Goal: Task Accomplishment & Management: Use online tool/utility

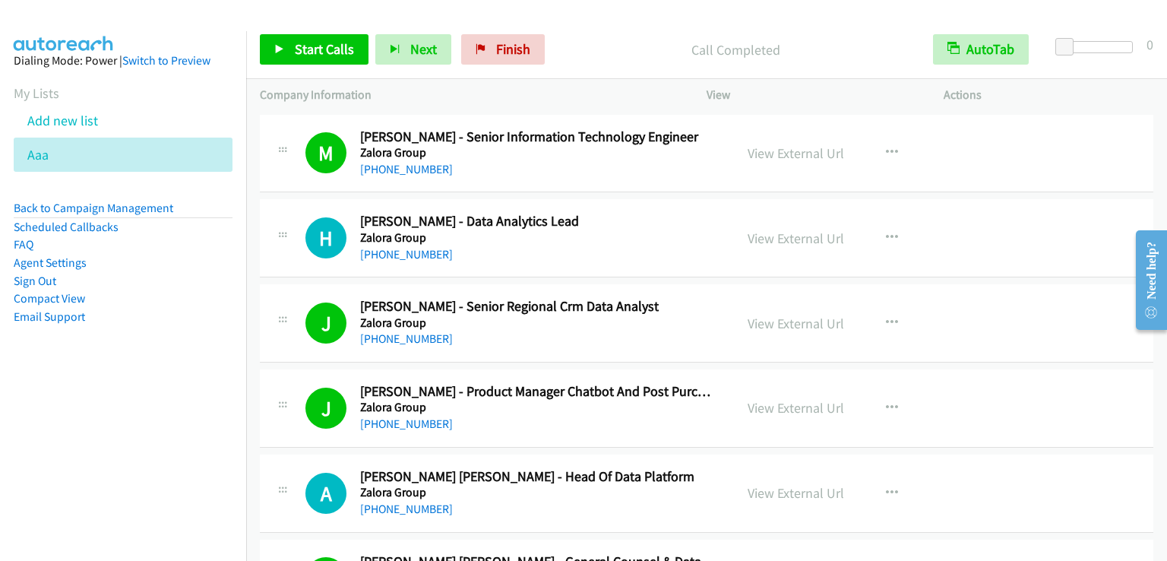
scroll to position [8663, 0]
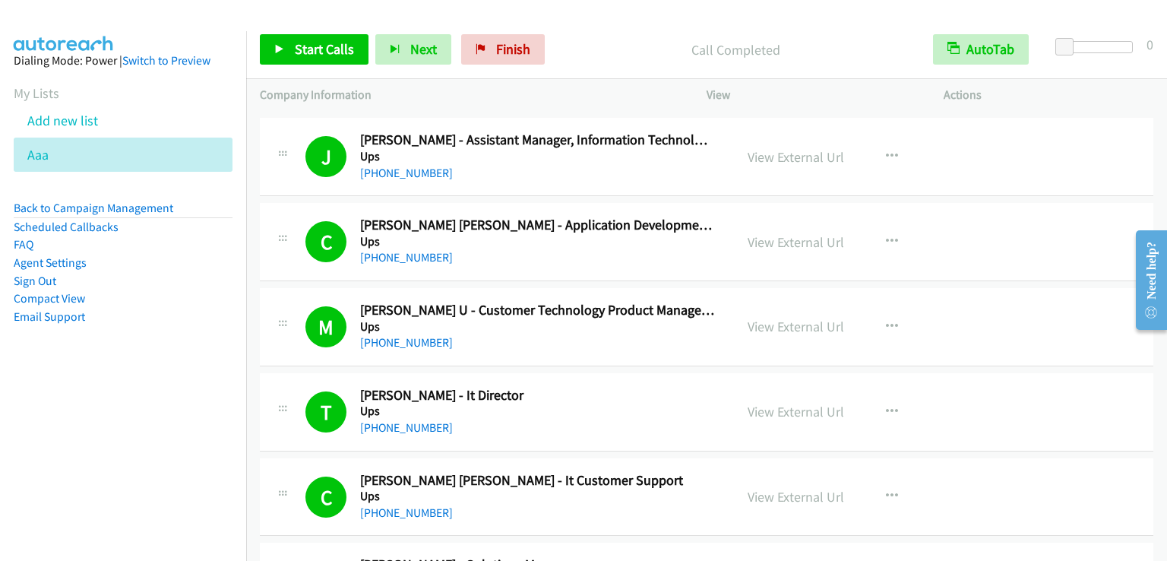
drag, startPoint x: 71, startPoint y: 96, endPoint x: 4, endPoint y: 110, distance: 69.2
click at [52, 100] on section "My Lists Add new list Aaa" at bounding box center [123, 127] width 219 height 89
click at [27, 93] on link "My Lists" at bounding box center [37, 92] width 46 height 17
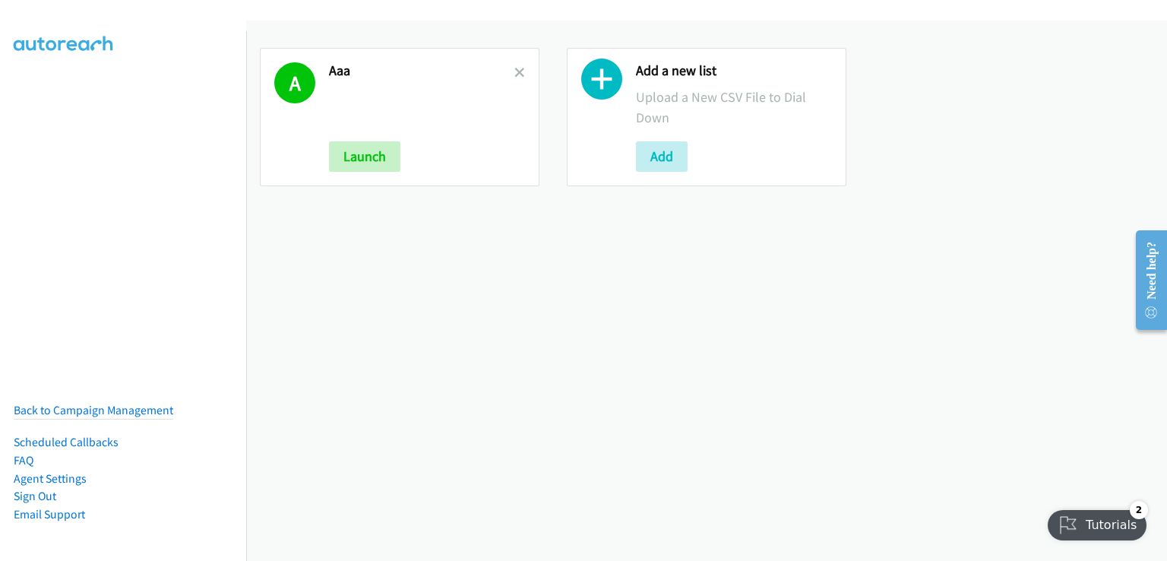
click at [141, 297] on nav "Back to Campaign Management Scheduled Callbacks FAQ Agent Settings Sign Out Com…" at bounding box center [123, 311] width 247 height 561
click at [646, 156] on button "Add" at bounding box center [662, 156] width 52 height 30
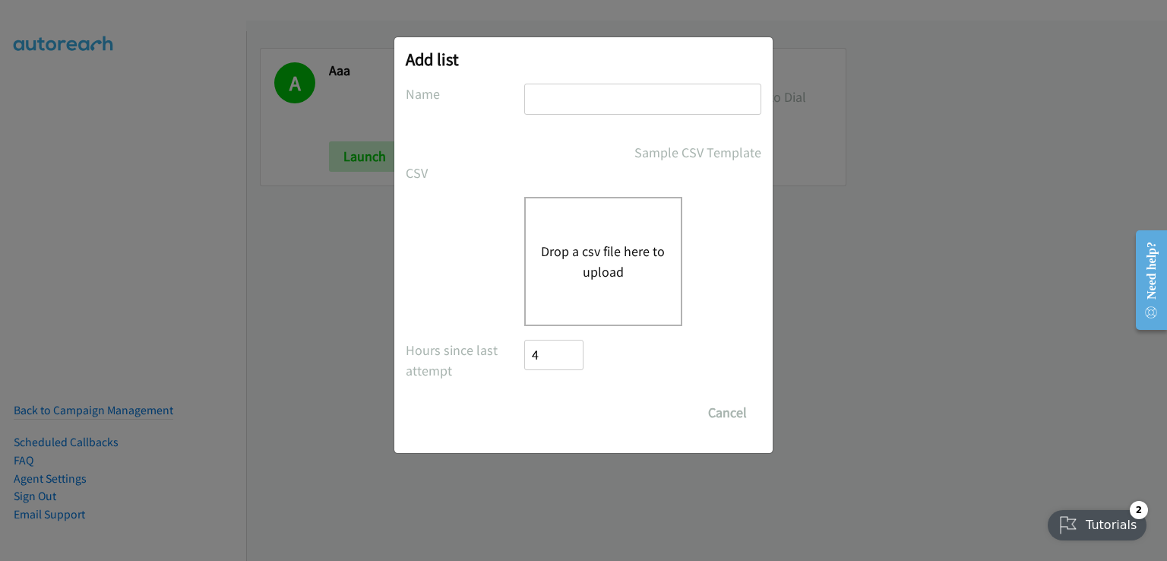
click at [571, 103] on input "text" at bounding box center [642, 99] width 237 height 31
type input "aa"
click at [587, 256] on button "Drop a csv file here to upload" at bounding box center [603, 261] width 125 height 41
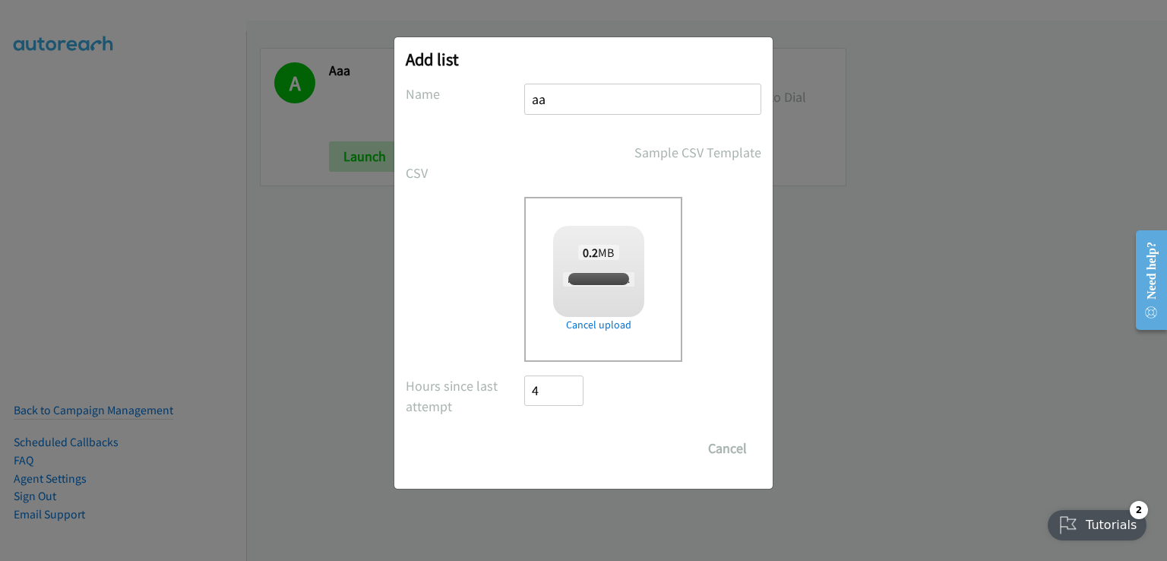
checkbox input "true"
click at [578, 445] on input "Save List" at bounding box center [564, 448] width 80 height 30
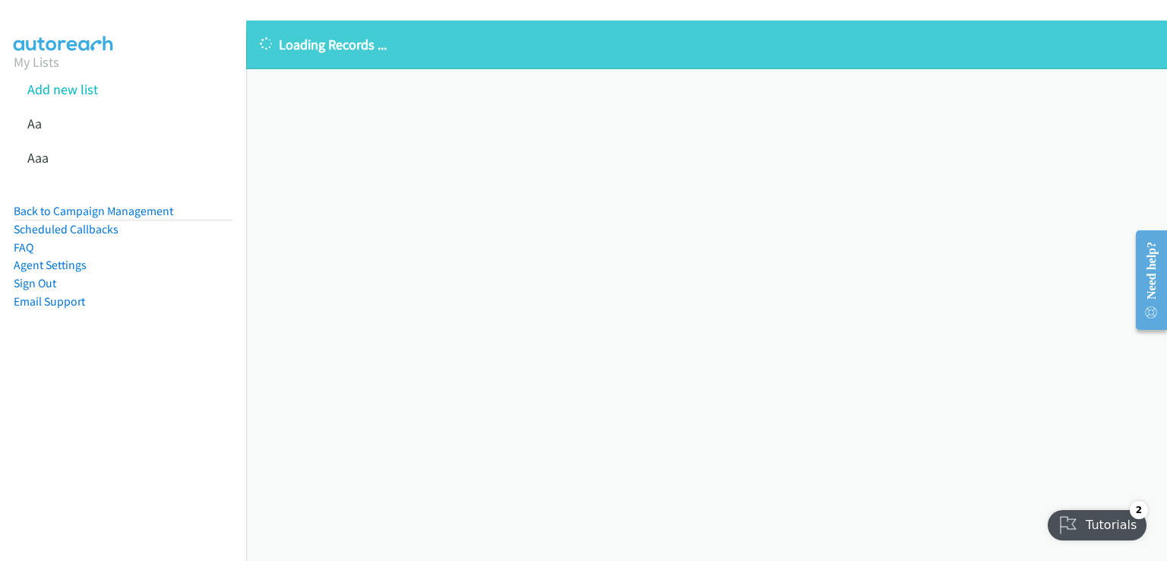
click at [97, 405] on nav "My Lists Add new list Aa Aaa Back to Campaign Management Scheduled Callbacks FA…" at bounding box center [123, 311] width 247 height 561
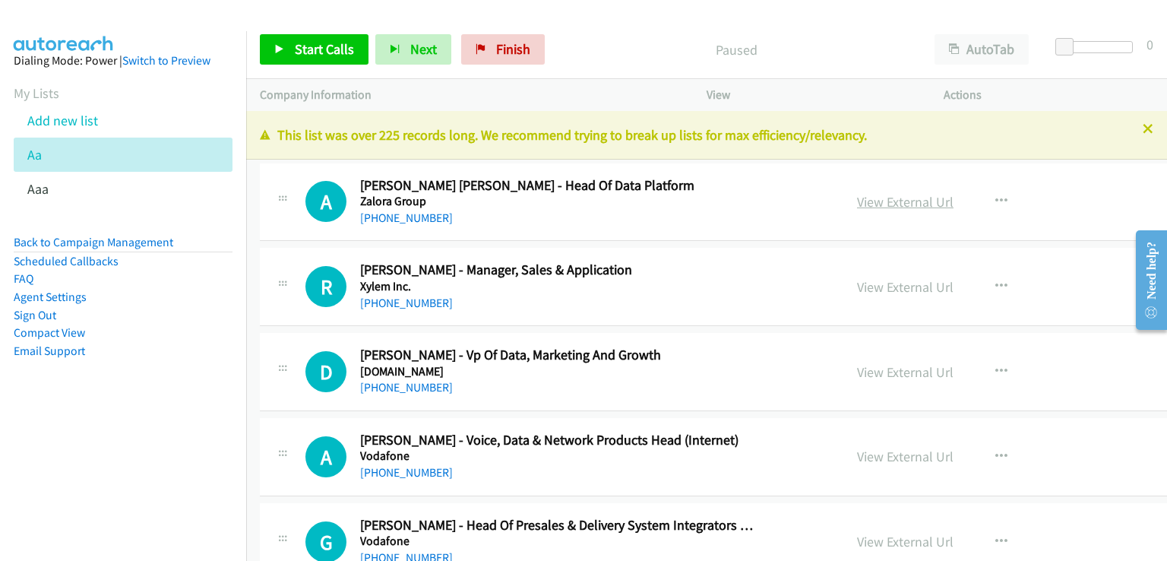
click at [844, 201] on div "View External Url View External Url Schedule/Manage Callback Start Calls Here R…" at bounding box center [996, 202] width 305 height 50
click at [857, 198] on link "View External Url" at bounding box center [905, 201] width 97 height 17
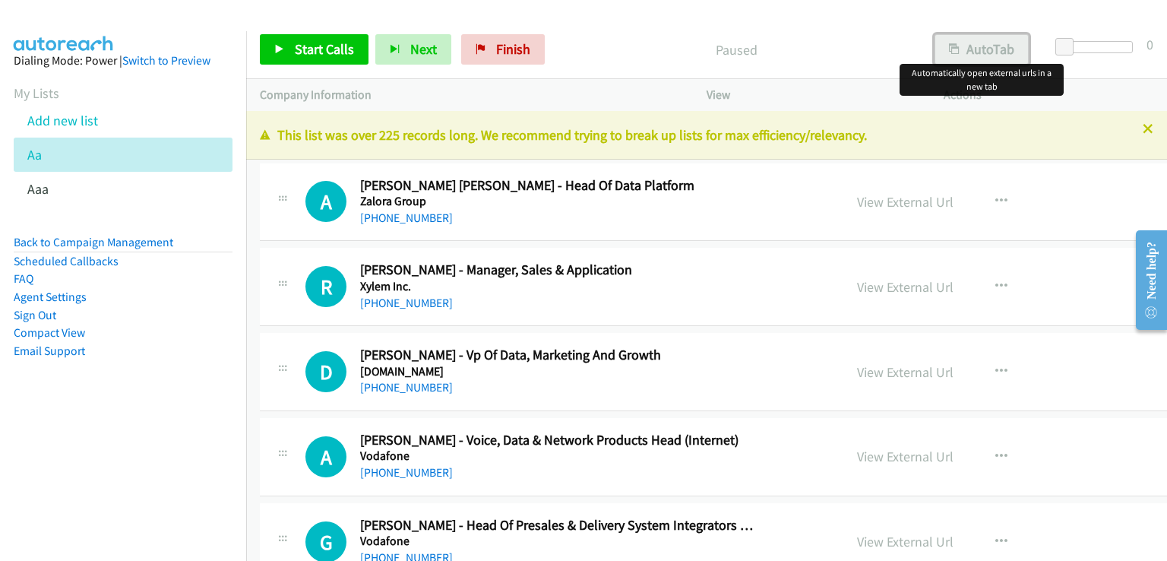
click at [990, 51] on button "AutoTab" at bounding box center [982, 49] width 94 height 30
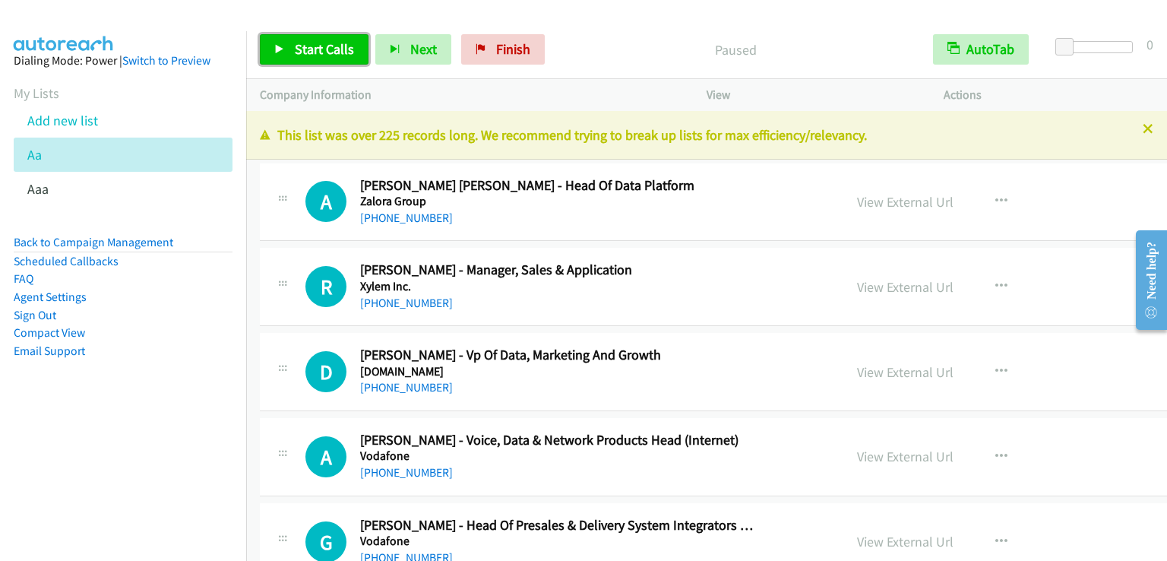
click at [315, 43] on span "Start Calls" at bounding box center [324, 48] width 59 height 17
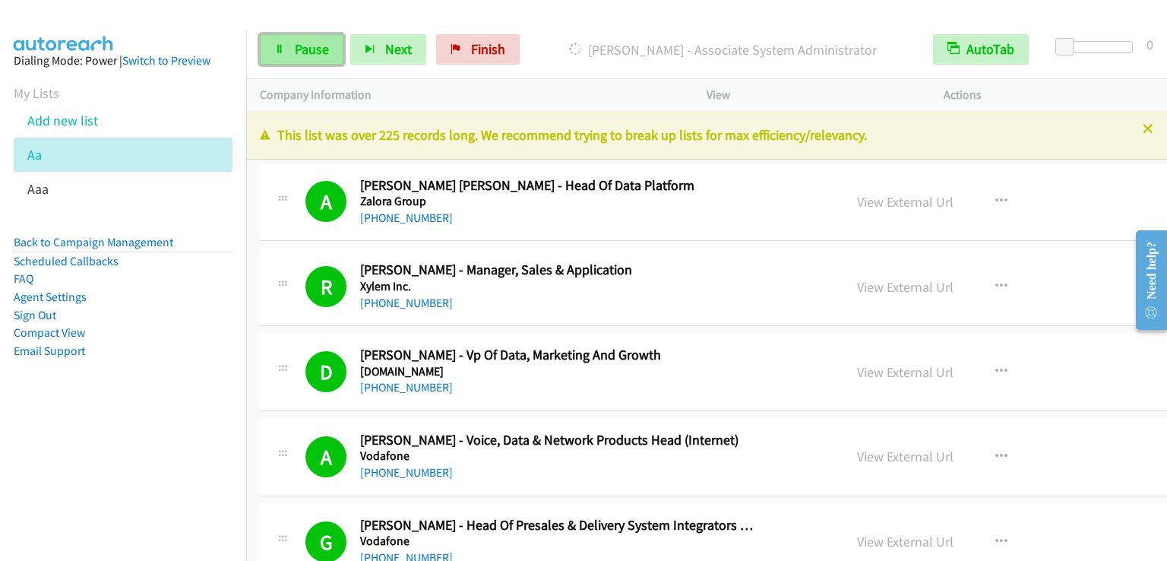
click at [295, 52] on span "Pause" at bounding box center [312, 48] width 34 height 17
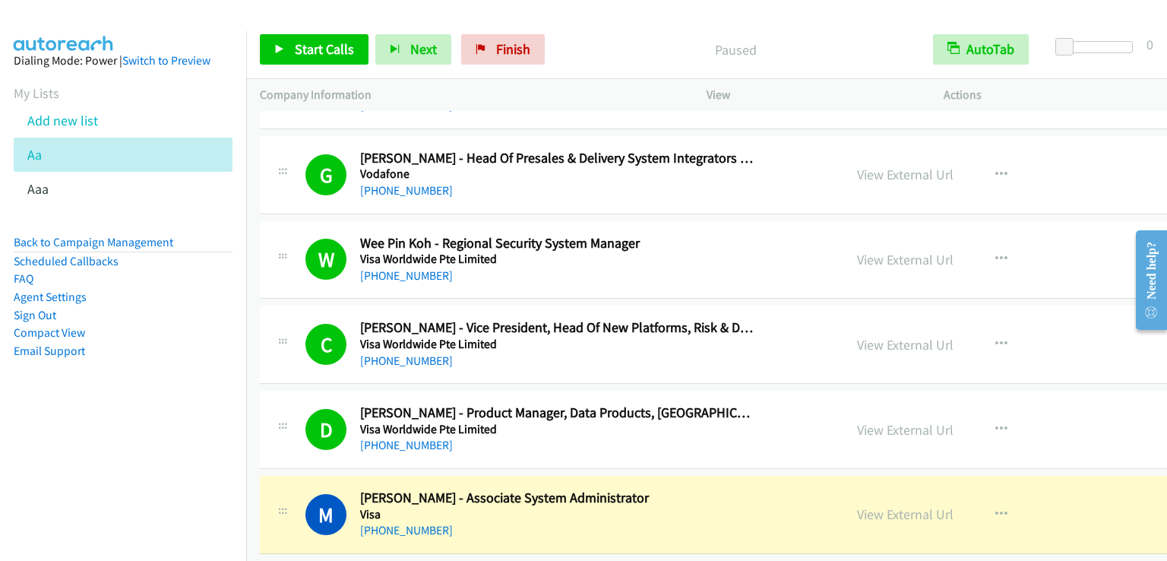
scroll to position [456, 0]
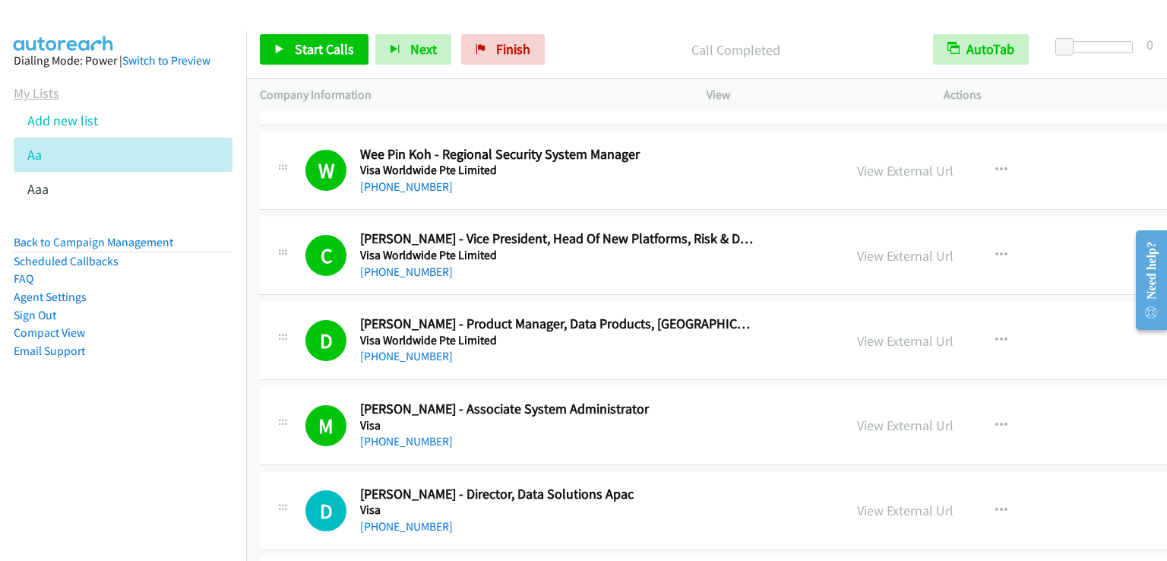
click at [40, 90] on link "My Lists" at bounding box center [37, 92] width 46 height 17
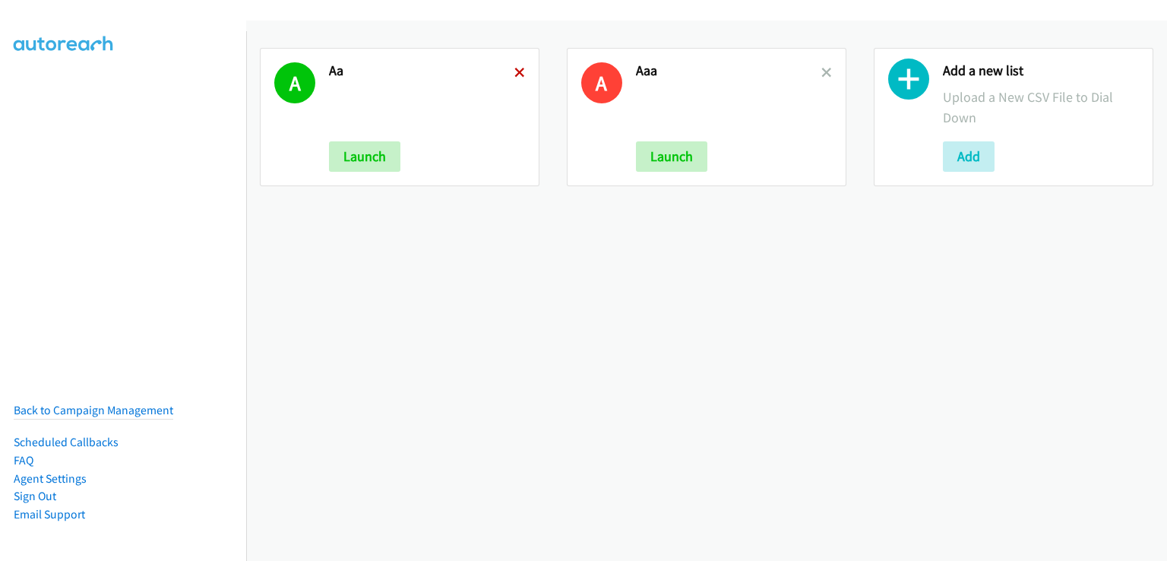
click at [514, 73] on icon at bounding box center [519, 73] width 11 height 11
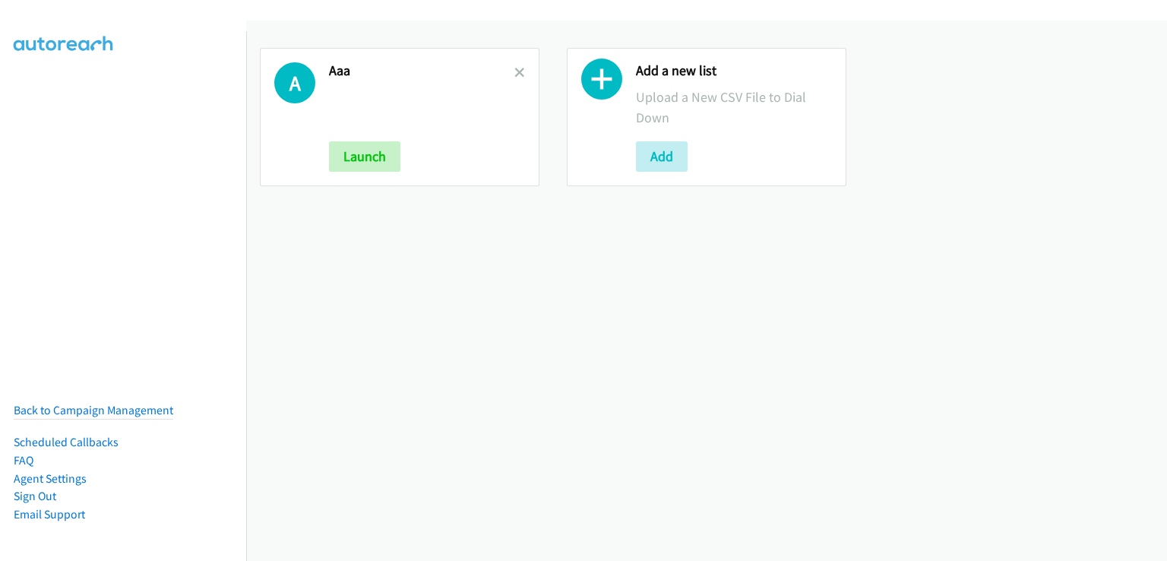
click at [514, 73] on icon at bounding box center [519, 73] width 11 height 11
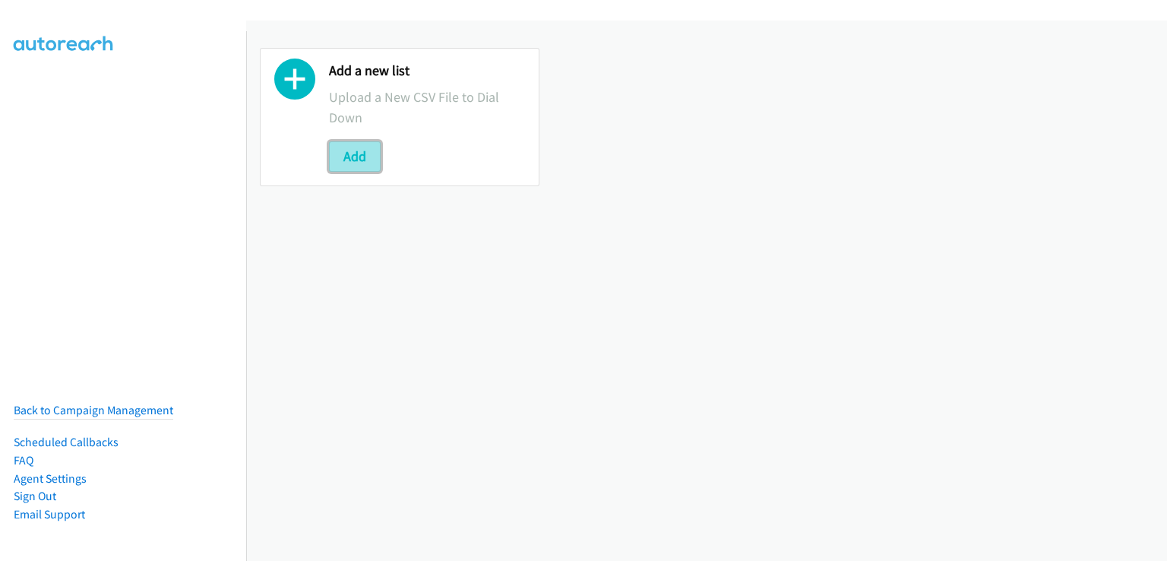
click at [372, 145] on button "Add" at bounding box center [355, 156] width 52 height 30
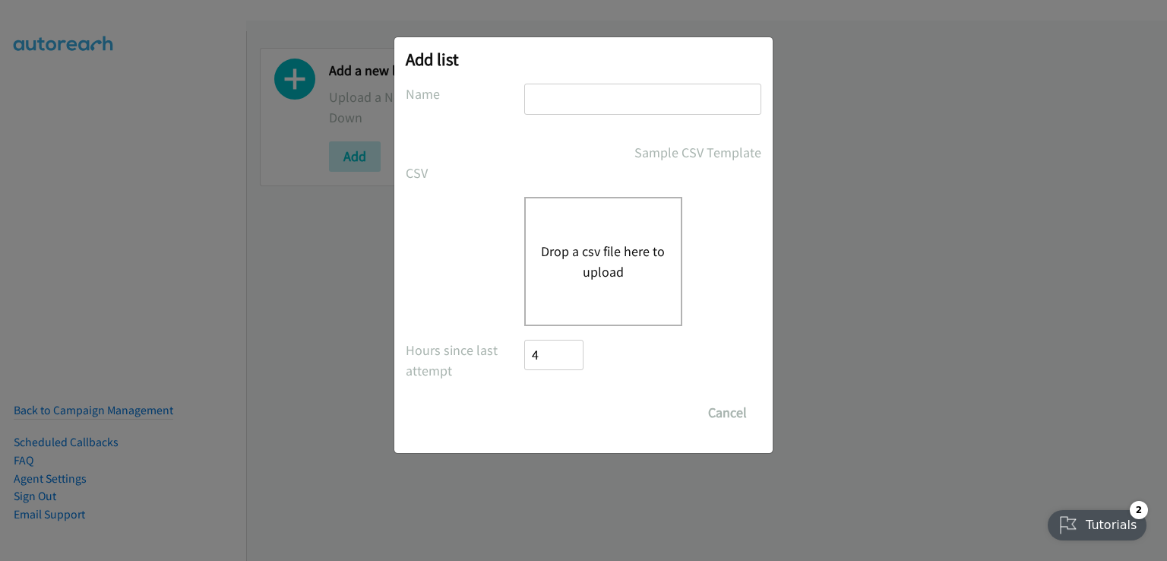
click at [587, 84] on input "text" at bounding box center [642, 99] width 237 height 31
type input "aaa"
click at [575, 266] on button "Drop a csv file here to upload" at bounding box center [603, 261] width 125 height 41
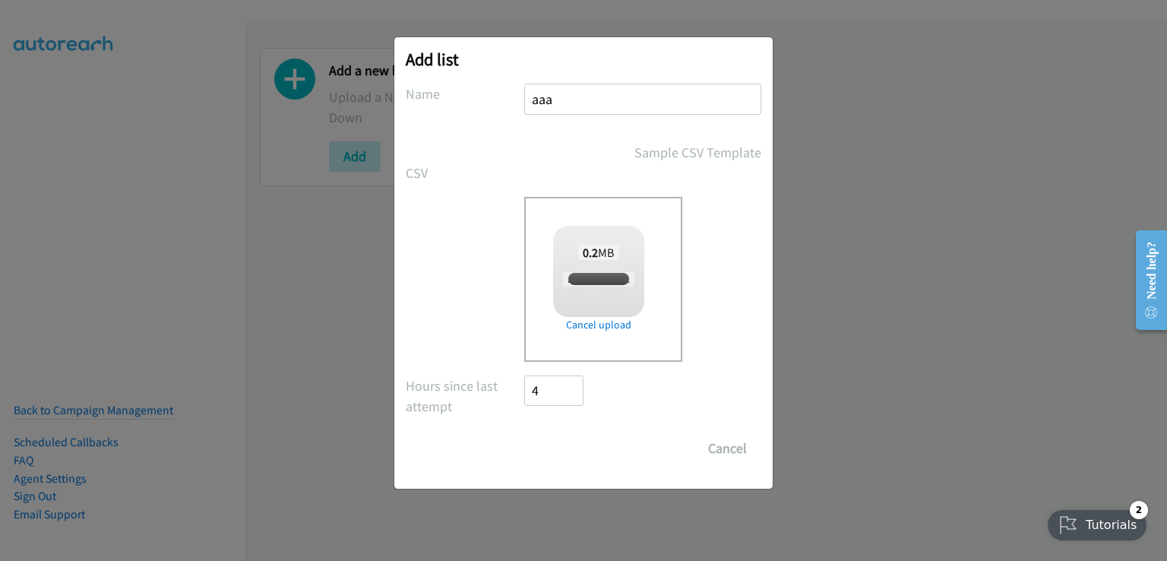
checkbox input "true"
click at [556, 457] on input "Save List" at bounding box center [564, 448] width 80 height 30
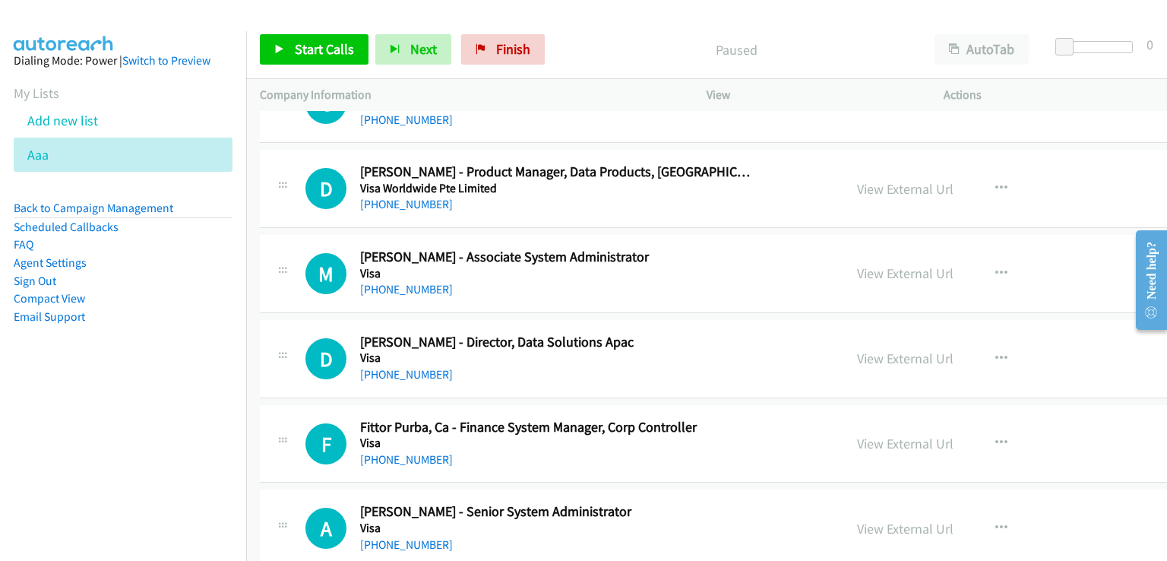
scroll to position [684, 0]
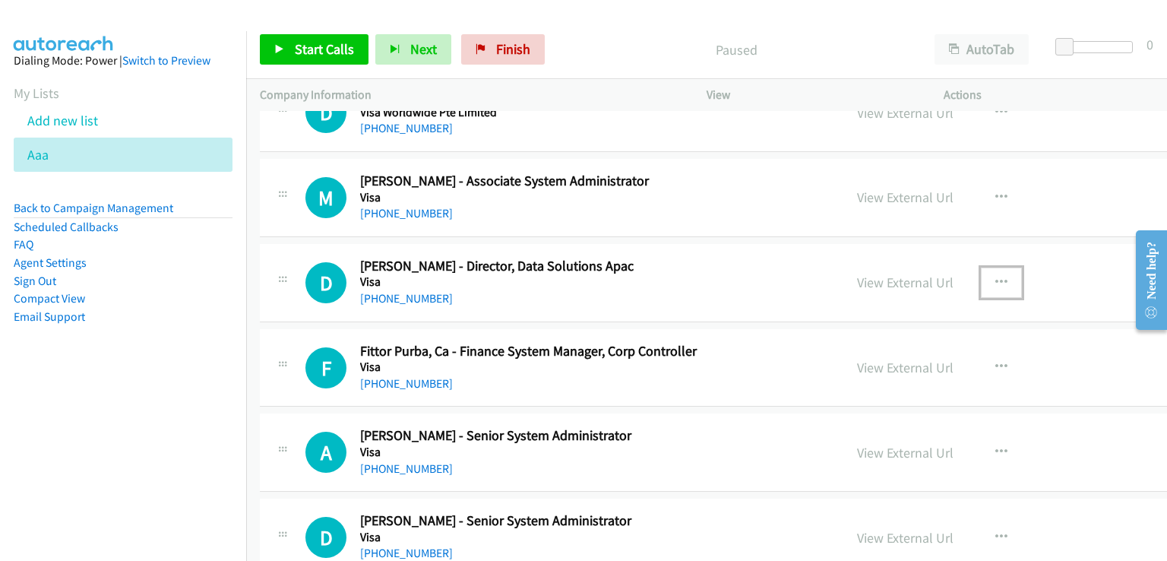
click at [996, 278] on icon "button" at bounding box center [1002, 283] width 12 height 12
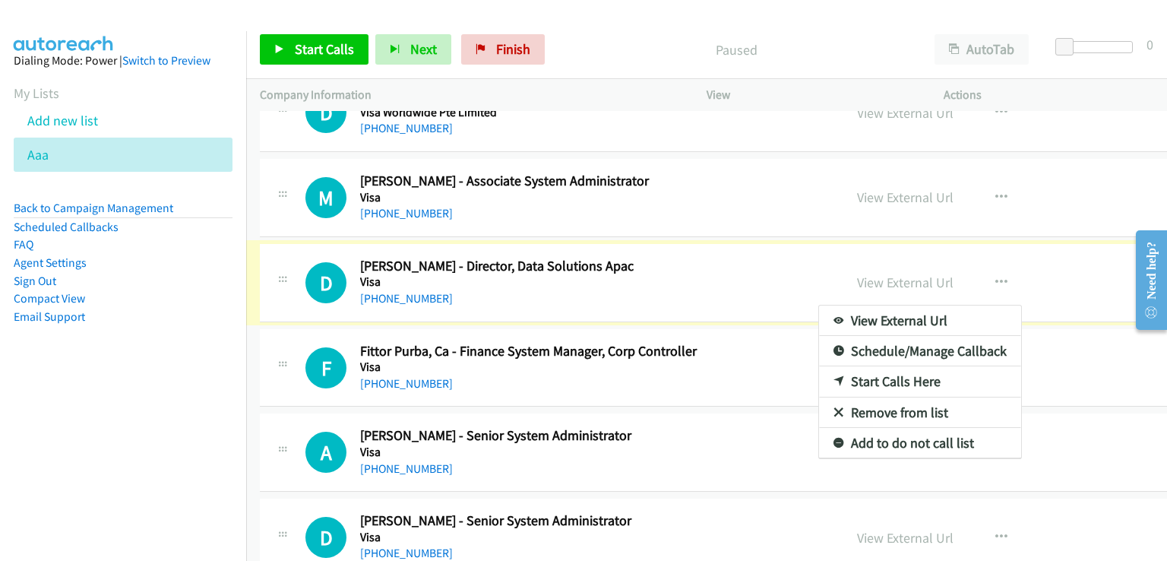
click at [949, 278] on div at bounding box center [583, 280] width 1167 height 561
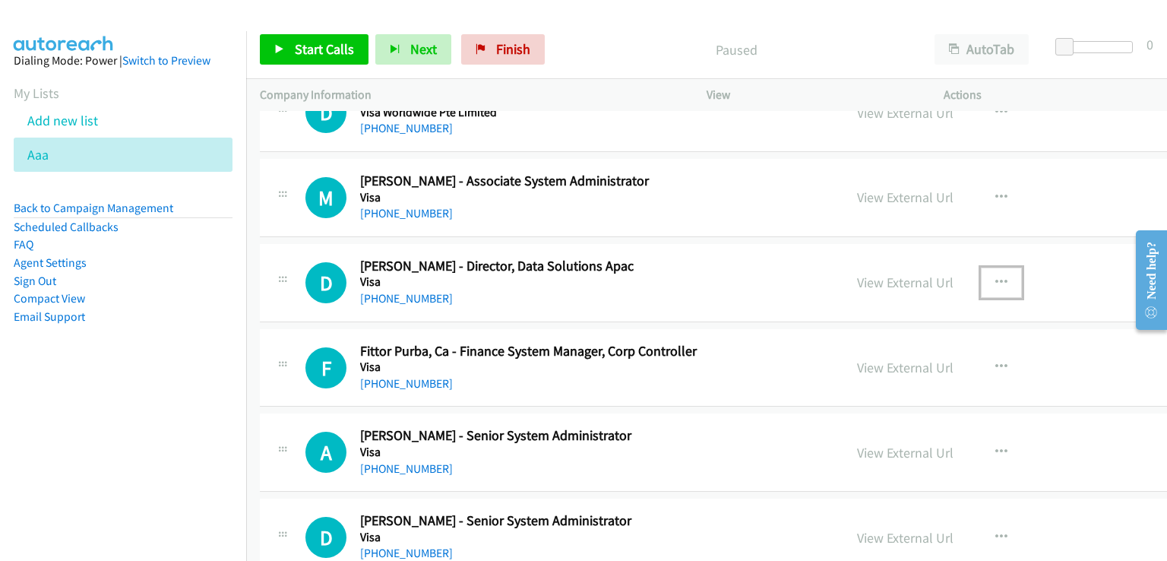
click at [996, 284] on icon "button" at bounding box center [1002, 283] width 12 height 12
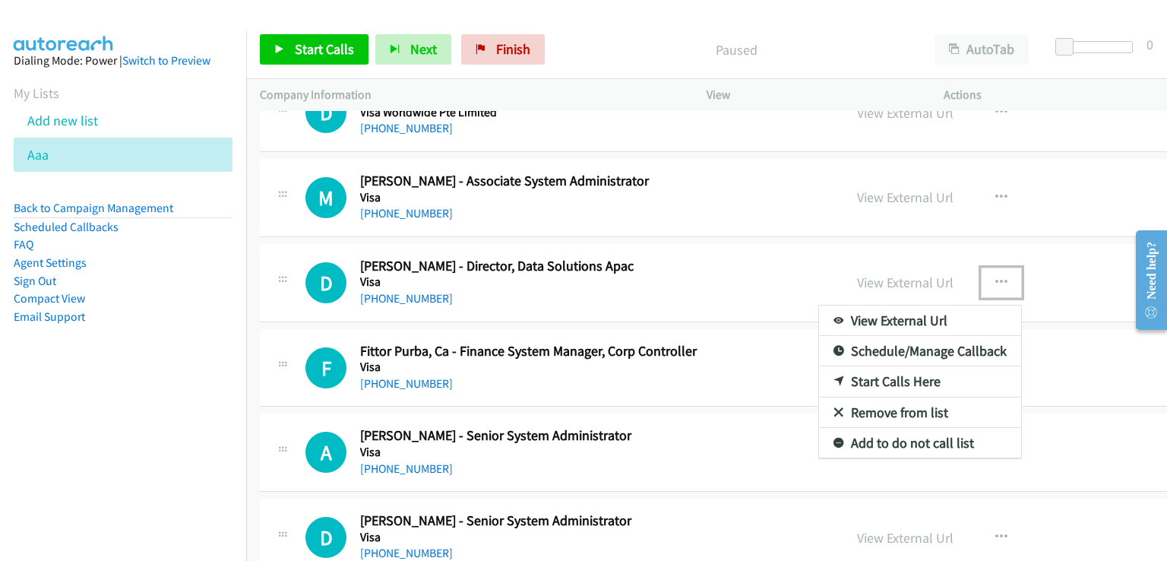
click at [851, 381] on link "Start Calls Here" at bounding box center [920, 381] width 202 height 30
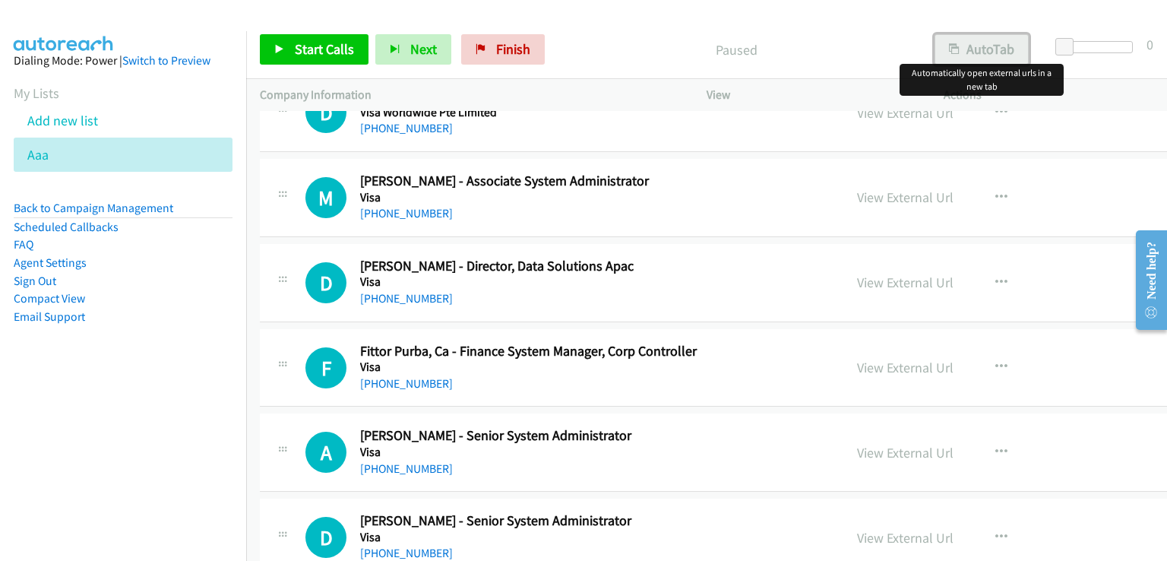
click at [986, 54] on button "AutoTab" at bounding box center [982, 49] width 94 height 30
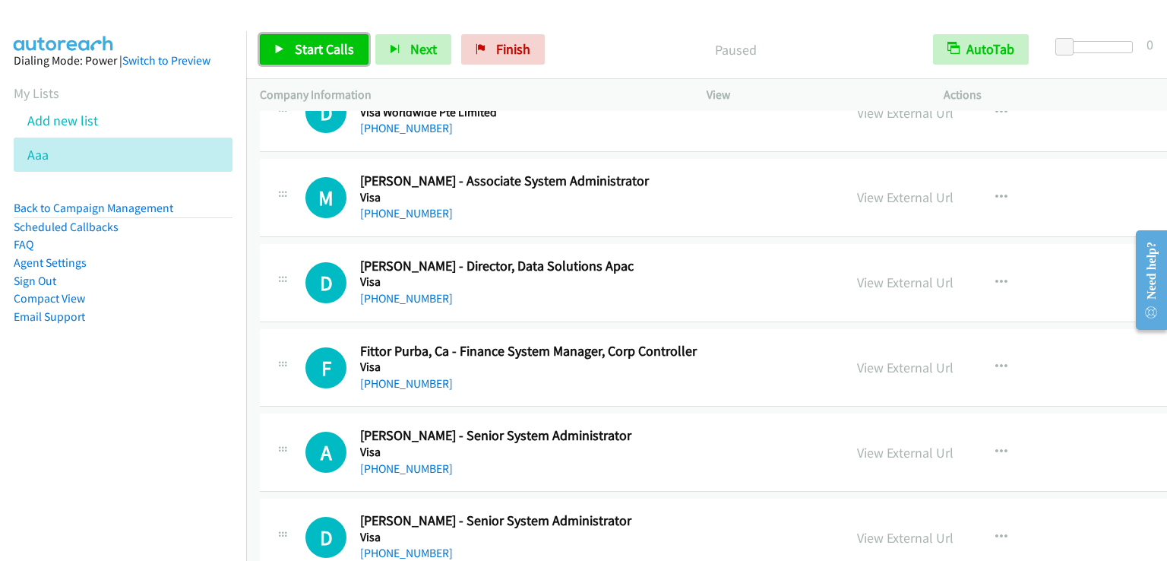
click at [321, 50] on span "Start Calls" at bounding box center [324, 48] width 59 height 17
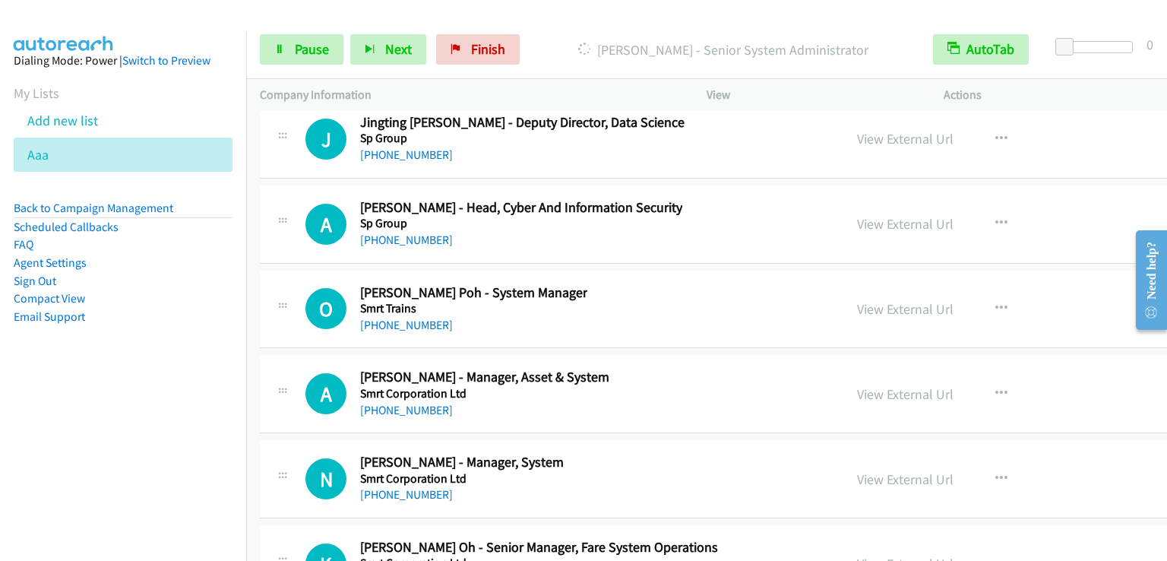
scroll to position [20210, 0]
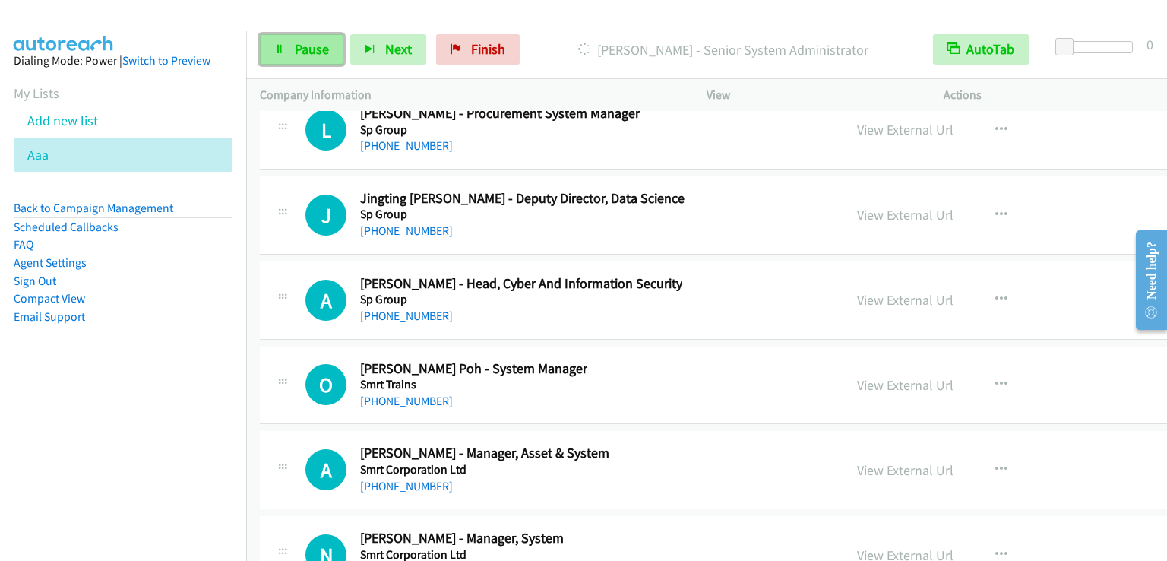
click at [324, 55] on span "Pause" at bounding box center [312, 48] width 34 height 17
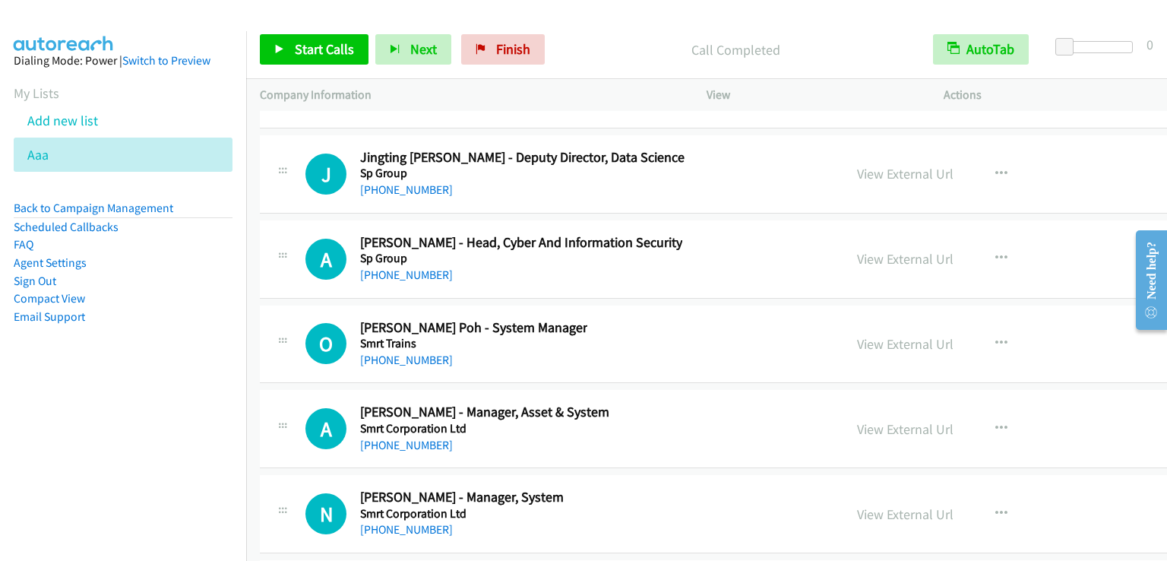
scroll to position [20286, 0]
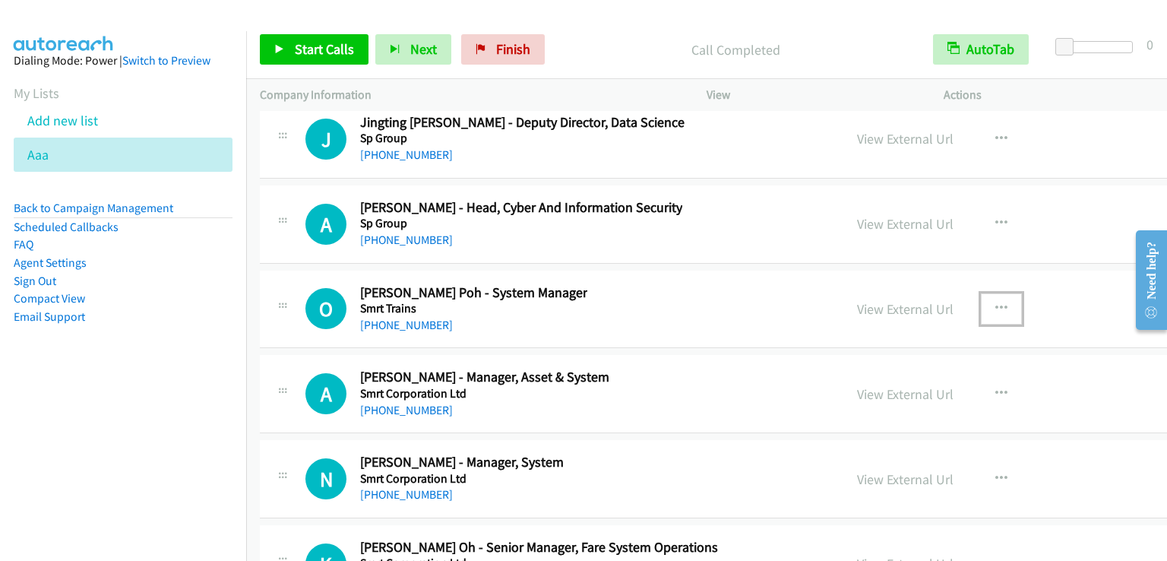
click at [996, 302] on icon "button" at bounding box center [1002, 308] width 12 height 12
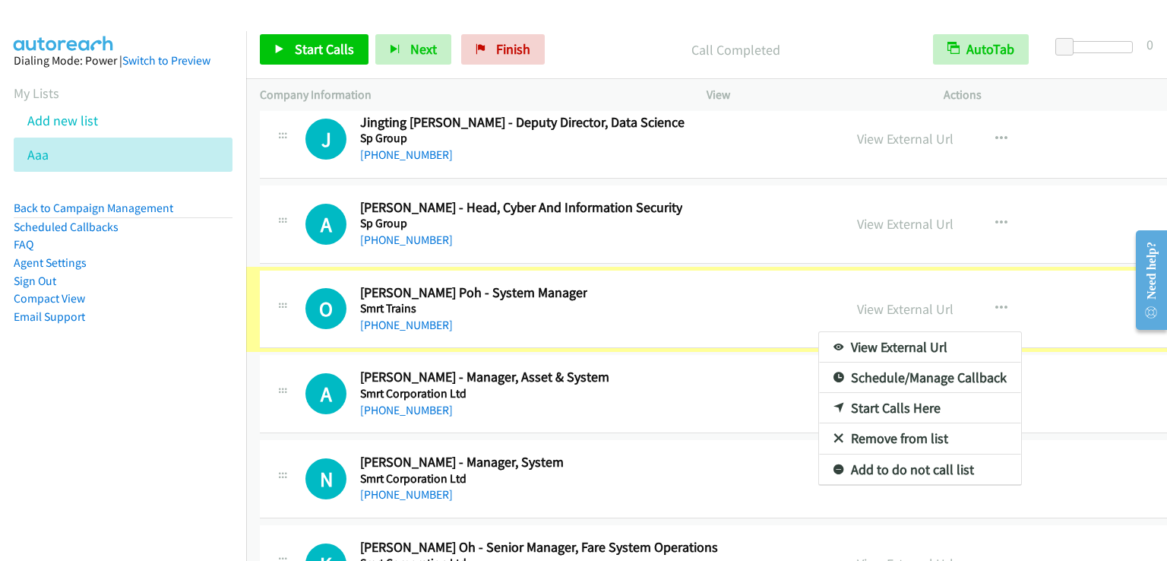
click at [949, 275] on div at bounding box center [583, 280] width 1167 height 561
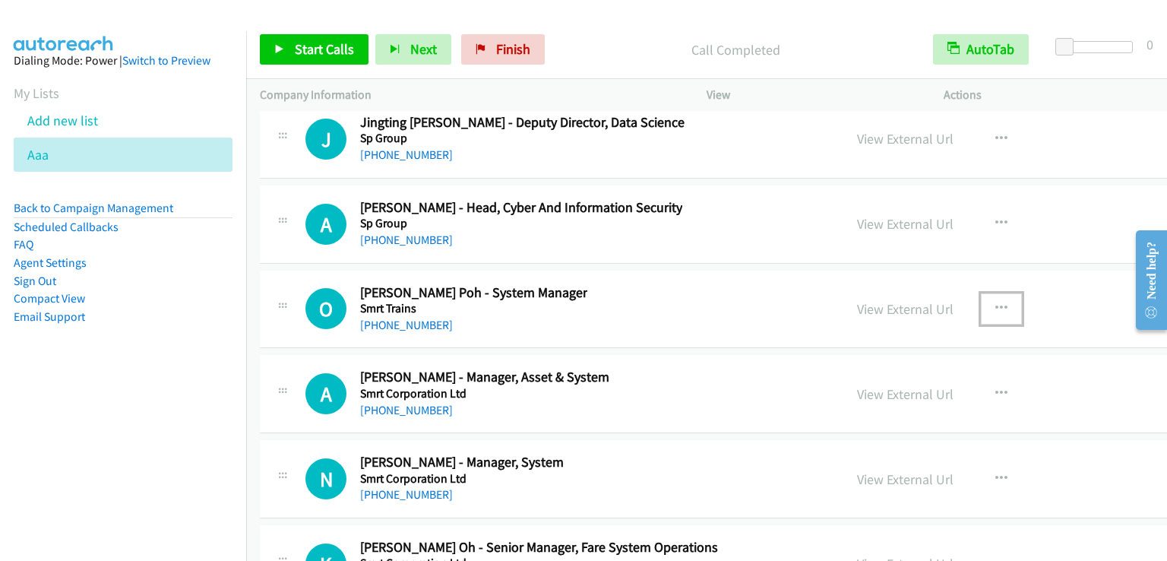
click at [996, 302] on icon "button" at bounding box center [1002, 308] width 12 height 12
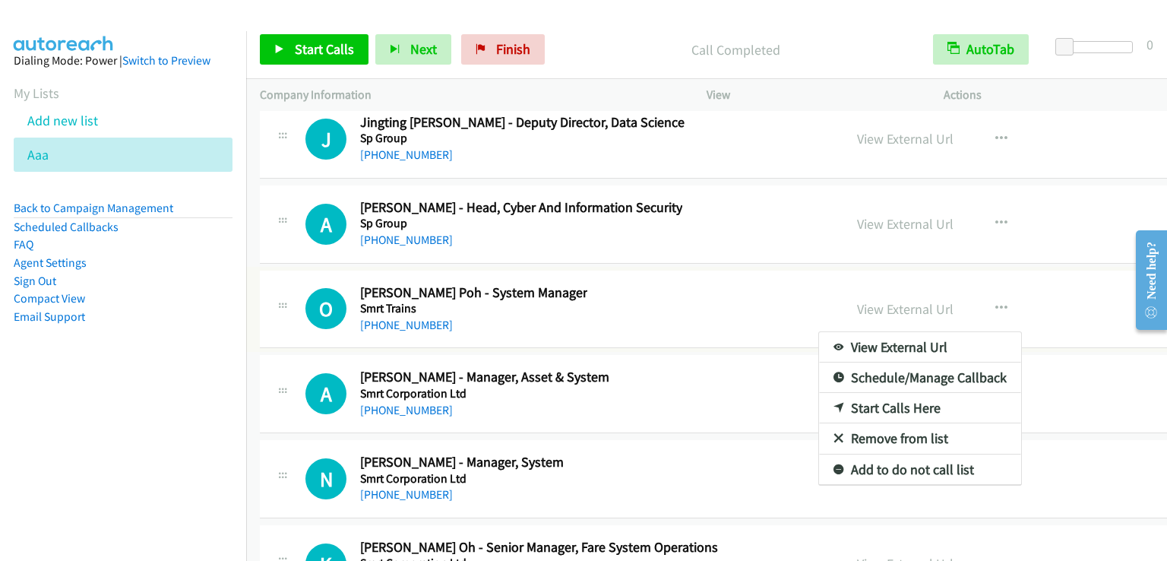
click at [337, 46] on div at bounding box center [583, 280] width 1167 height 561
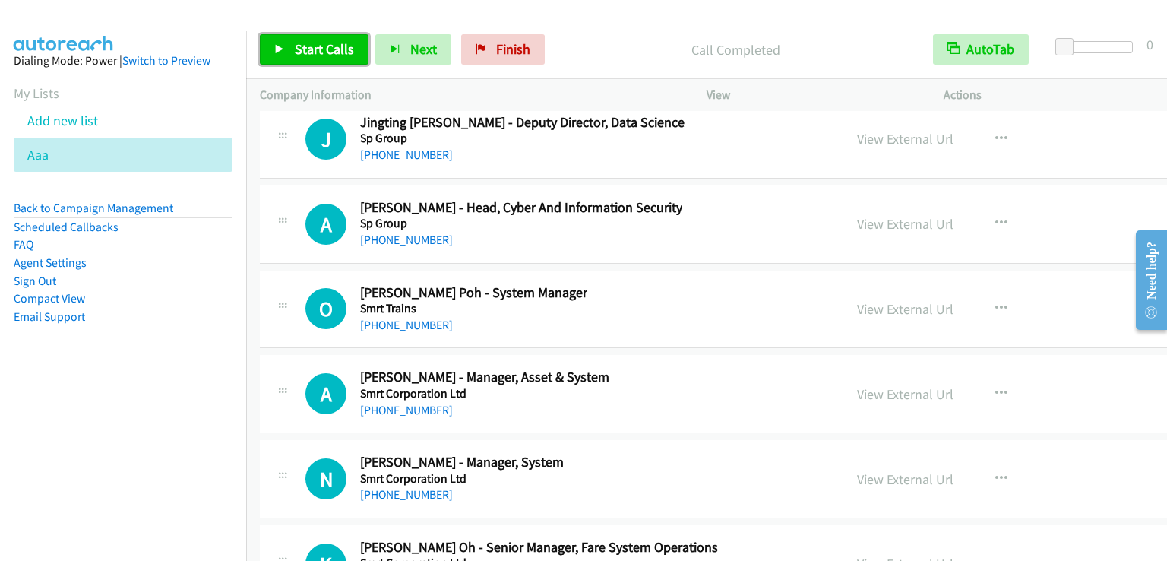
click at [328, 45] on span "Start Calls" at bounding box center [324, 48] width 59 height 17
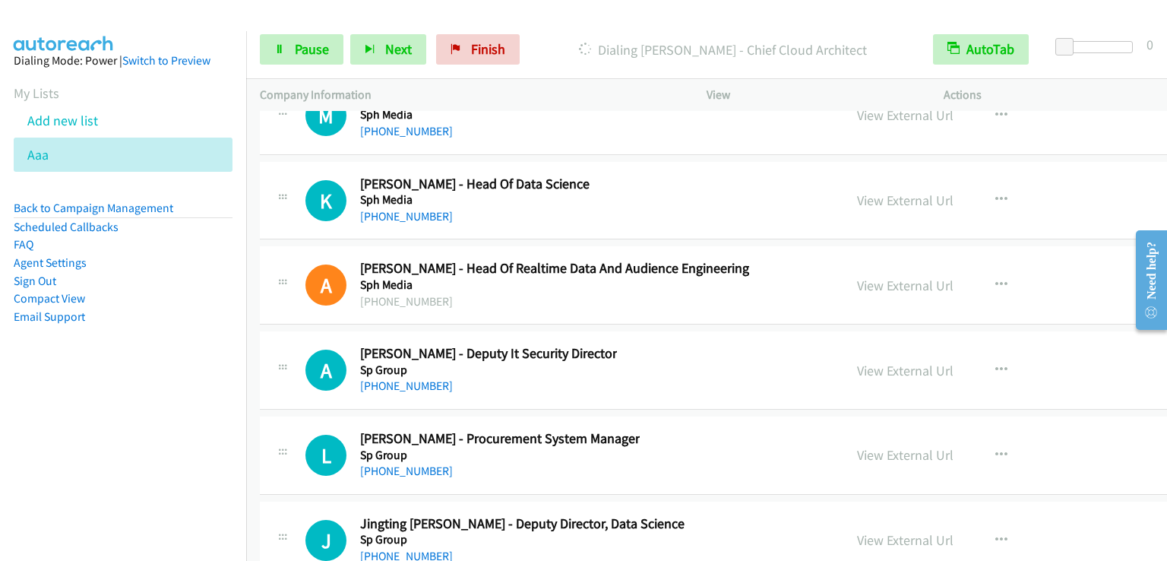
scroll to position [19906, 0]
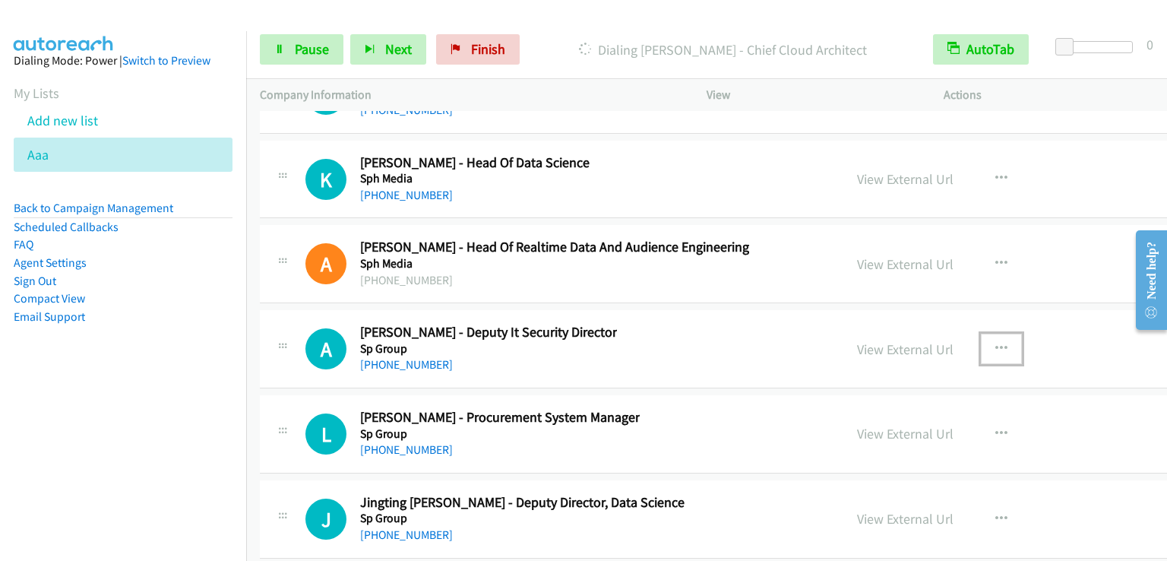
click at [996, 343] on icon "button" at bounding box center [1002, 349] width 12 height 12
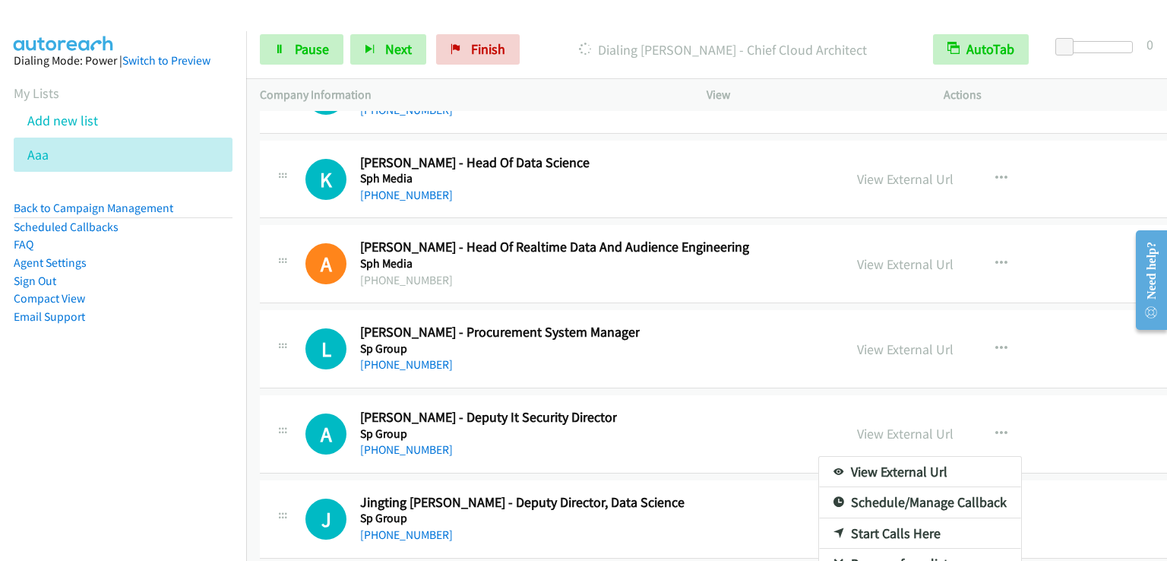
click at [958, 312] on div at bounding box center [583, 280] width 1167 height 561
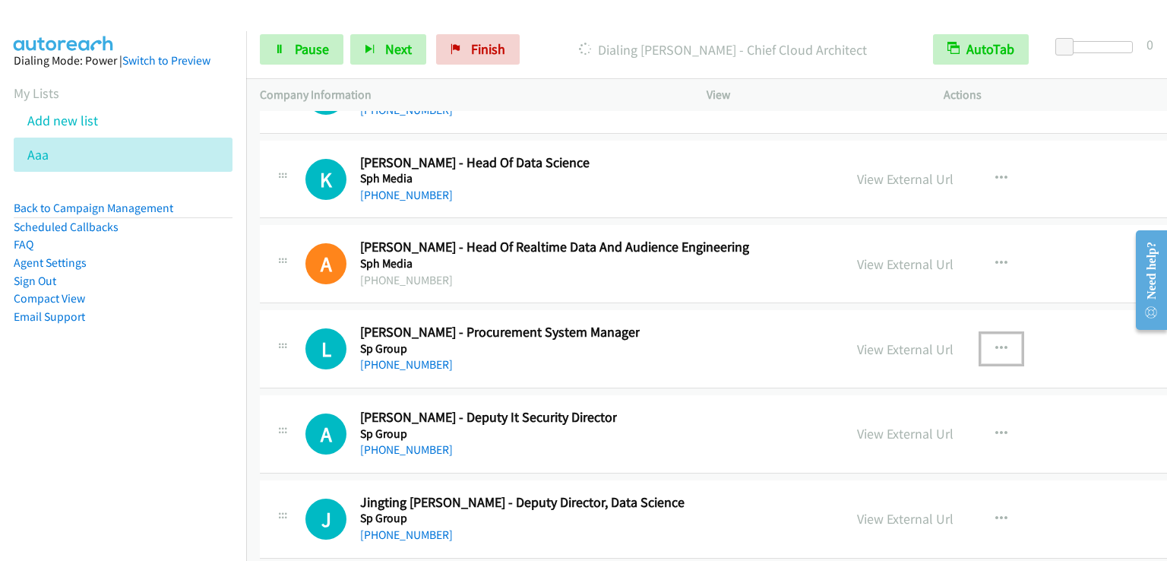
click at [996, 343] on icon "button" at bounding box center [1002, 349] width 12 height 12
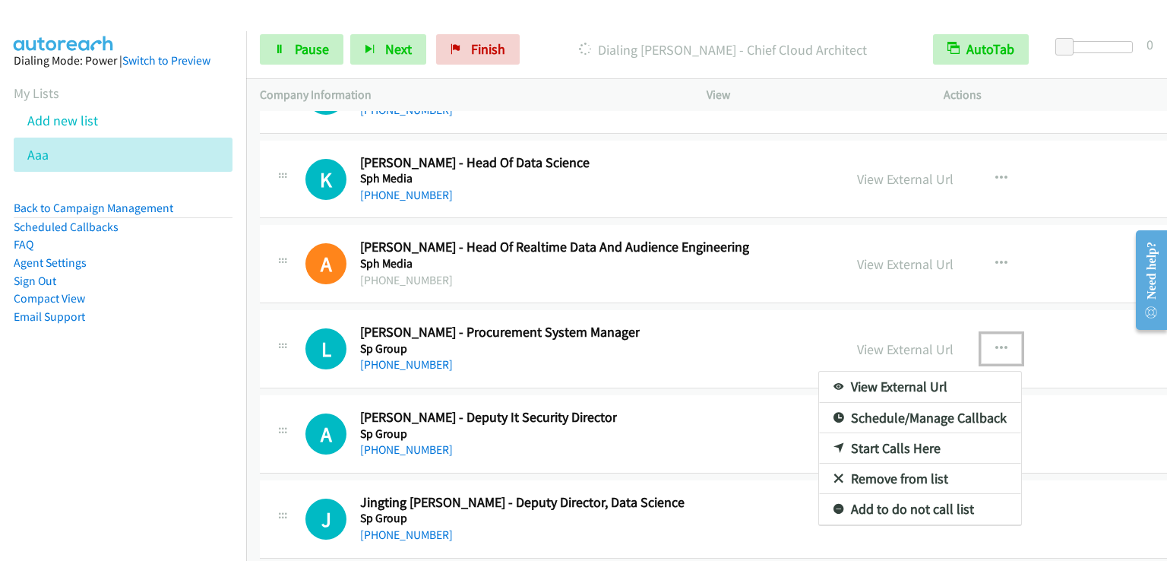
click at [842, 433] on link "Start Calls Here" at bounding box center [920, 448] width 202 height 30
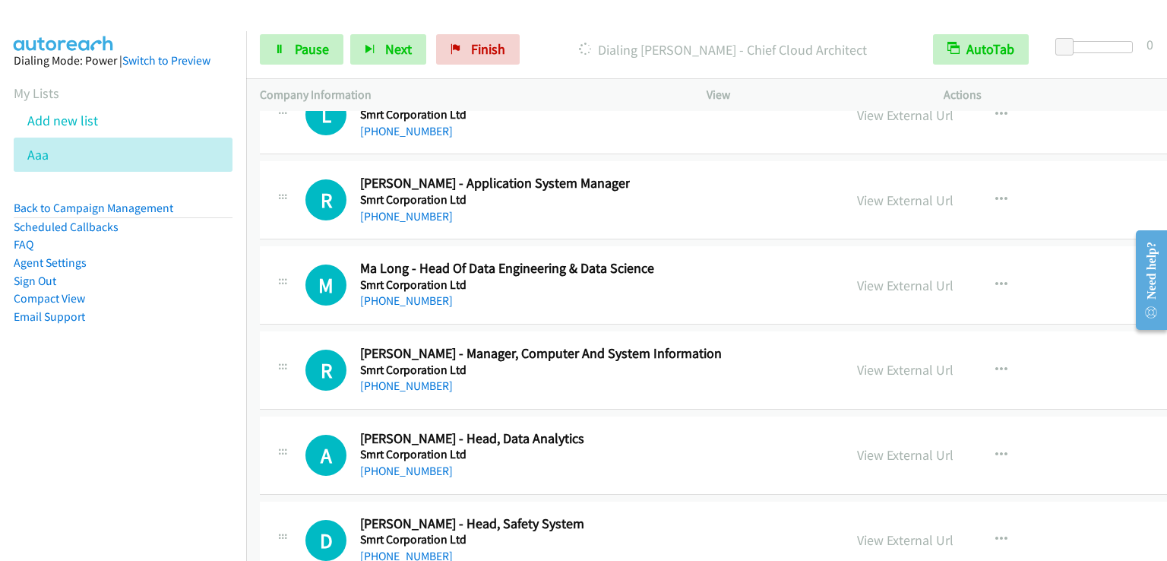
scroll to position [20894, 0]
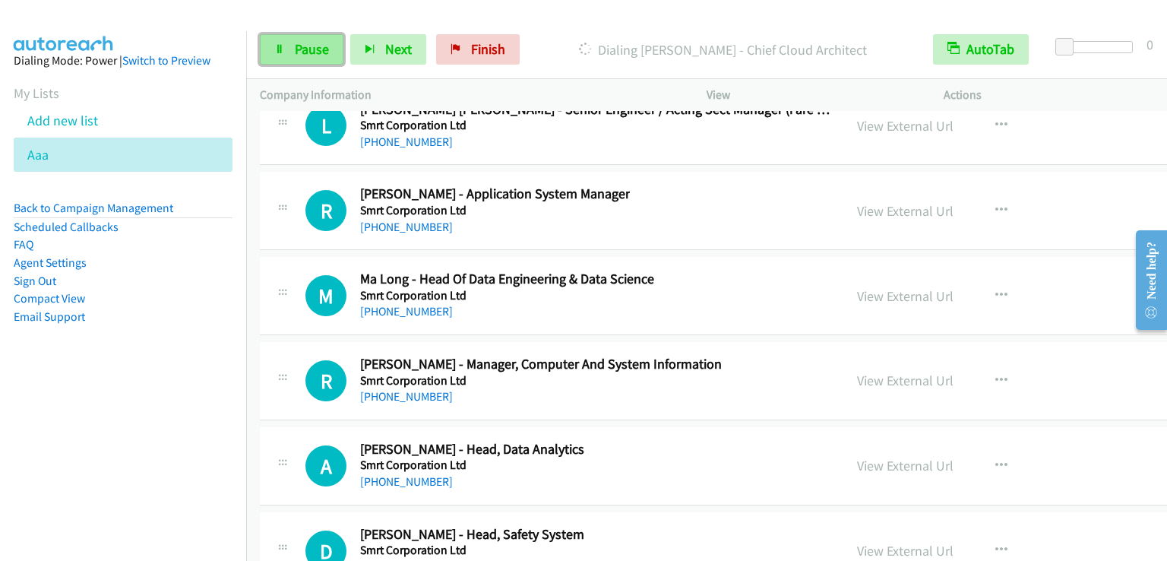
click at [319, 38] on link "Pause" at bounding box center [302, 49] width 84 height 30
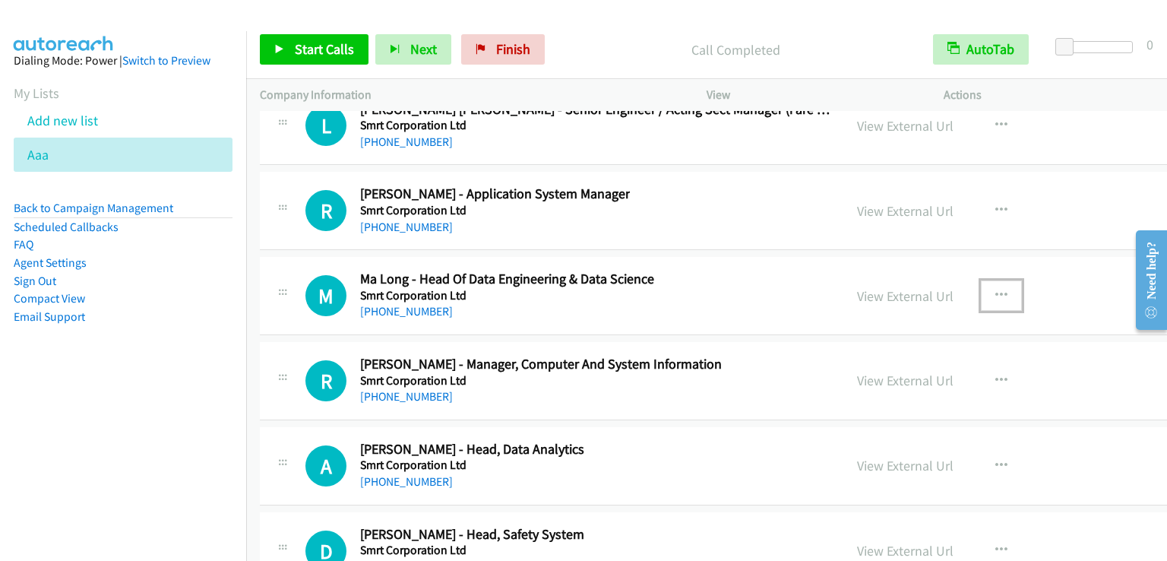
click at [981, 280] on button "button" at bounding box center [1001, 295] width 41 height 30
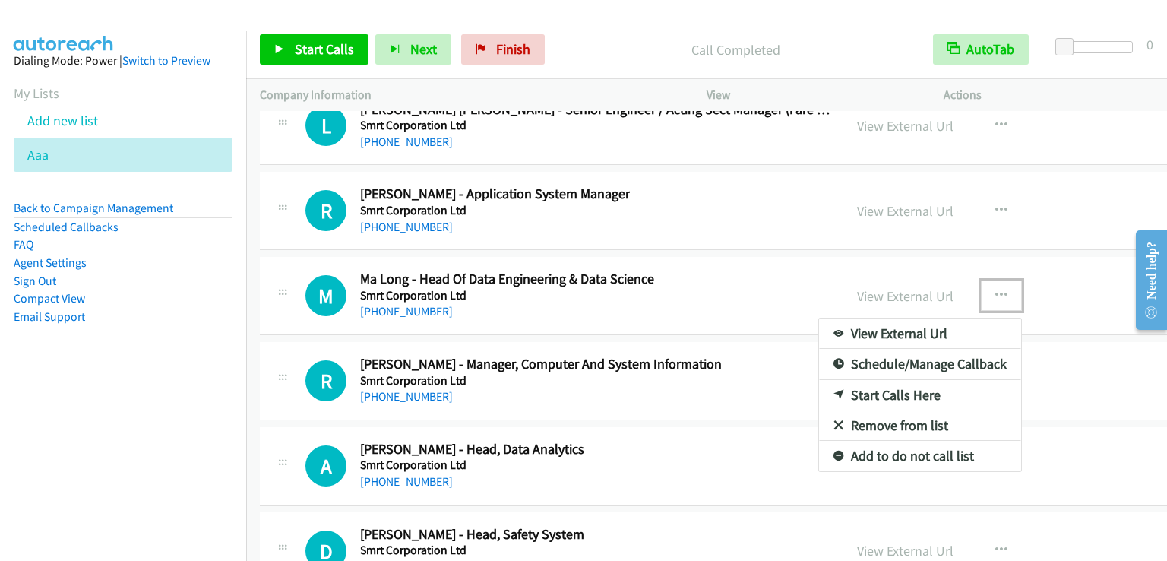
click at [845, 380] on link "Start Calls Here" at bounding box center [920, 395] width 202 height 30
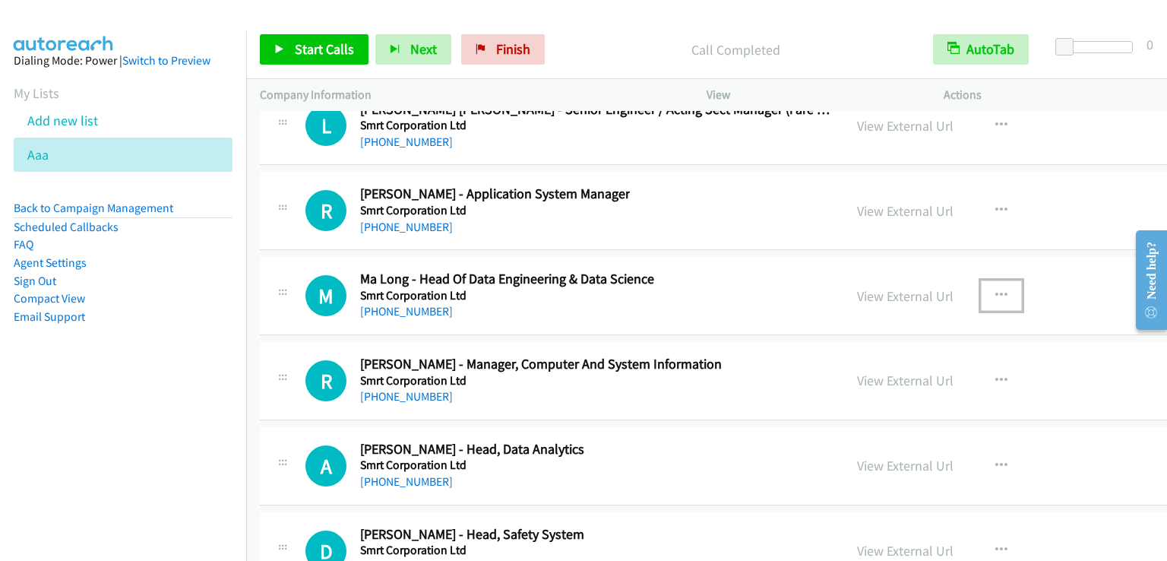
click at [996, 290] on icon "button" at bounding box center [1002, 296] width 12 height 12
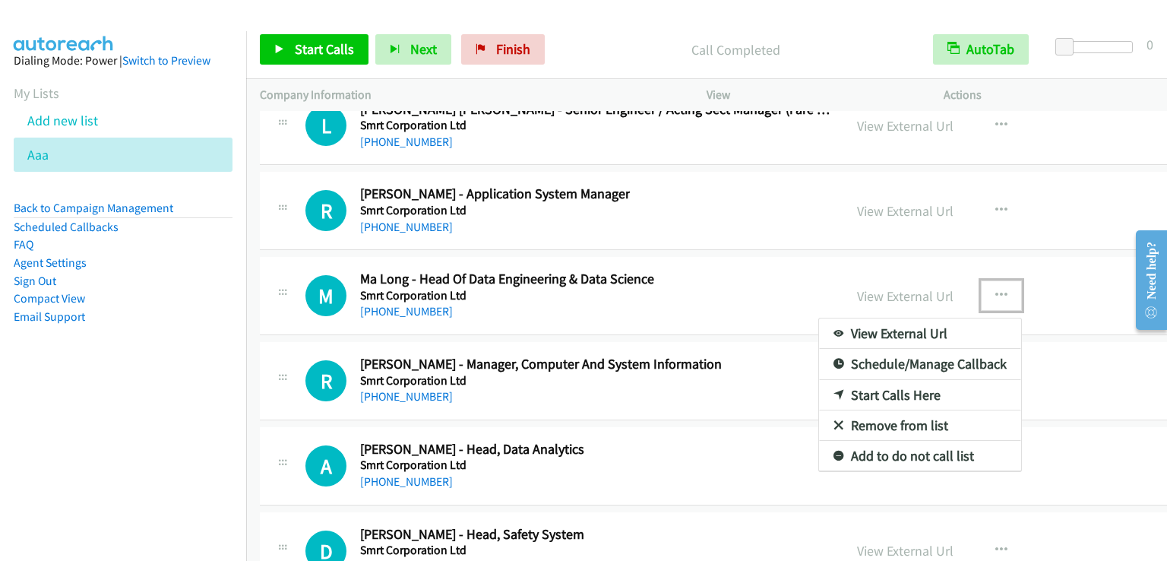
click at [827, 380] on link "Start Calls Here" at bounding box center [920, 395] width 202 height 30
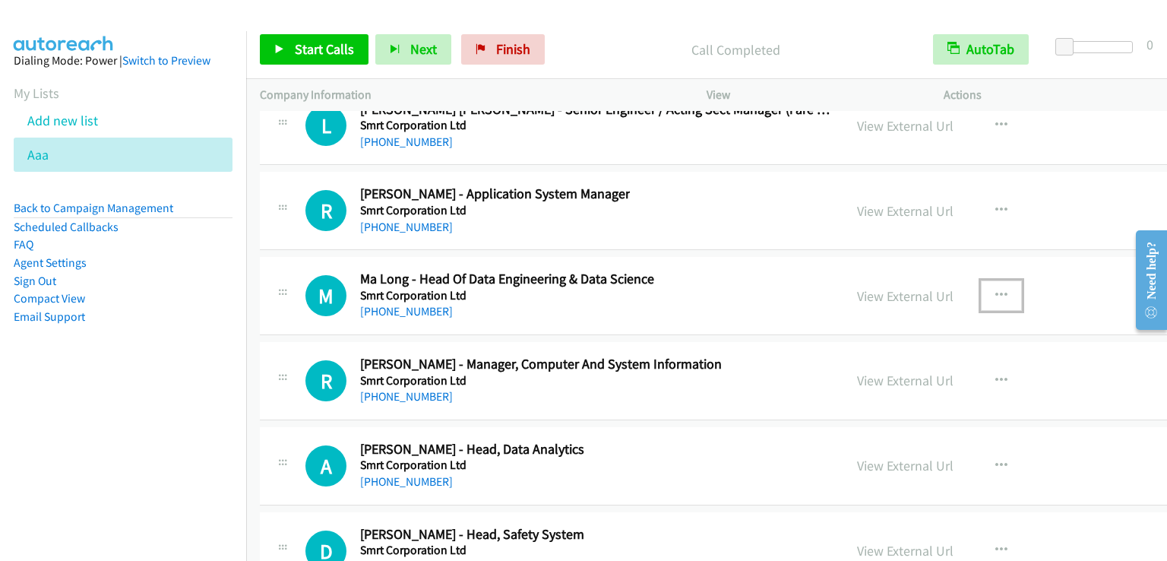
click at [981, 280] on button "button" at bounding box center [1001, 295] width 41 height 30
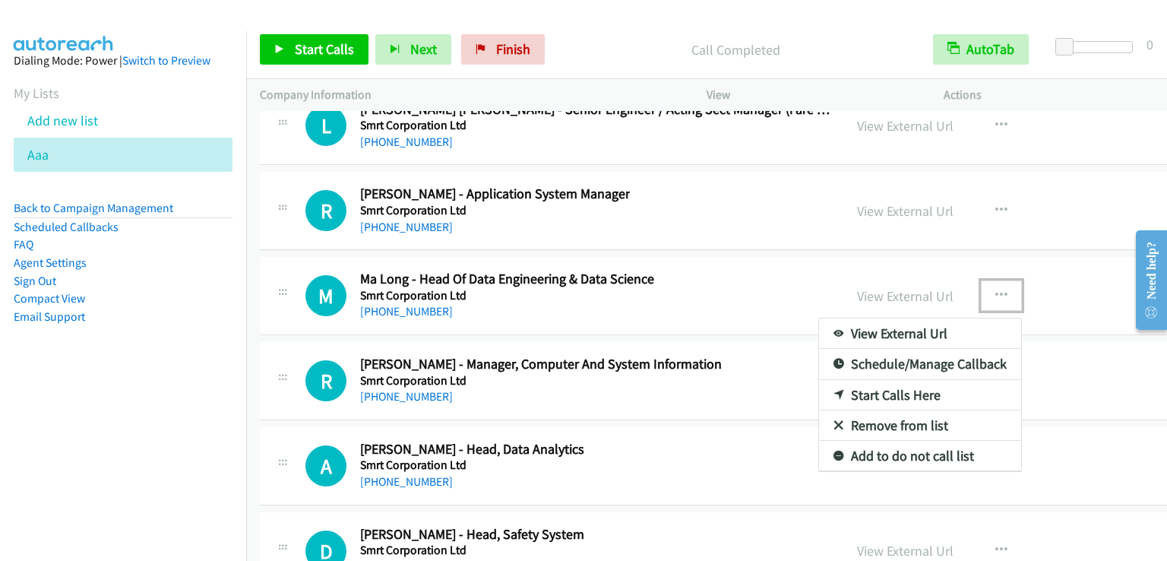
click at [880, 380] on link "Start Calls Here" at bounding box center [920, 395] width 202 height 30
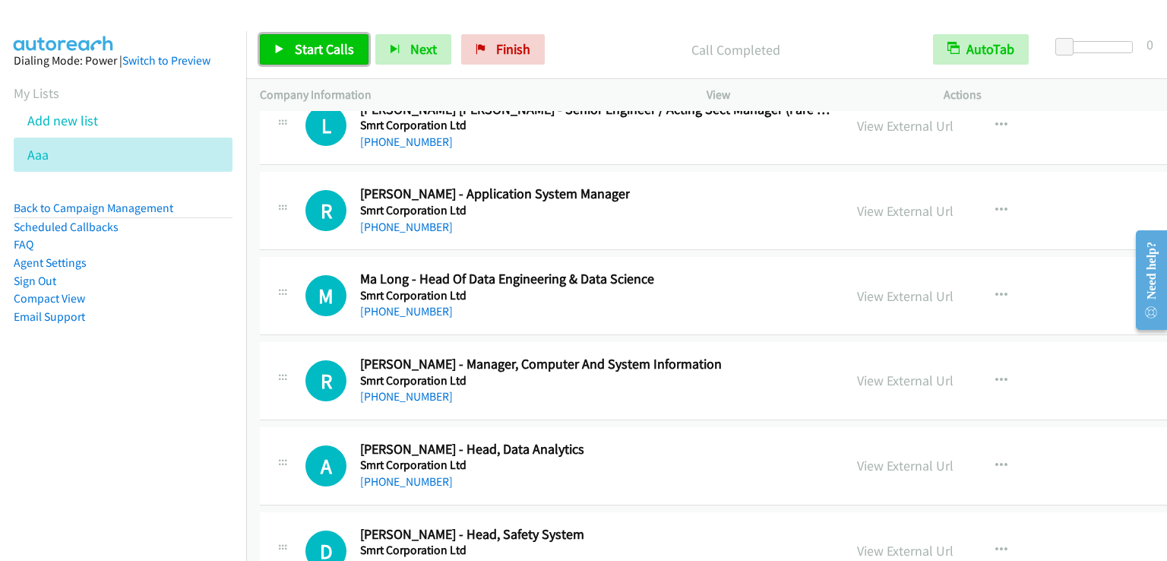
click at [328, 37] on link "Start Calls" at bounding box center [314, 49] width 109 height 30
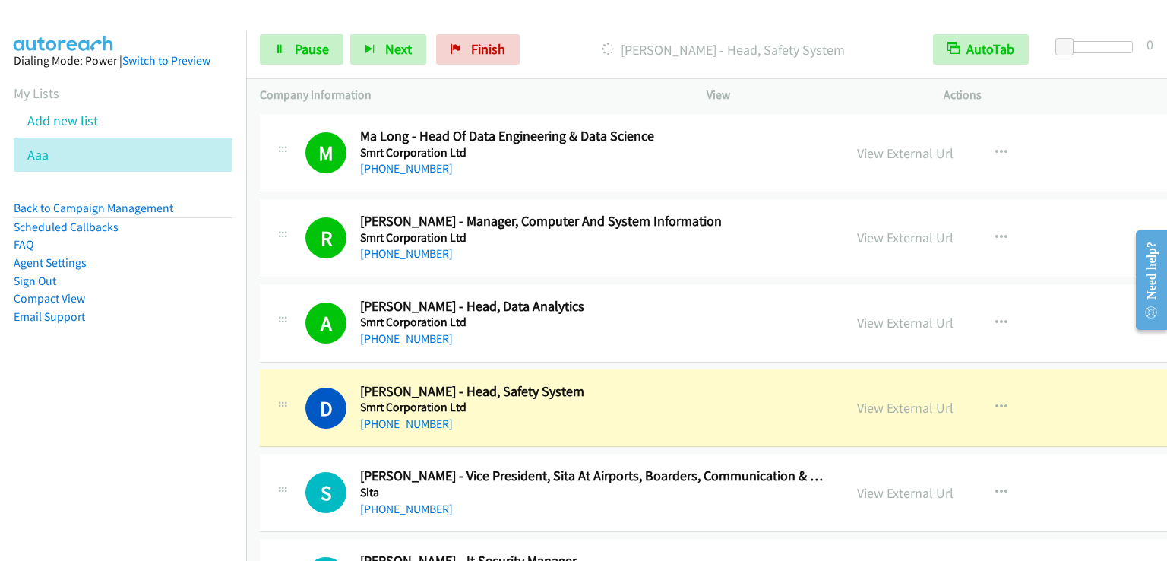
scroll to position [21122, 0]
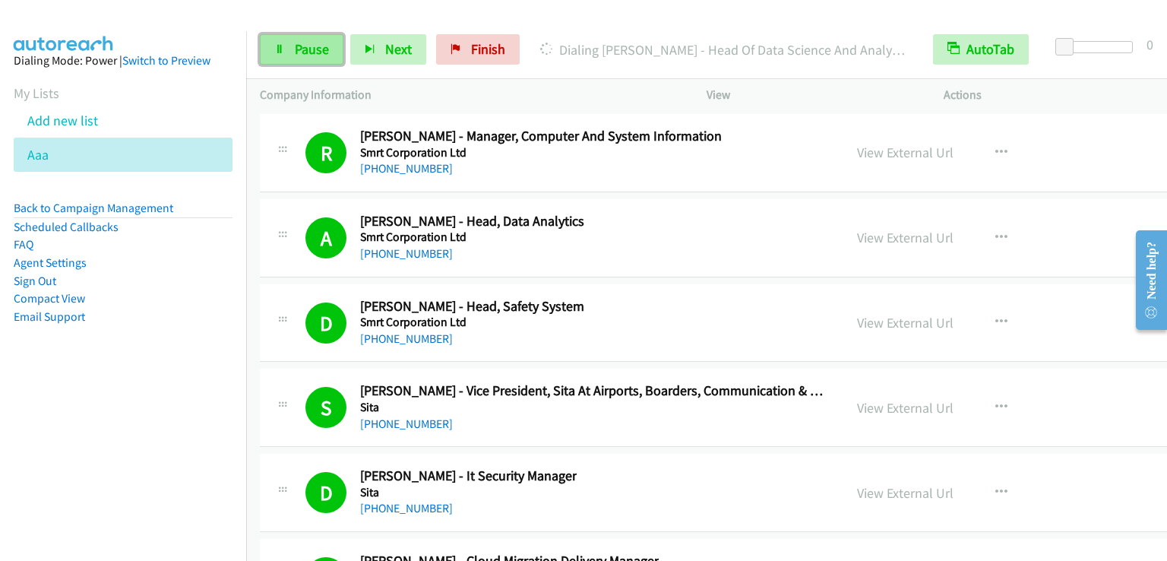
click at [311, 46] on span "Pause" at bounding box center [312, 48] width 34 height 17
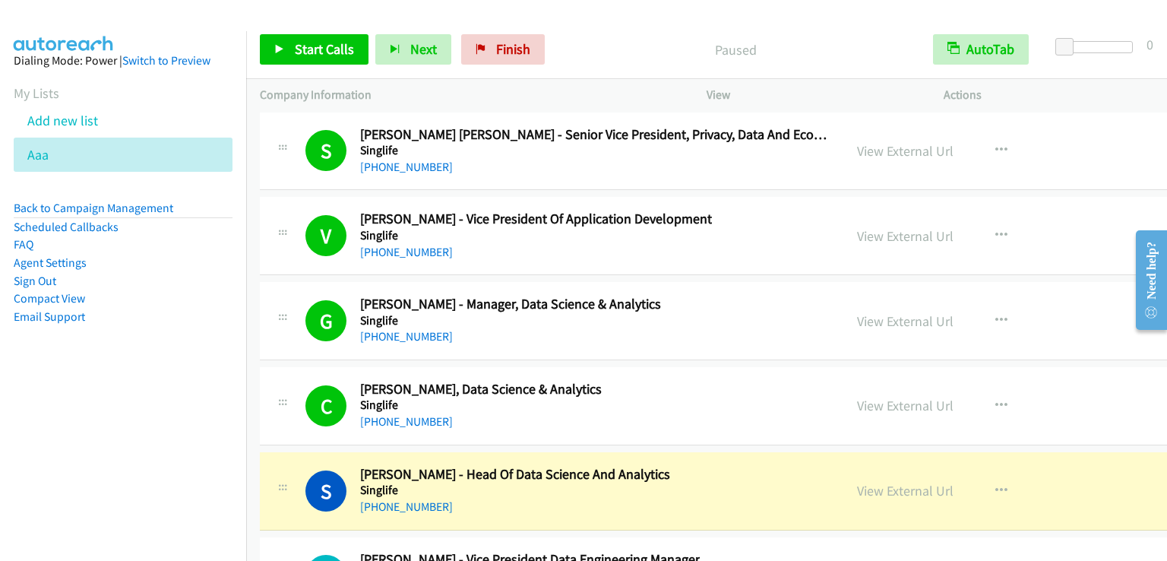
scroll to position [21882, 0]
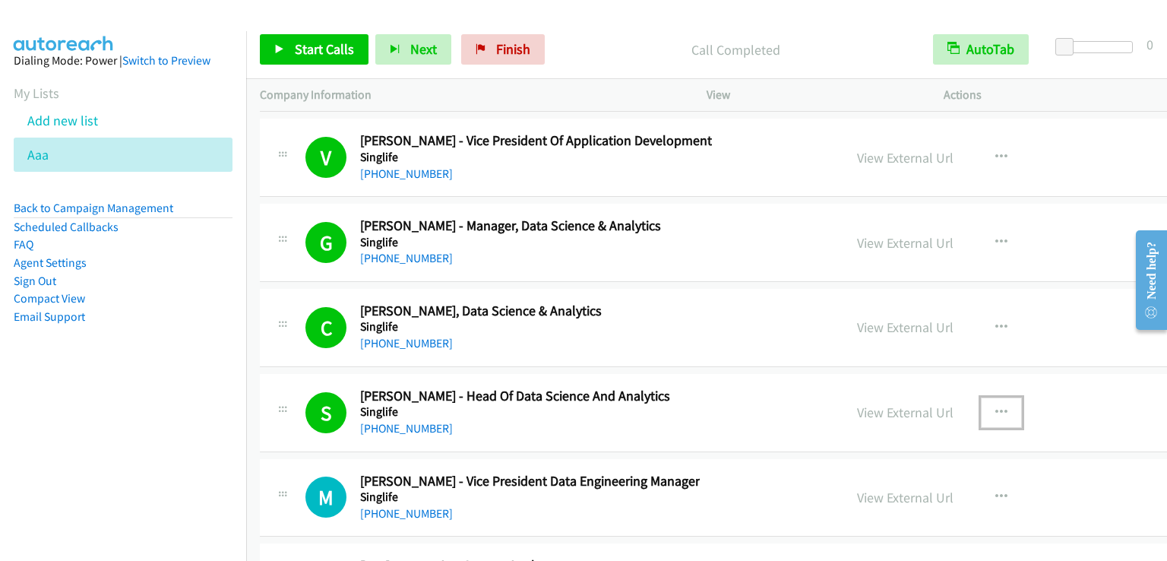
click at [996, 407] on icon "button" at bounding box center [1002, 413] width 12 height 12
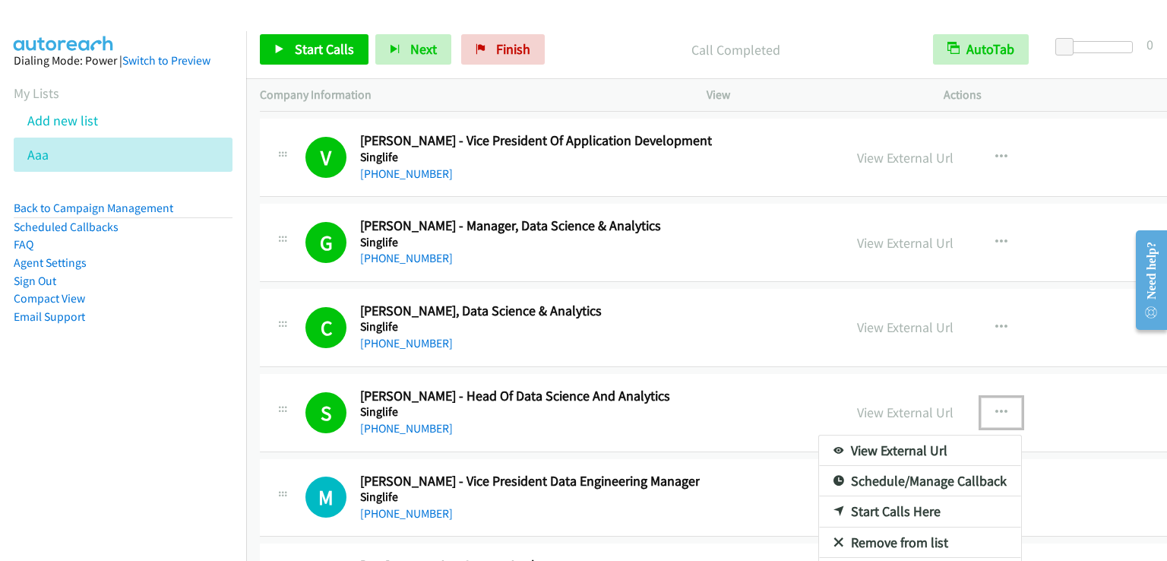
click at [871, 527] on link "Remove from list" at bounding box center [920, 542] width 202 height 30
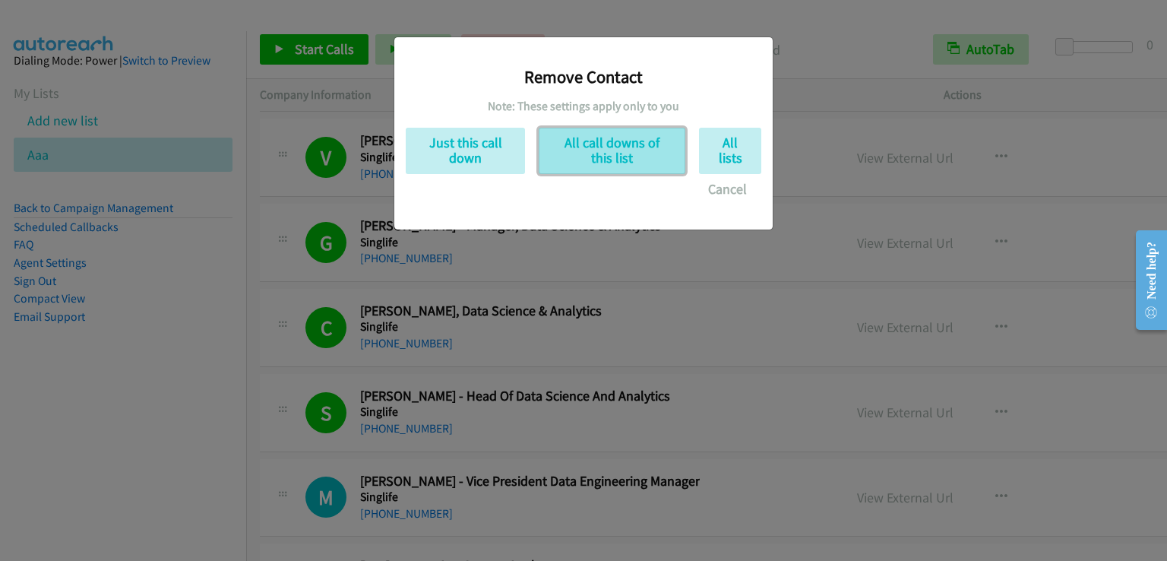
click at [601, 154] on button "All call downs of this list" at bounding box center [612, 151] width 147 height 46
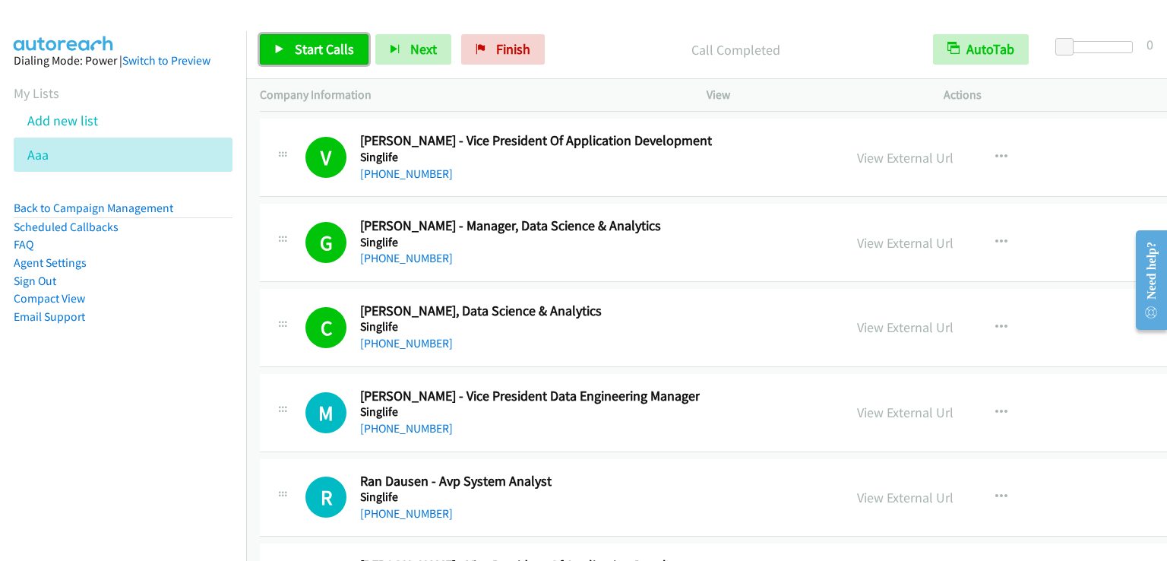
click at [319, 59] on link "Start Calls" at bounding box center [314, 49] width 109 height 30
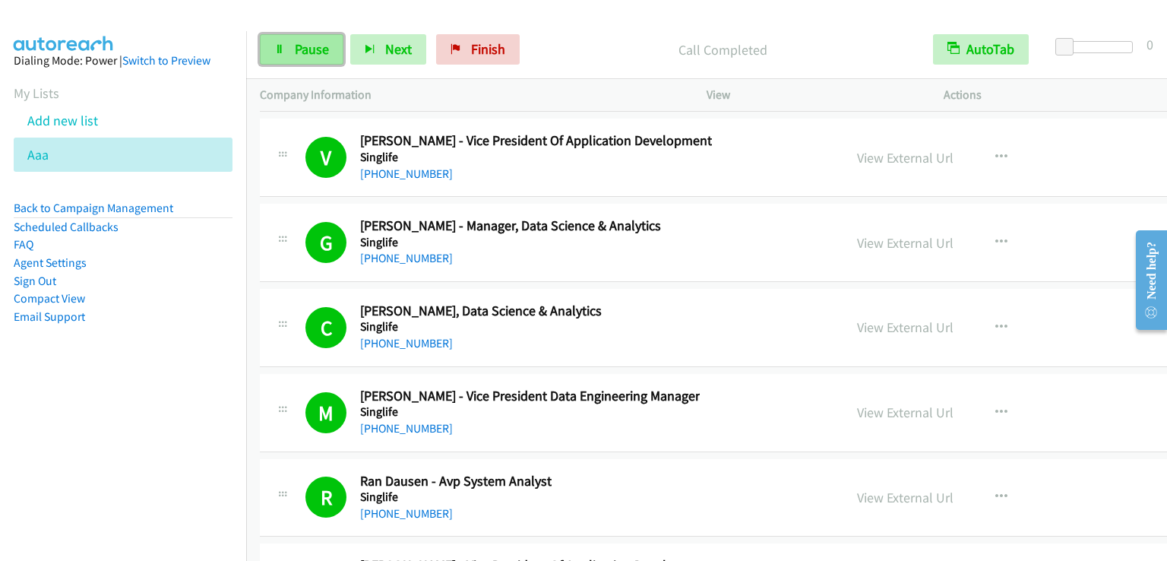
click at [324, 43] on span "Pause" at bounding box center [312, 48] width 34 height 17
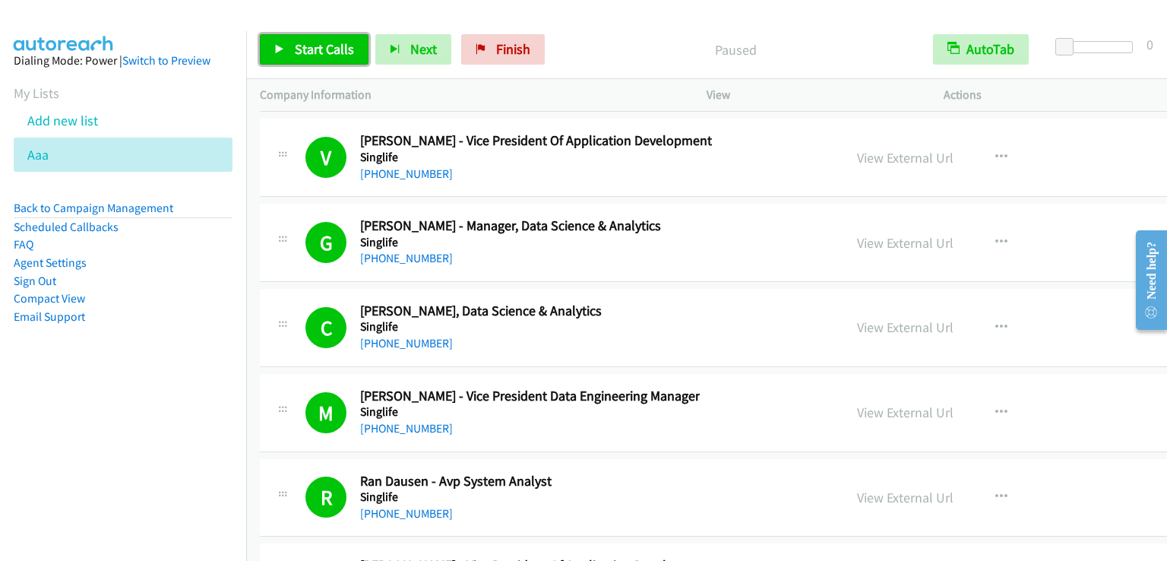
click at [331, 52] on span "Start Calls" at bounding box center [324, 48] width 59 height 17
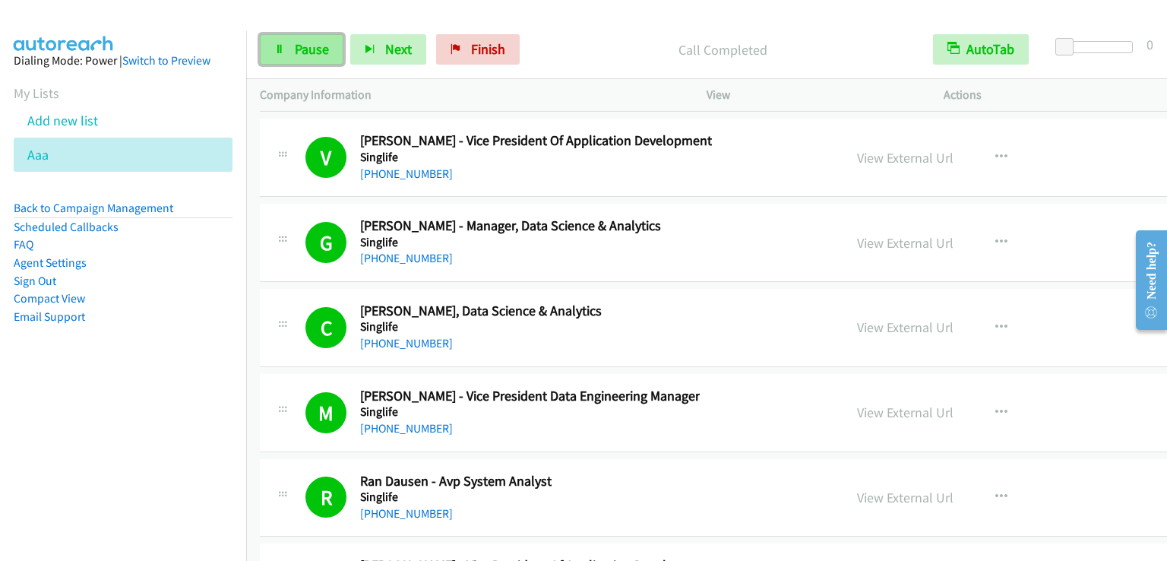
click at [298, 39] on link "Pause" at bounding box center [302, 49] width 84 height 30
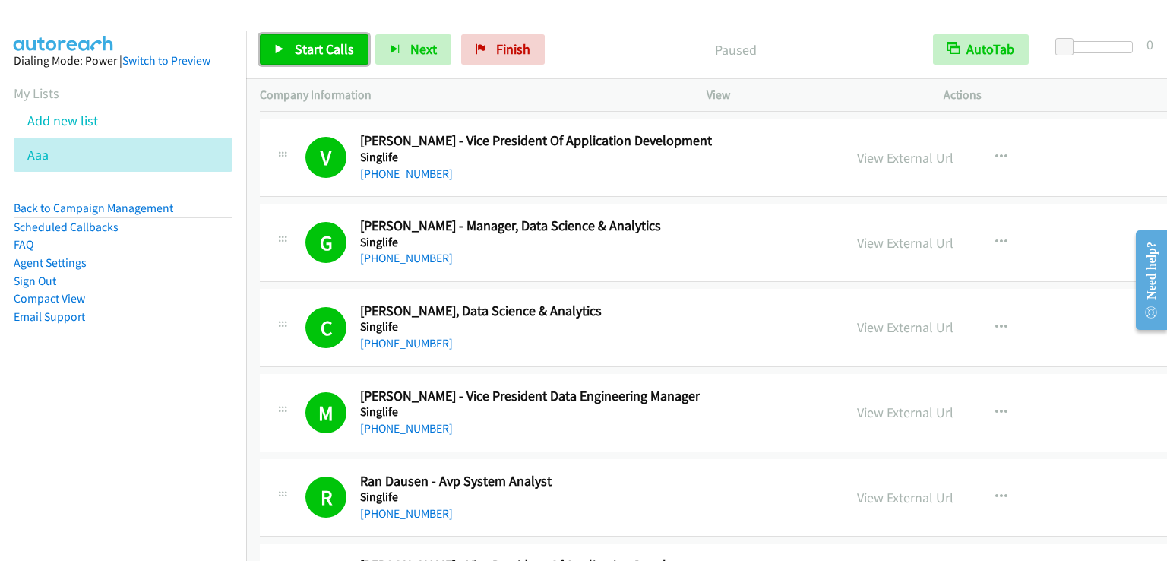
click at [298, 38] on link "Start Calls" at bounding box center [314, 49] width 109 height 30
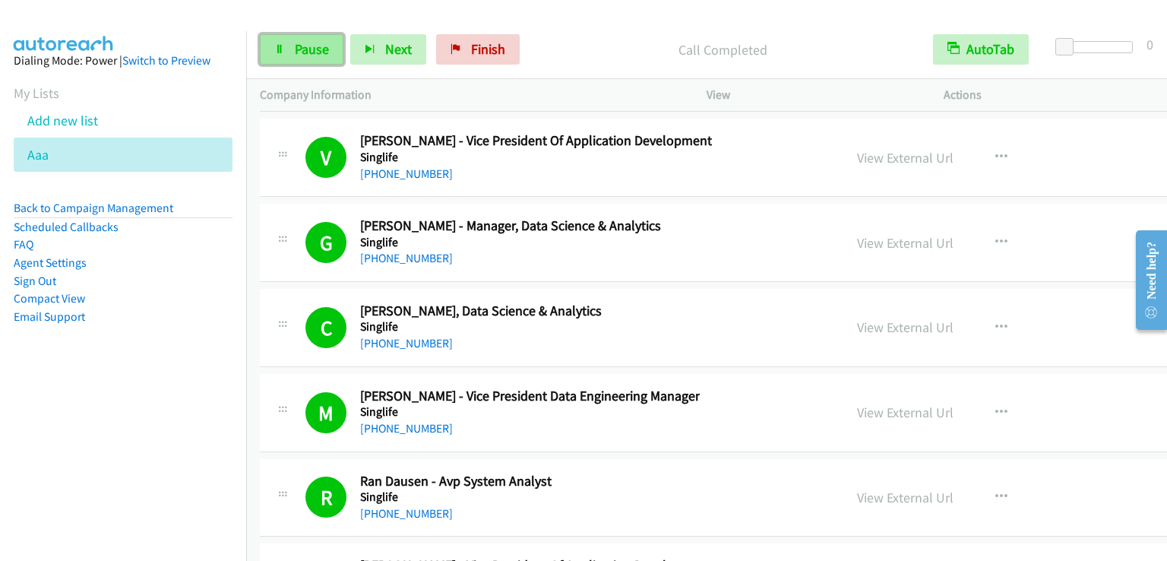
click at [335, 49] on link "Pause" at bounding box center [302, 49] width 84 height 30
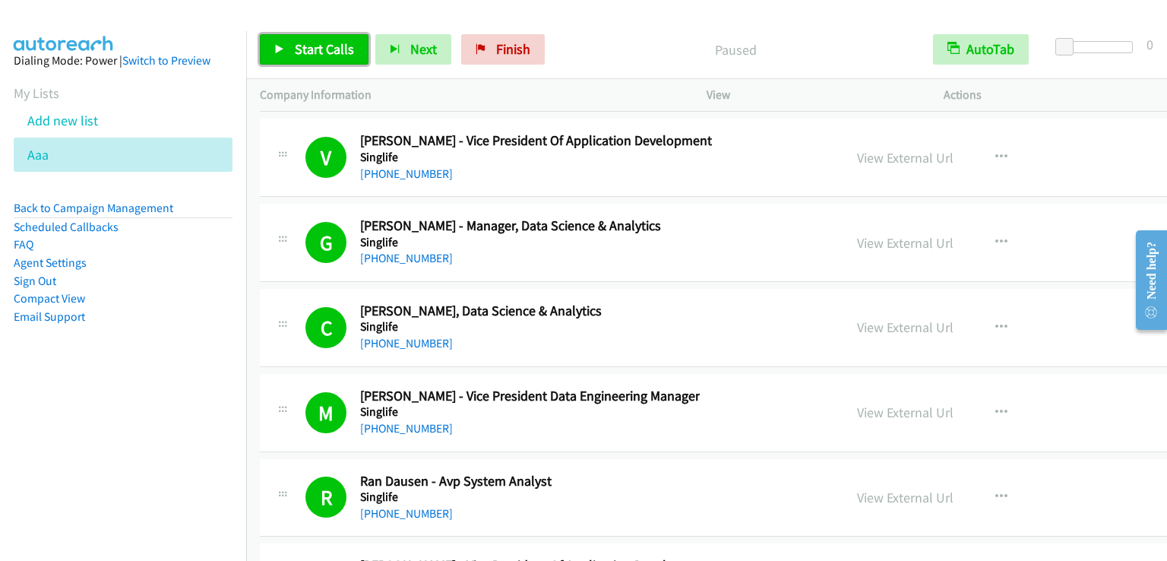
click at [335, 49] on span "Start Calls" at bounding box center [324, 48] width 59 height 17
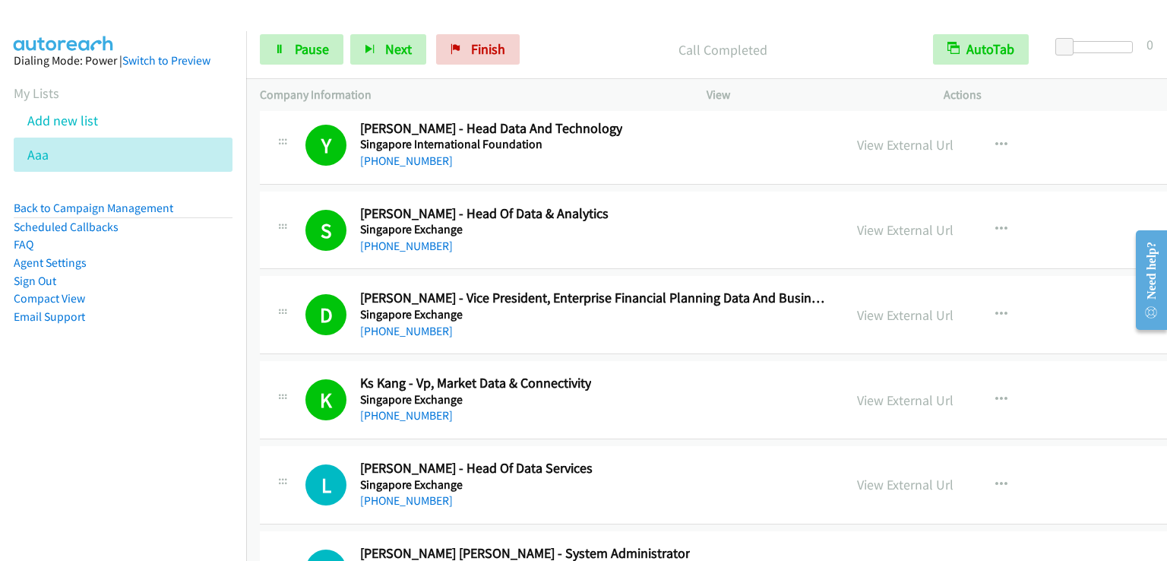
scroll to position [24086, 0]
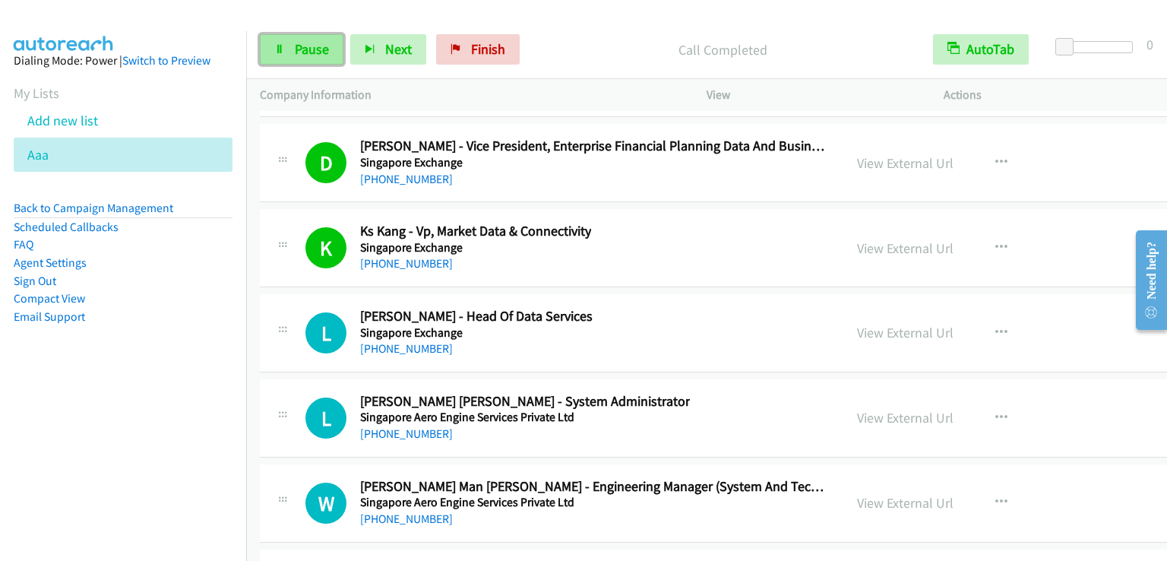
click at [301, 40] on span "Pause" at bounding box center [312, 48] width 34 height 17
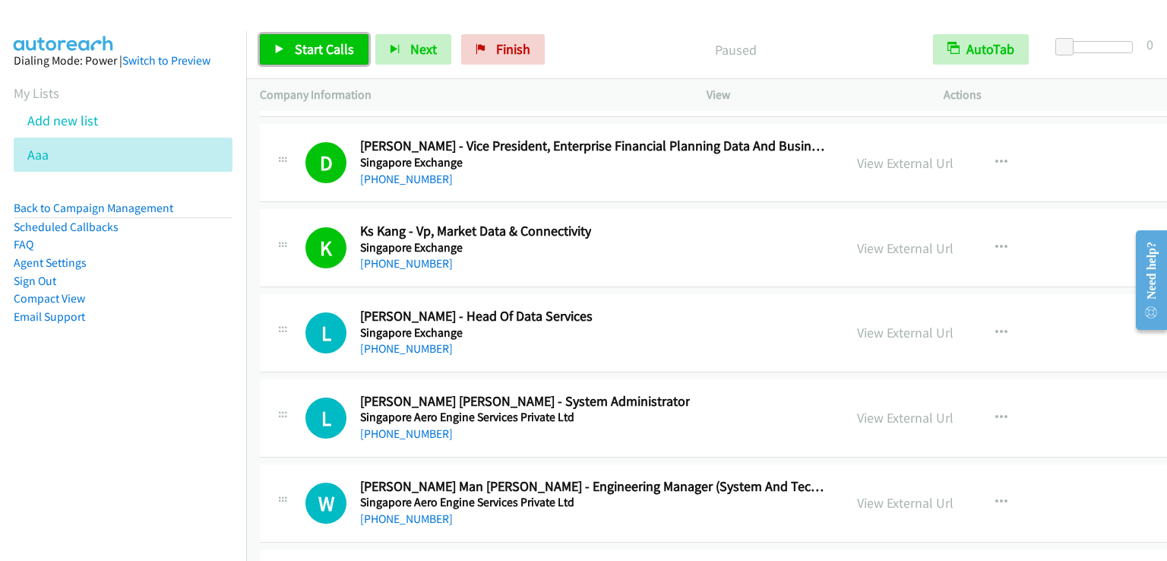
click at [301, 40] on span "Start Calls" at bounding box center [324, 48] width 59 height 17
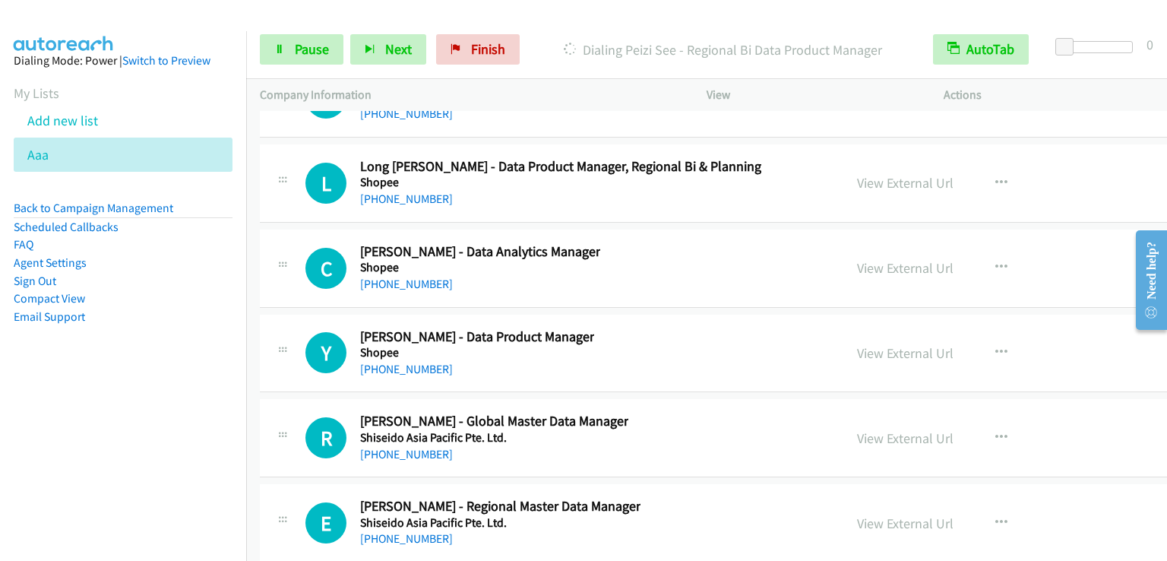
scroll to position [25681, 0]
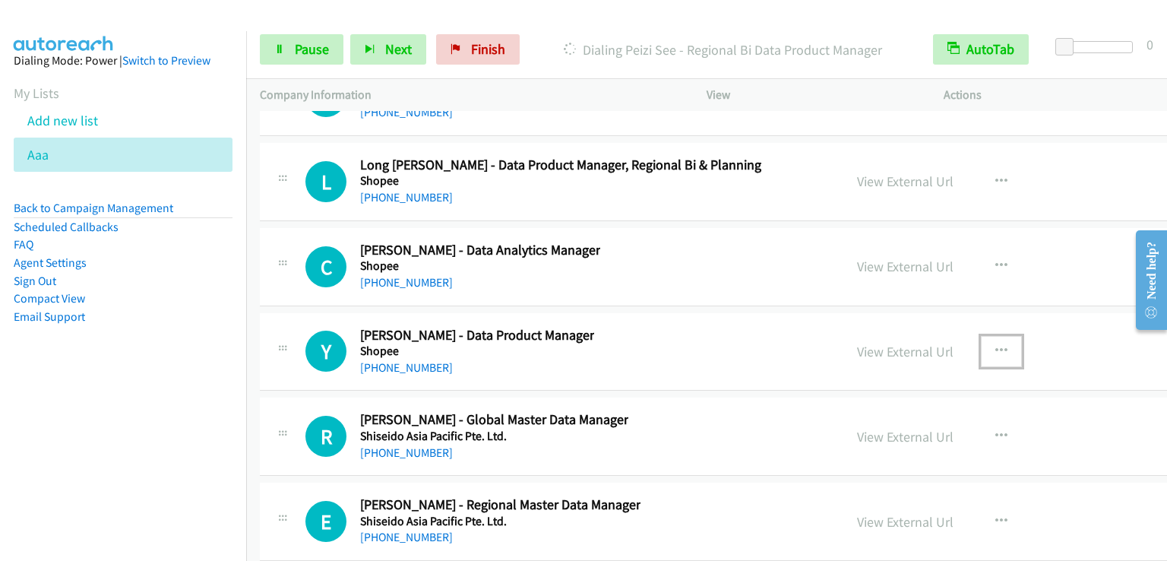
click at [996, 345] on icon "button" at bounding box center [1002, 351] width 12 height 12
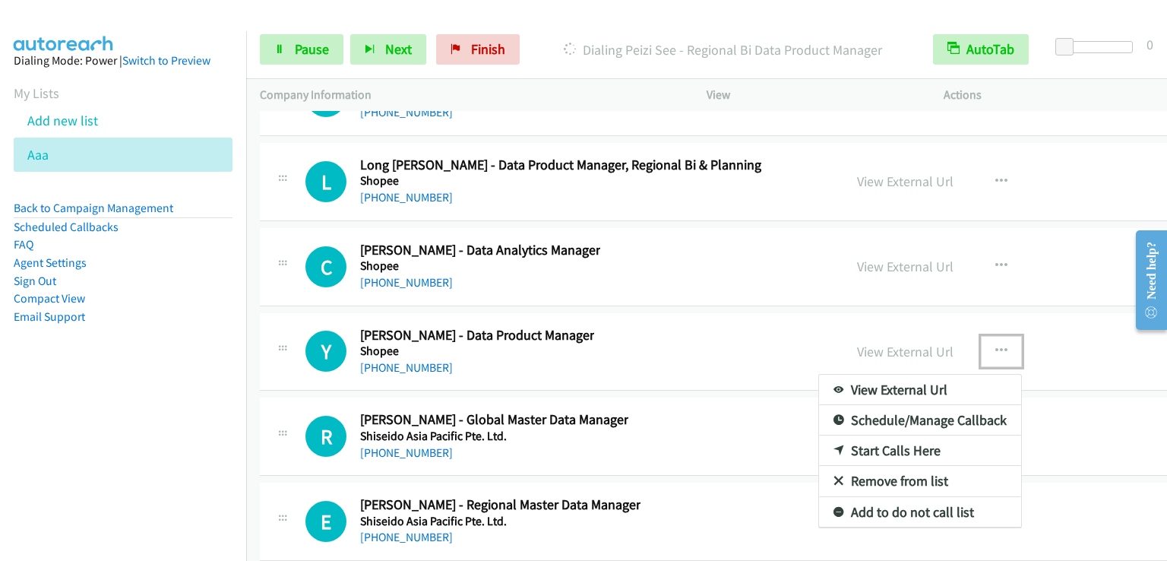
click at [872, 435] on link "Start Calls Here" at bounding box center [920, 450] width 202 height 30
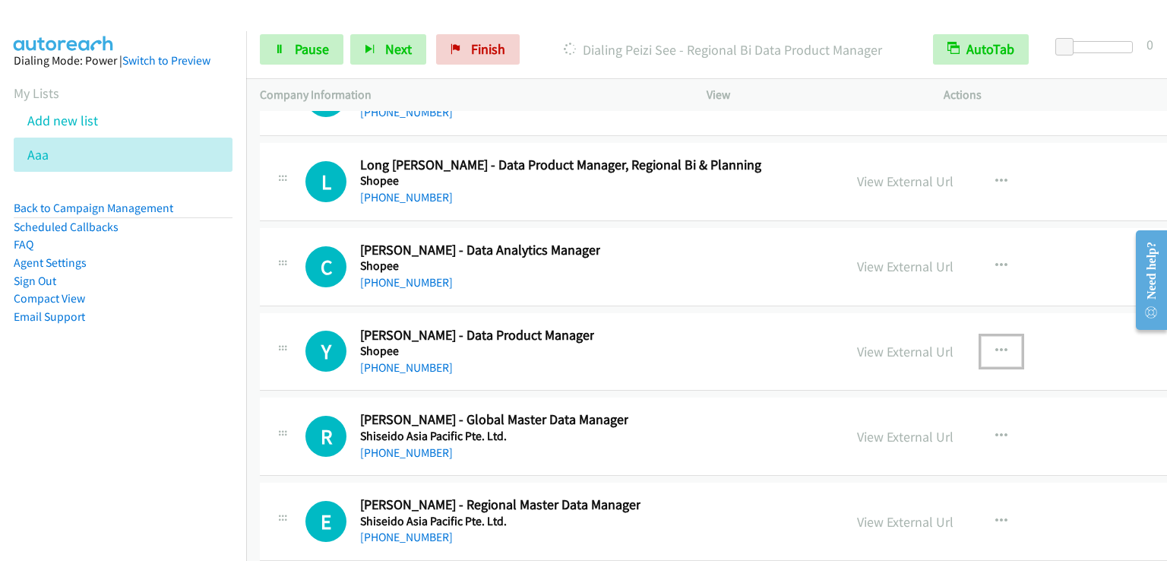
click at [996, 345] on icon "button" at bounding box center [1002, 351] width 12 height 12
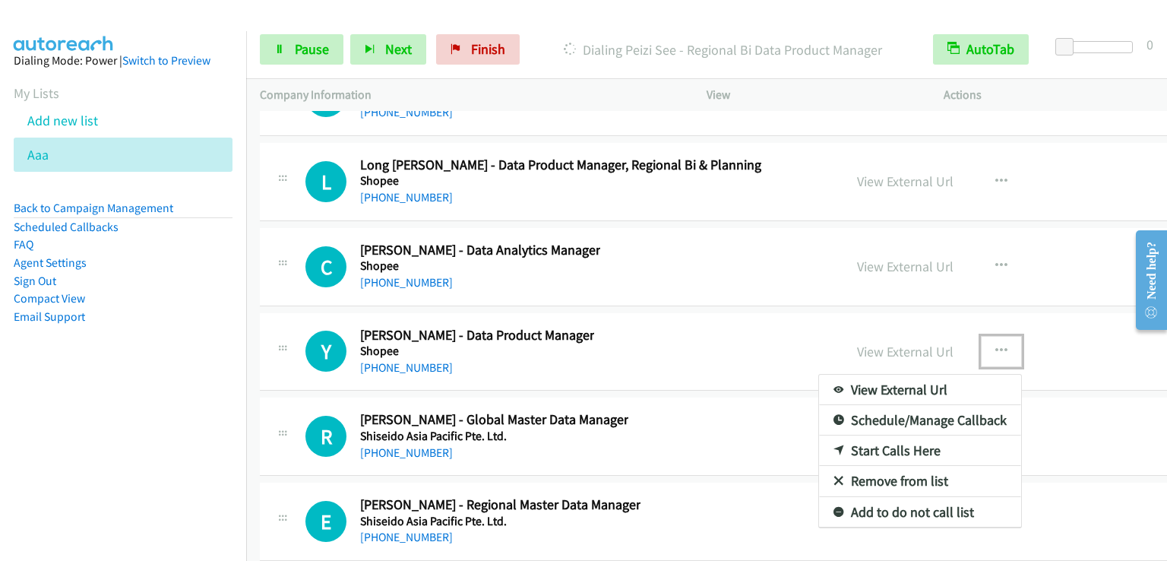
click at [948, 218] on div at bounding box center [583, 280] width 1167 height 561
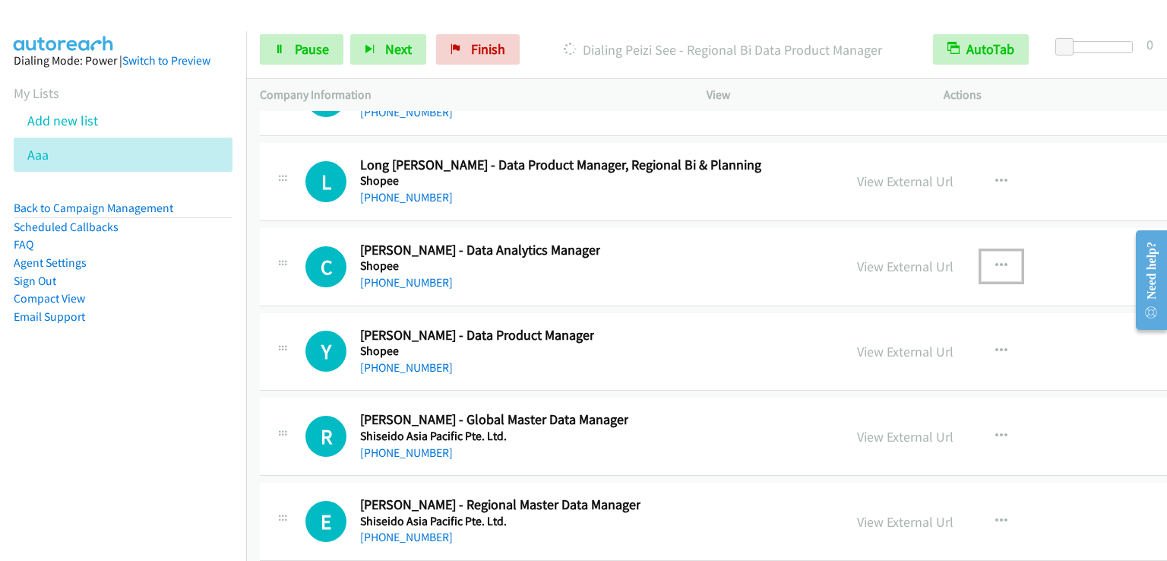
click at [996, 260] on icon "button" at bounding box center [1002, 266] width 12 height 12
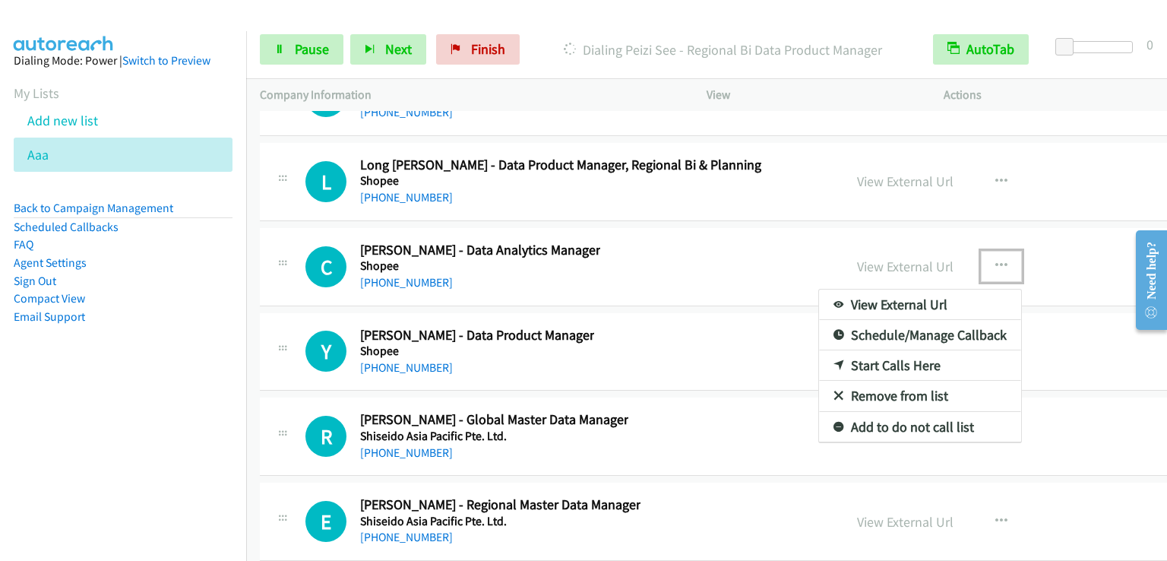
click at [828, 350] on link "Start Calls Here" at bounding box center [920, 365] width 202 height 30
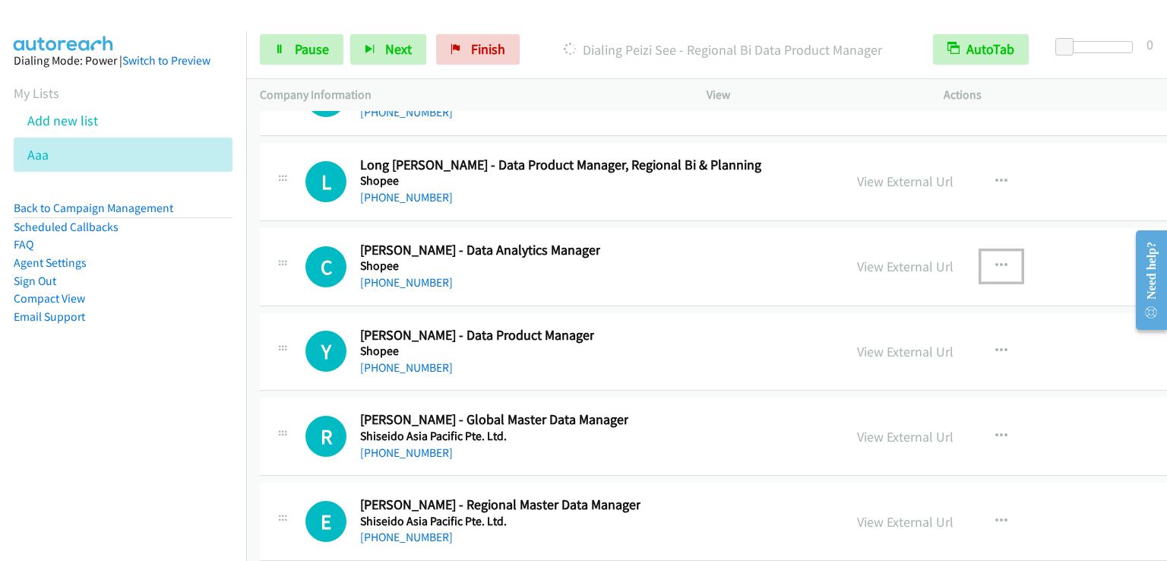
click at [996, 260] on icon "button" at bounding box center [1002, 266] width 12 height 12
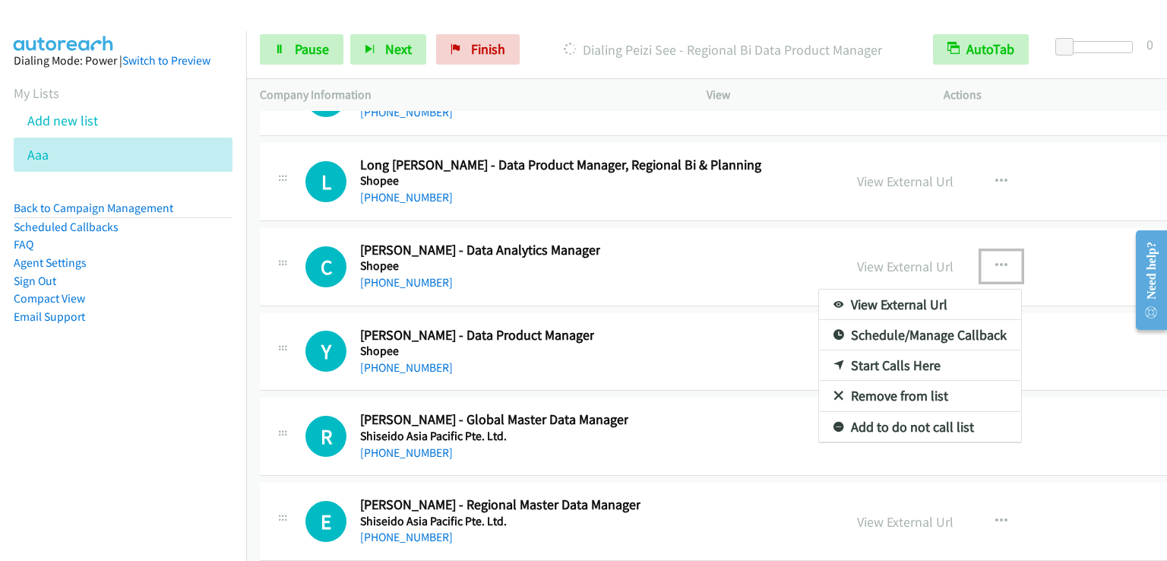
drag, startPoint x: 847, startPoint y: 315, endPoint x: 435, endPoint y: 10, distance: 513.4
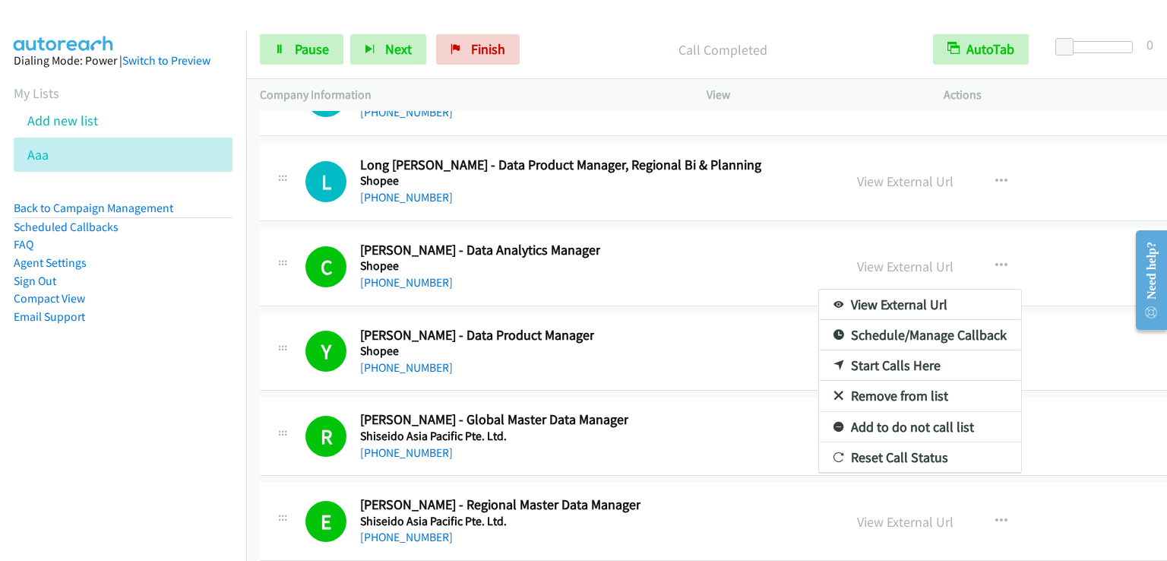
click at [296, 43] on div at bounding box center [583, 280] width 1167 height 561
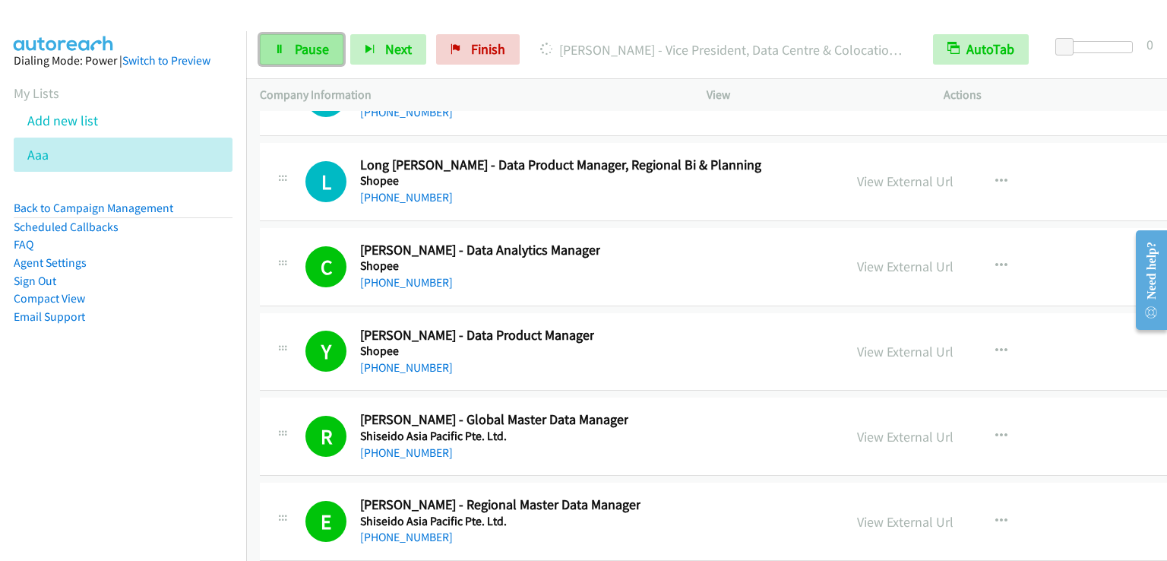
click at [314, 45] on span "Pause" at bounding box center [312, 48] width 34 height 17
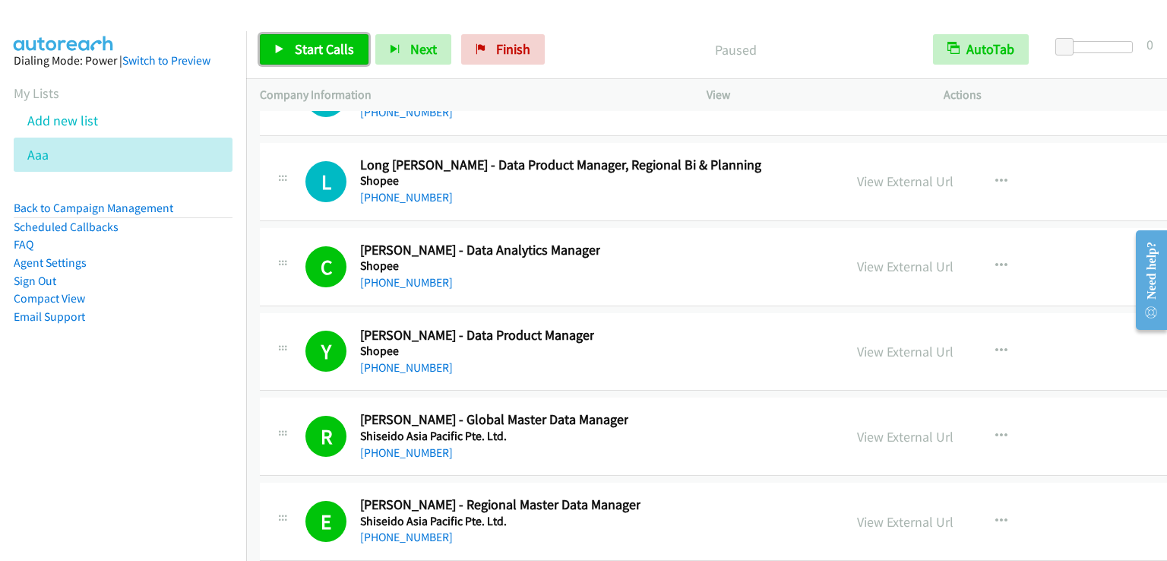
click at [314, 45] on span "Start Calls" at bounding box center [324, 48] width 59 height 17
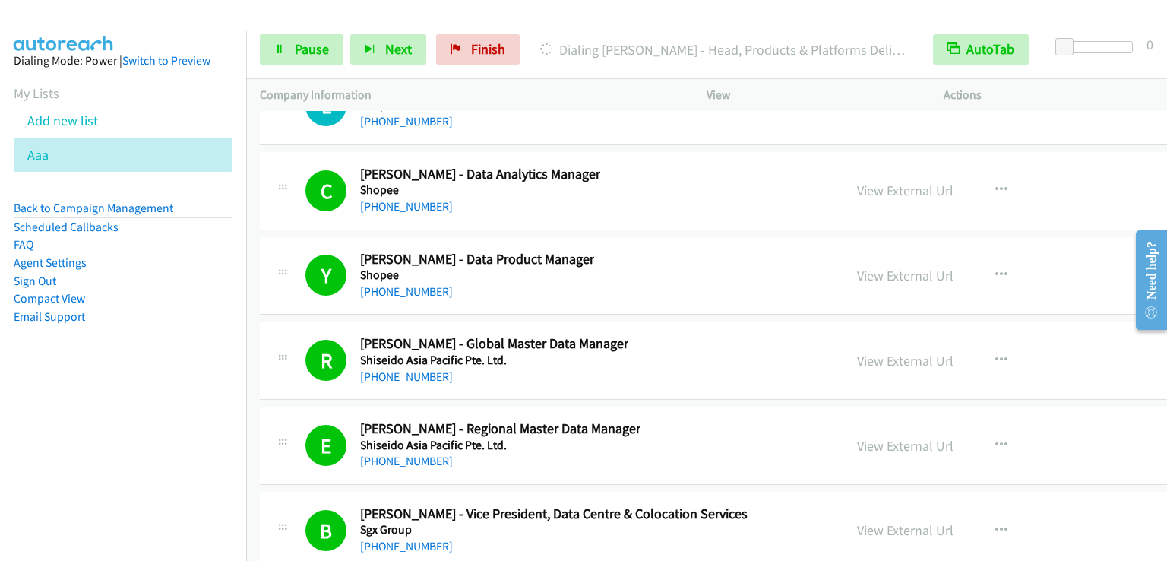
scroll to position [25909, 0]
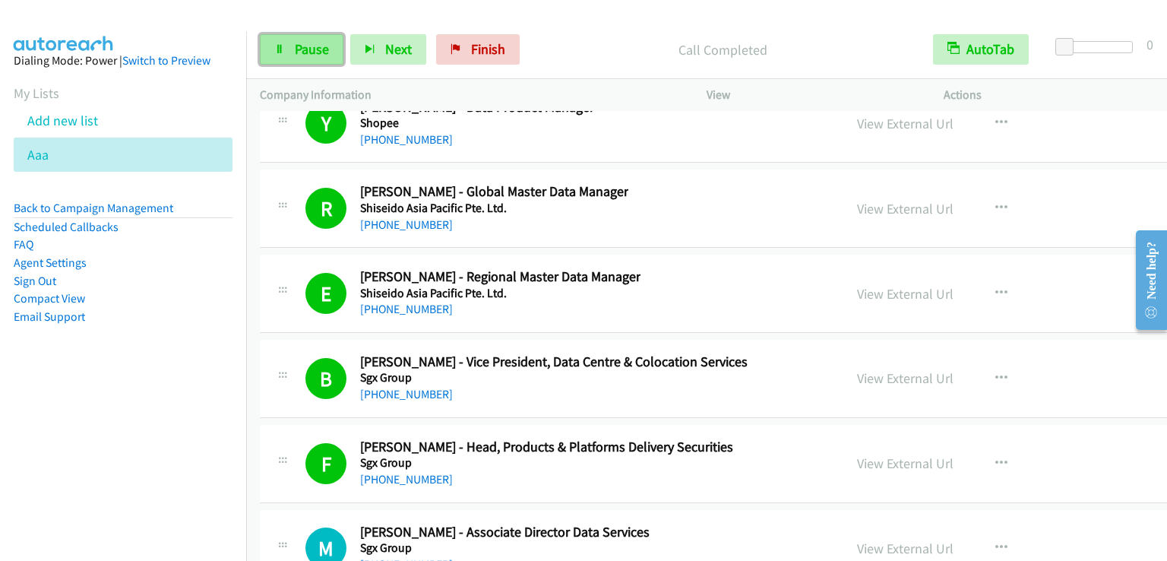
click at [282, 55] on link "Pause" at bounding box center [302, 49] width 84 height 30
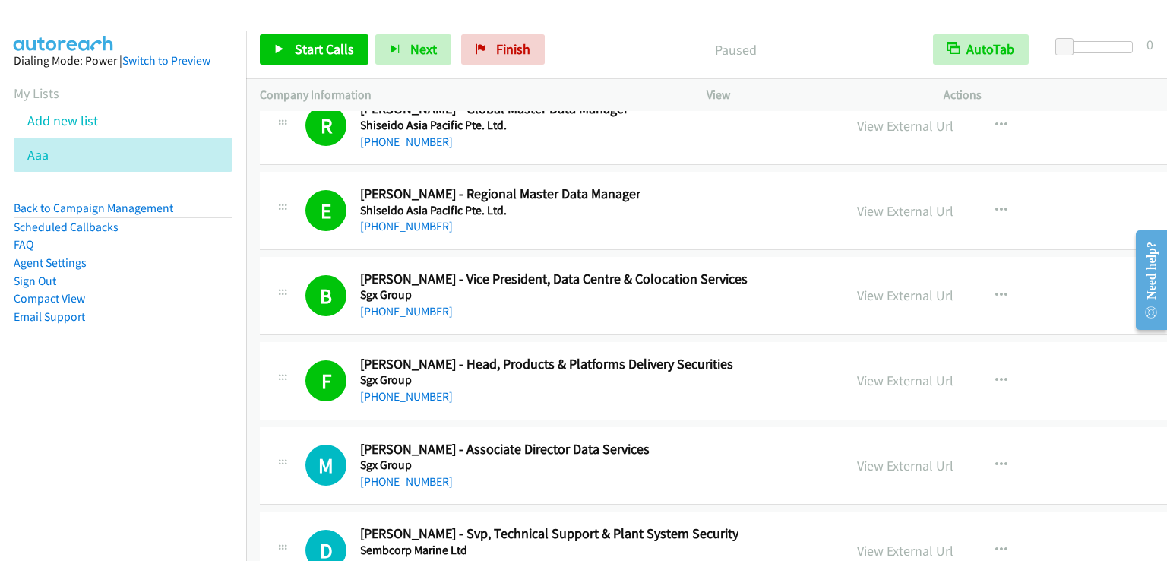
scroll to position [26061, 0]
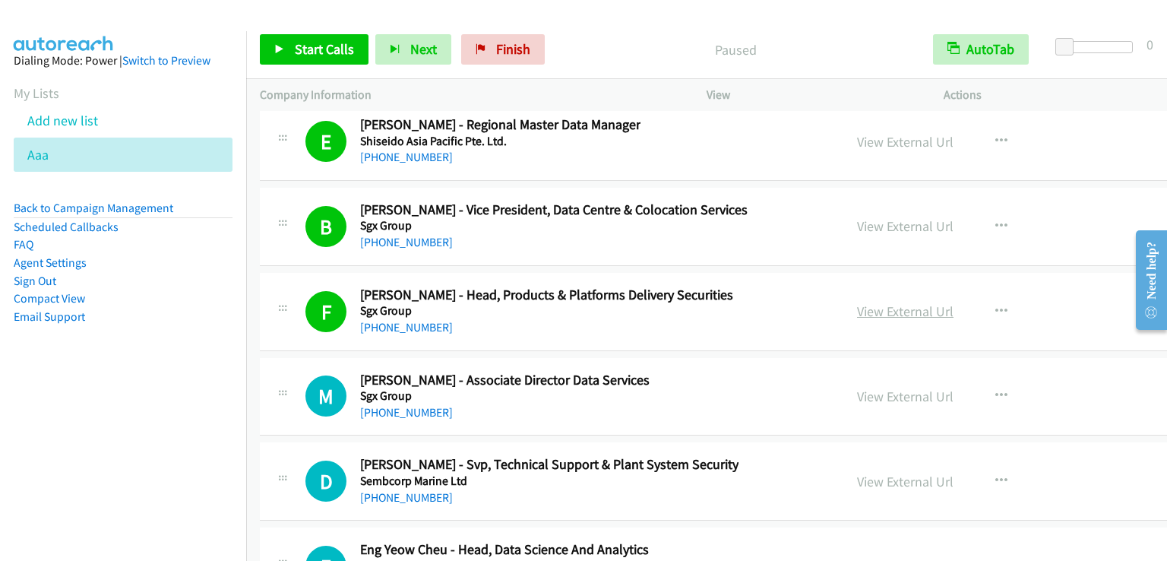
click at [857, 302] on link "View External Url" at bounding box center [905, 310] width 97 height 17
click at [38, 90] on link "My Lists" at bounding box center [37, 92] width 46 height 17
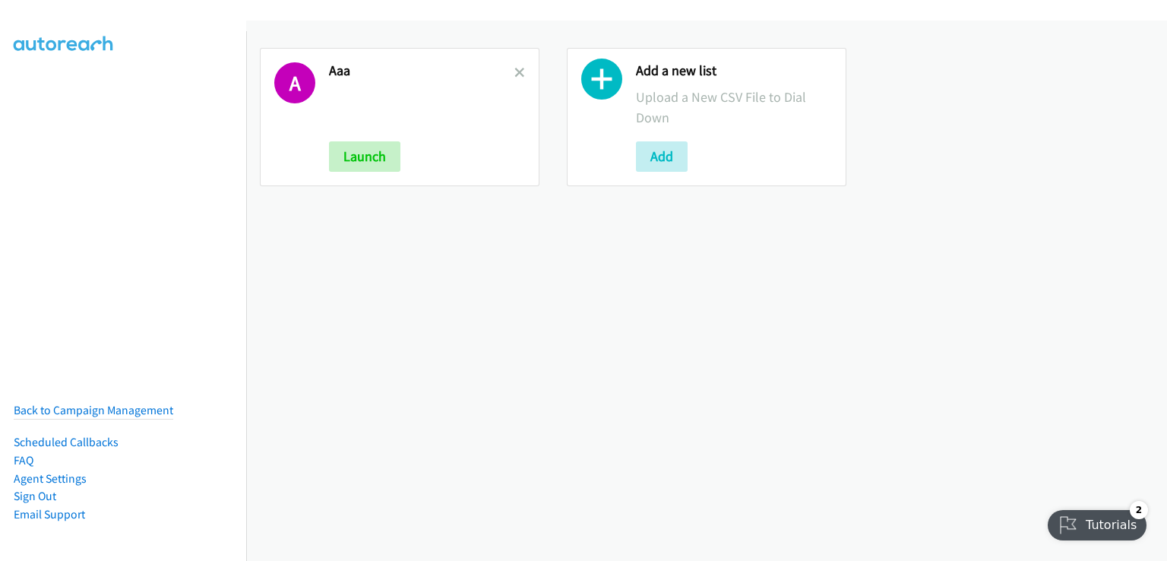
click at [517, 77] on icon at bounding box center [519, 73] width 11 height 11
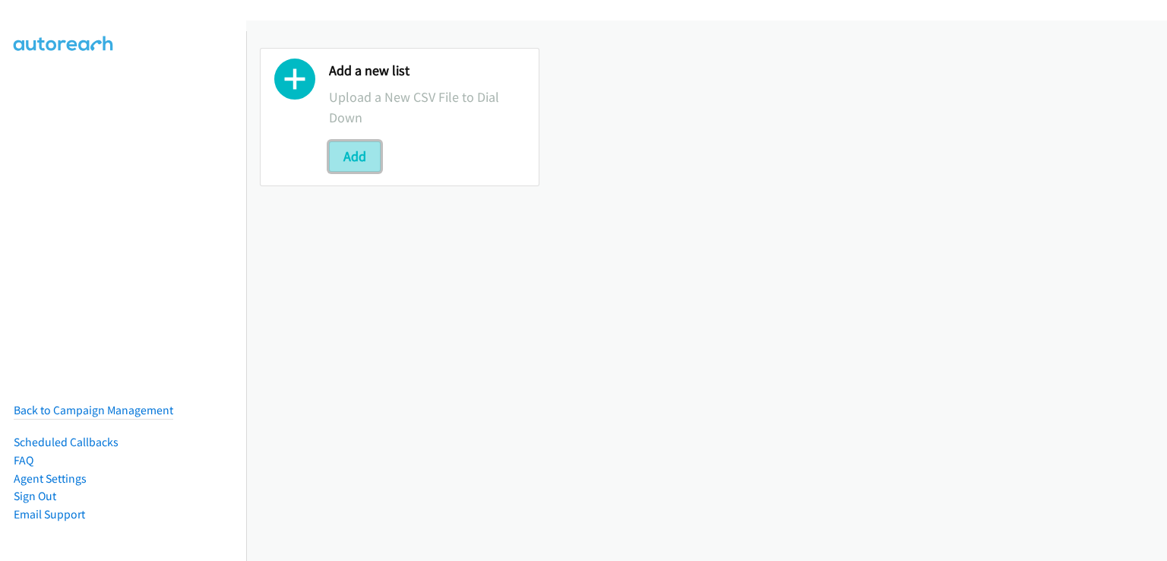
click at [340, 161] on button "Add" at bounding box center [355, 156] width 52 height 30
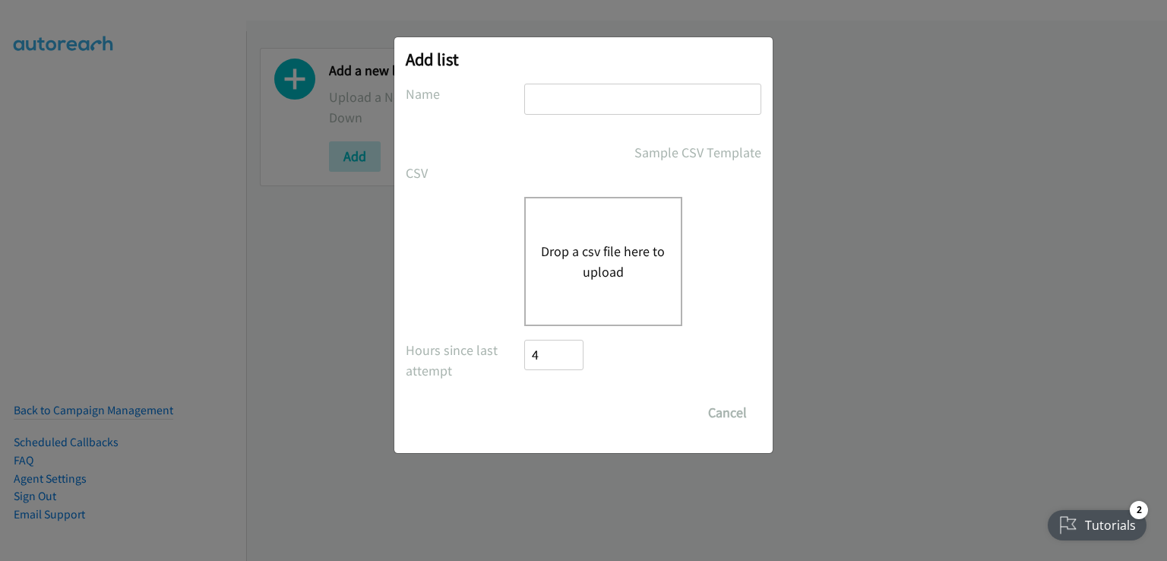
click at [556, 97] on input "text" at bounding box center [642, 99] width 237 height 31
click at [570, 232] on div "Drop a csv file here to upload" at bounding box center [603, 261] width 158 height 129
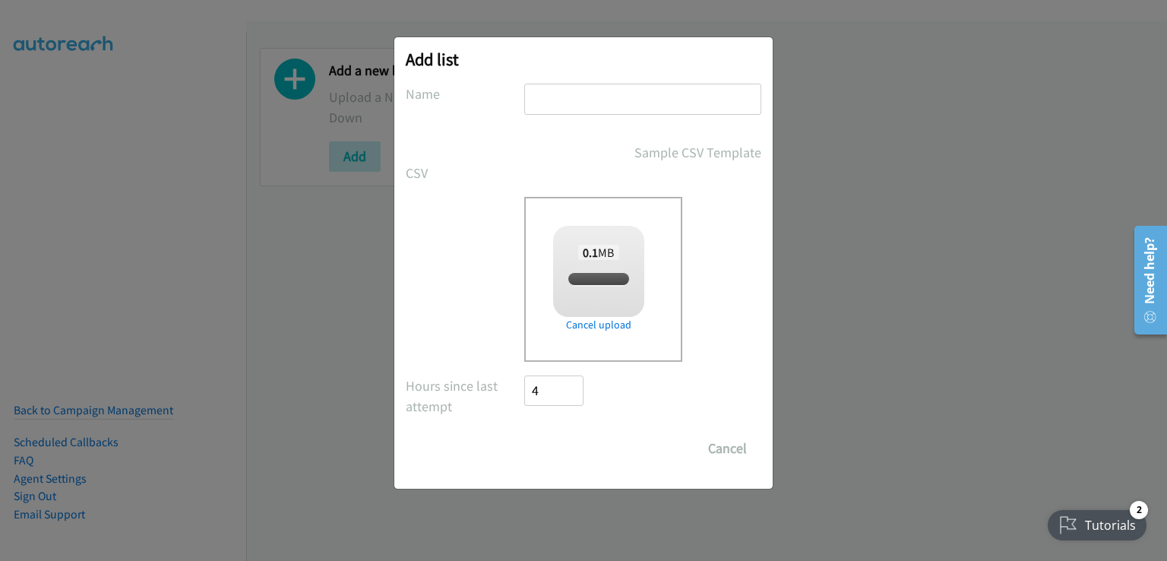
click at [572, 102] on input "text" at bounding box center [642, 99] width 237 height 31
checkbox input "true"
type input "aaa"
click at [549, 452] on input "Save List" at bounding box center [564, 448] width 80 height 30
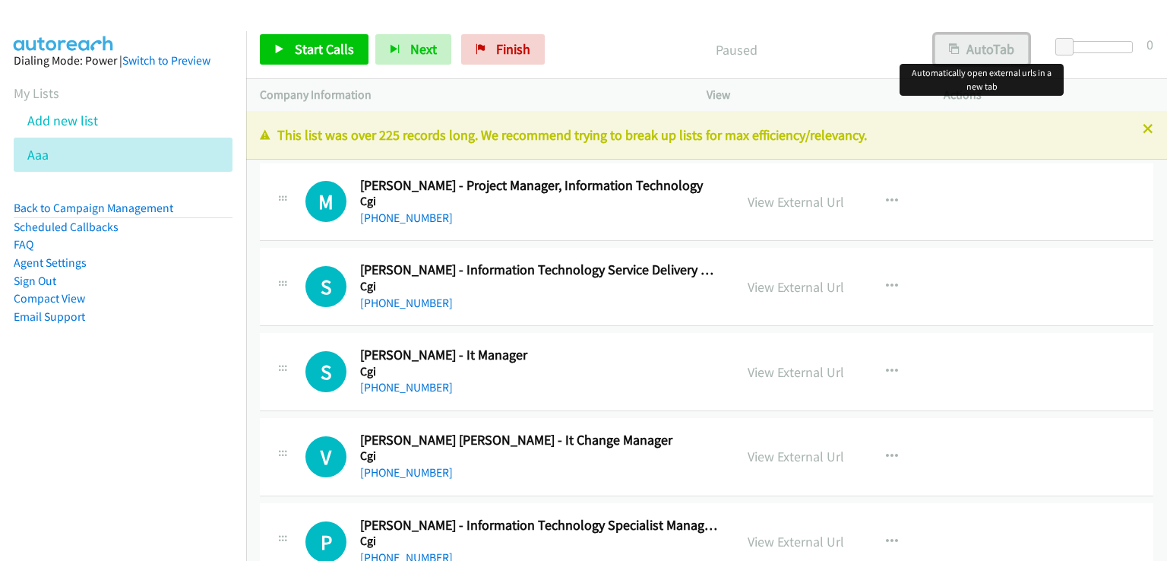
click at [989, 52] on button "AutoTab" at bounding box center [982, 49] width 94 height 30
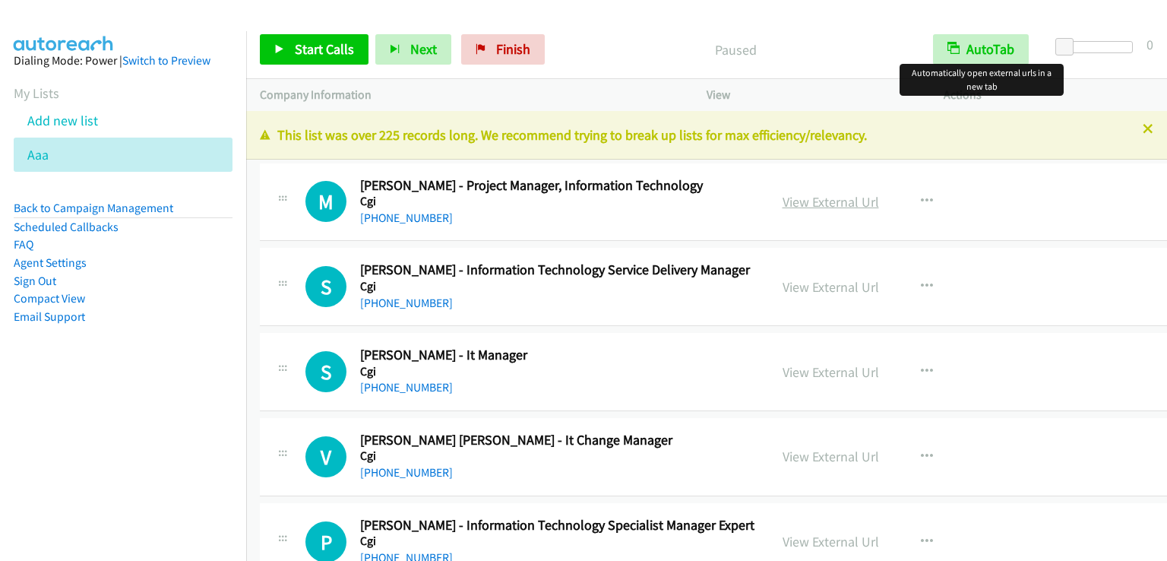
click at [823, 203] on link "View External Url" at bounding box center [831, 201] width 97 height 17
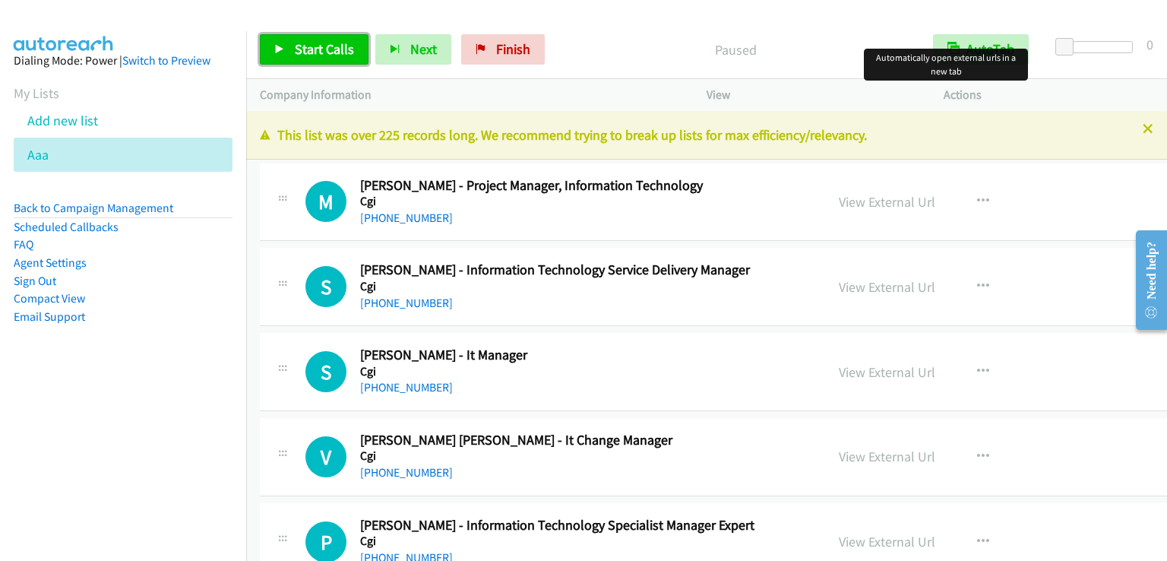
click at [340, 52] on span "Start Calls" at bounding box center [324, 48] width 59 height 17
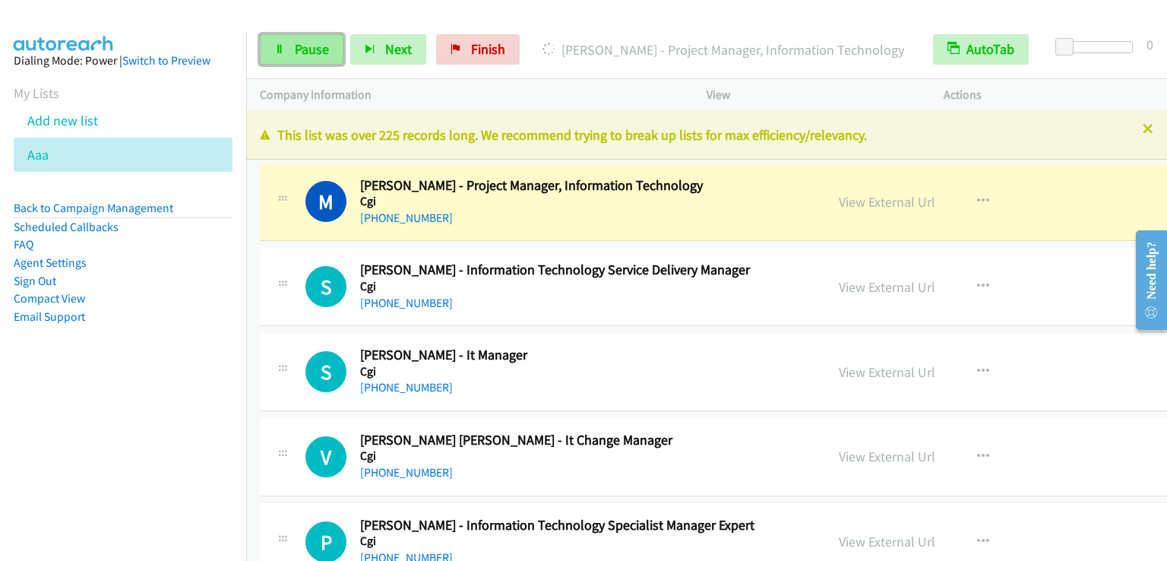
click at [293, 42] on link "Pause" at bounding box center [302, 49] width 84 height 30
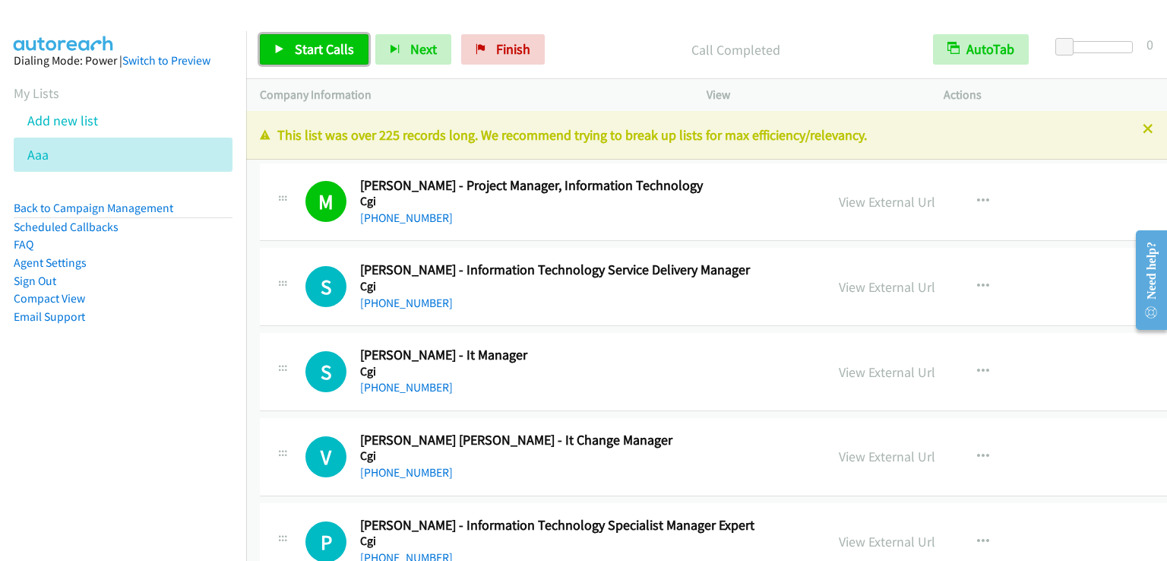
click at [351, 46] on span "Start Calls" at bounding box center [324, 48] width 59 height 17
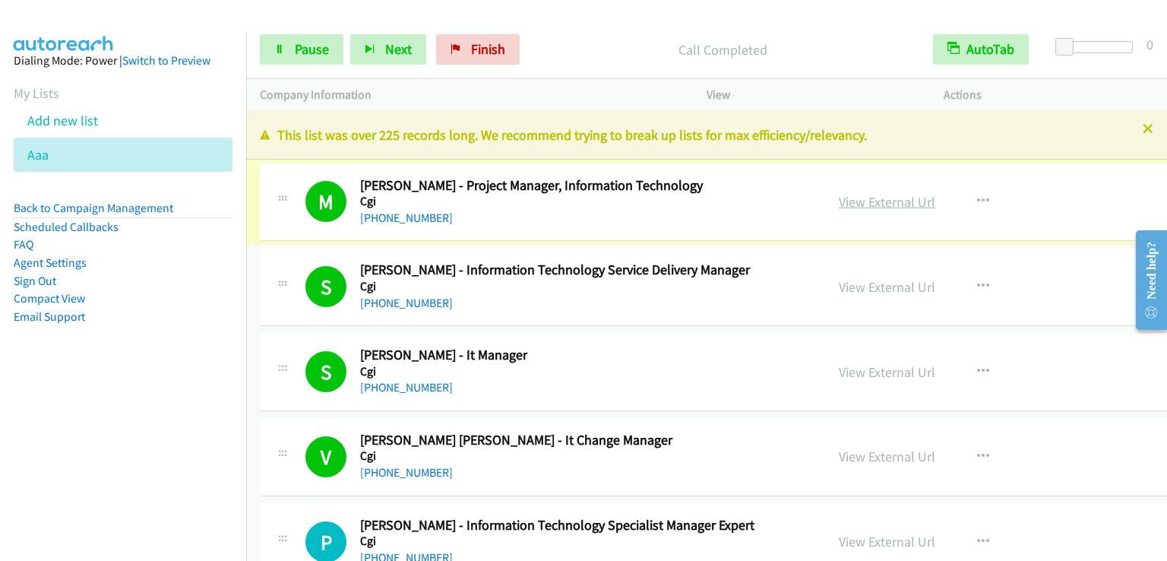
click at [861, 201] on link "View External Url" at bounding box center [887, 201] width 97 height 17
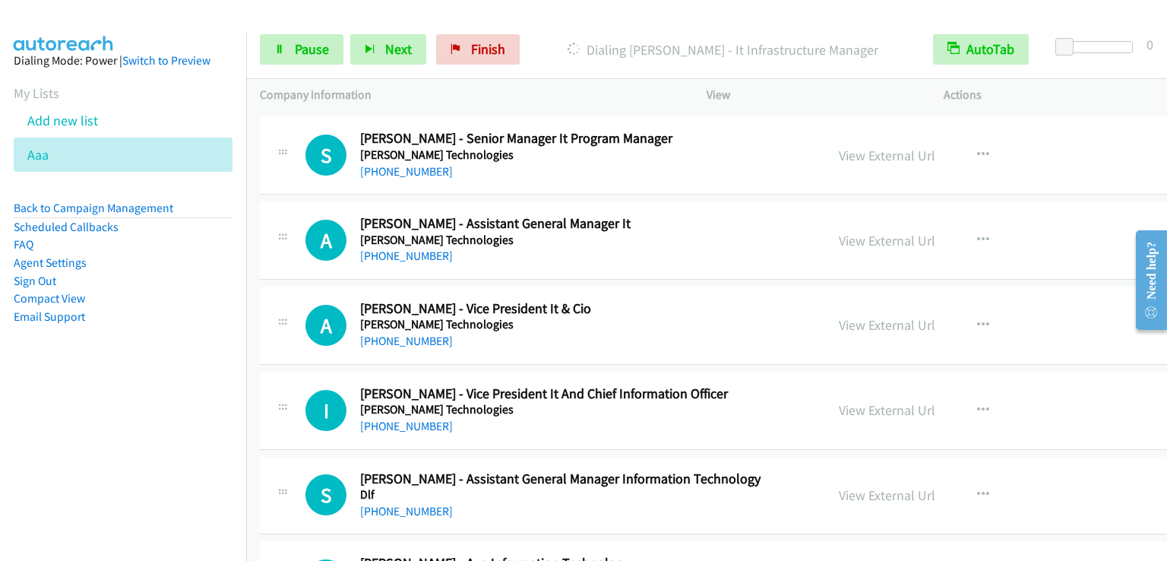
scroll to position [2888, 0]
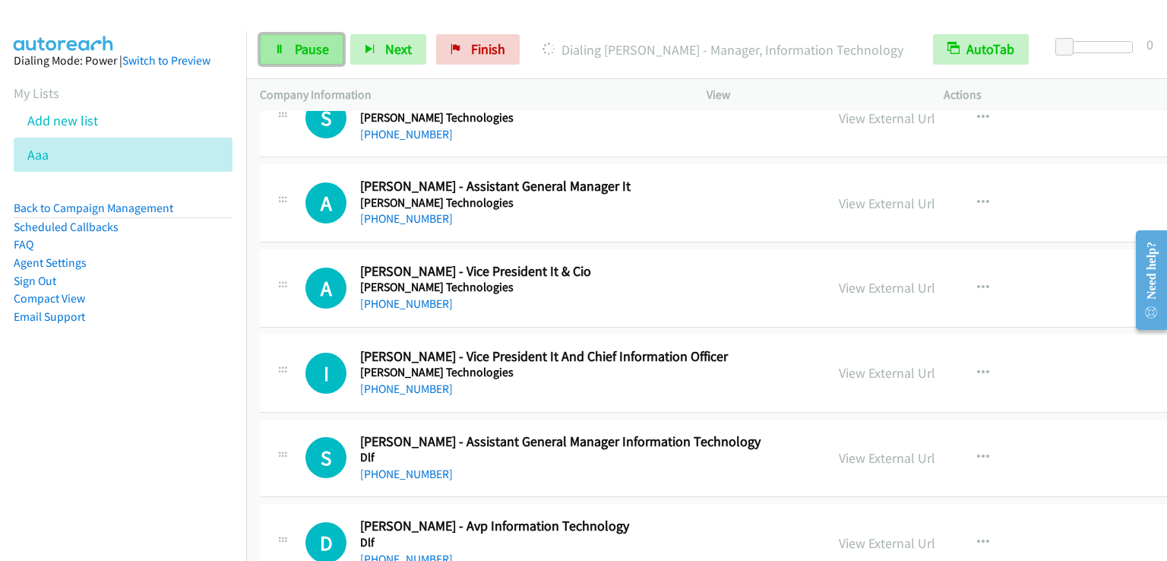
click at [300, 49] on span "Pause" at bounding box center [312, 48] width 34 height 17
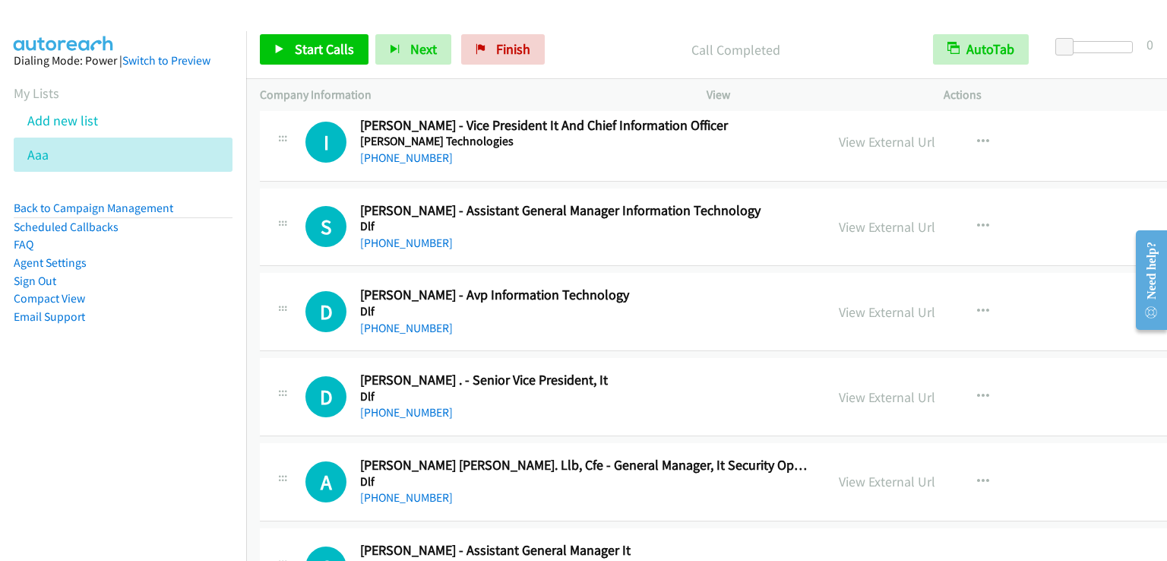
scroll to position [3116, 0]
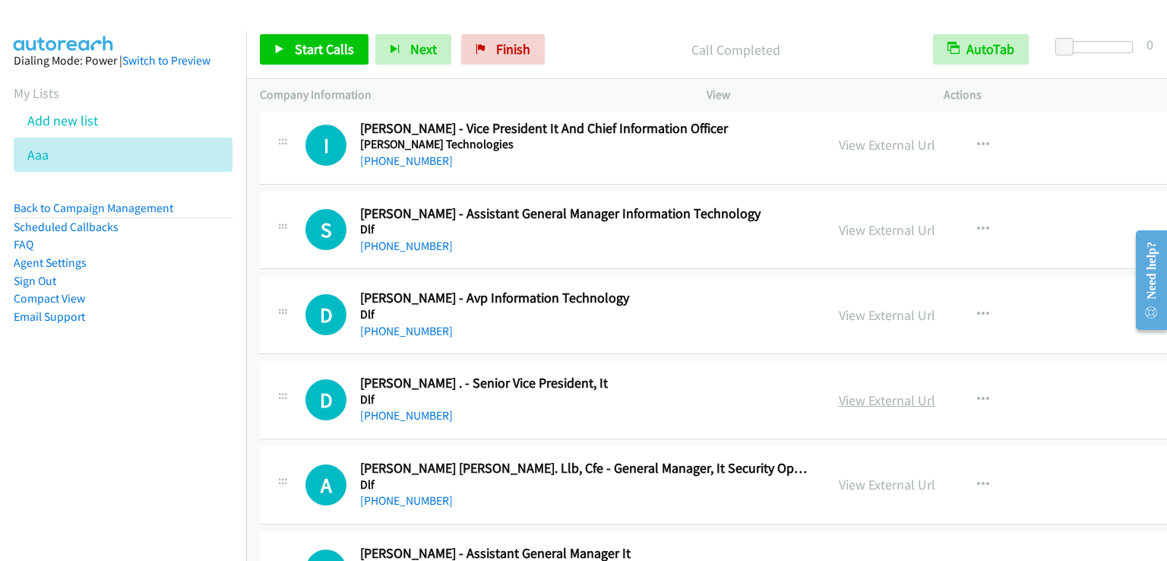
click at [892, 391] on link "View External Url" at bounding box center [887, 399] width 97 height 17
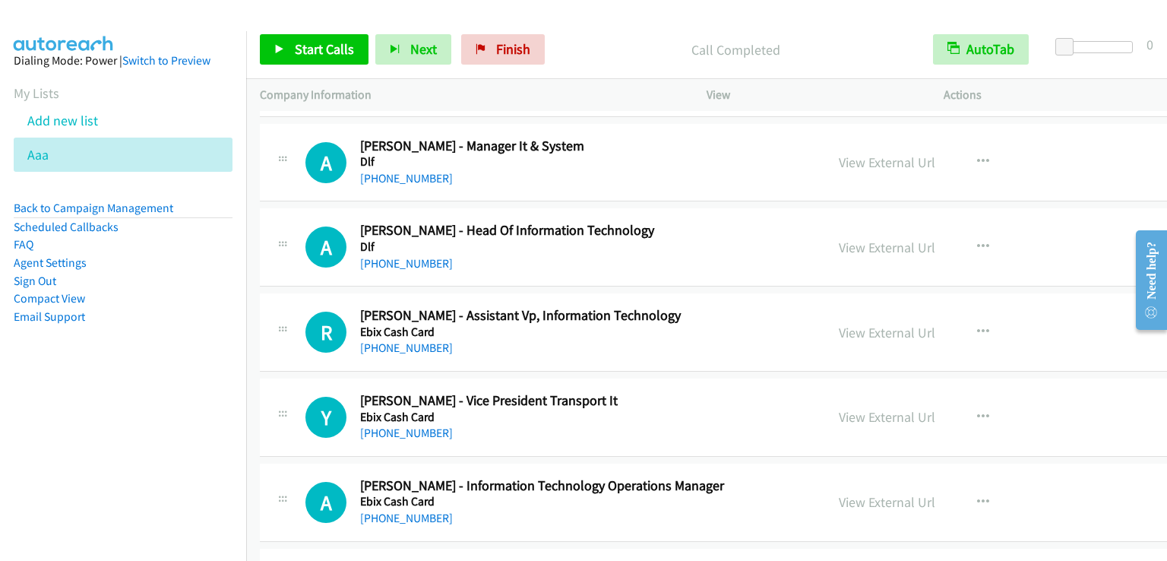
scroll to position [3648, 0]
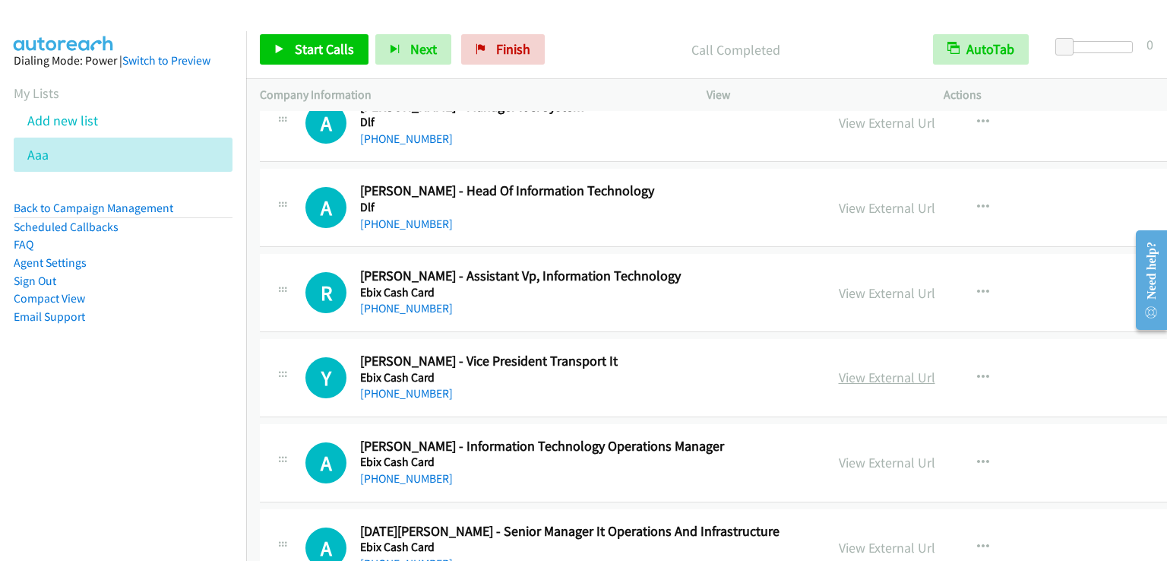
click at [890, 369] on link "View External Url" at bounding box center [887, 377] width 97 height 17
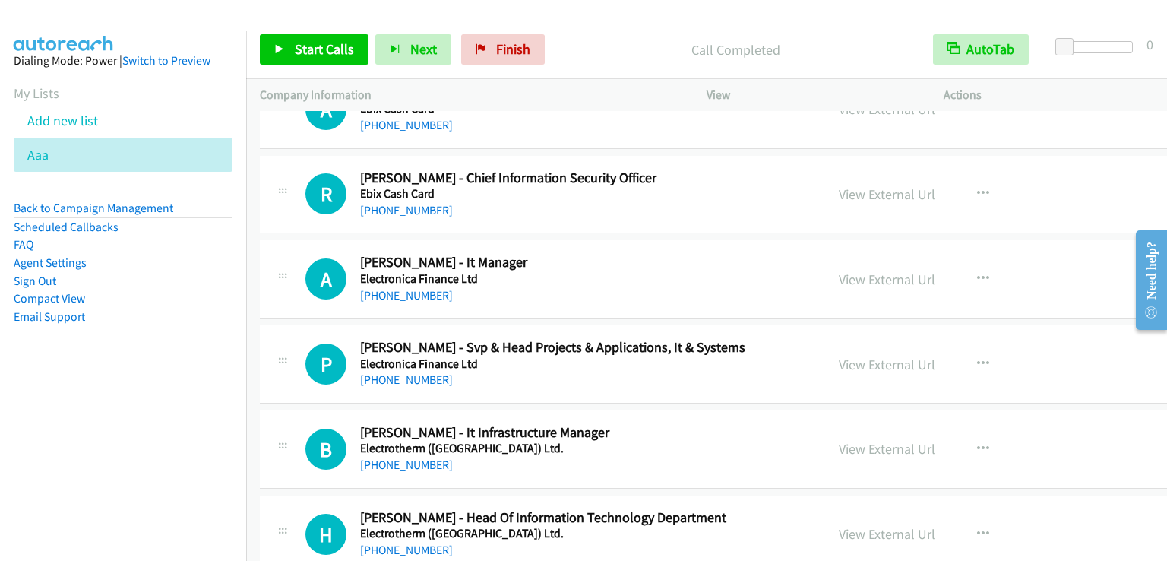
scroll to position [4104, 0]
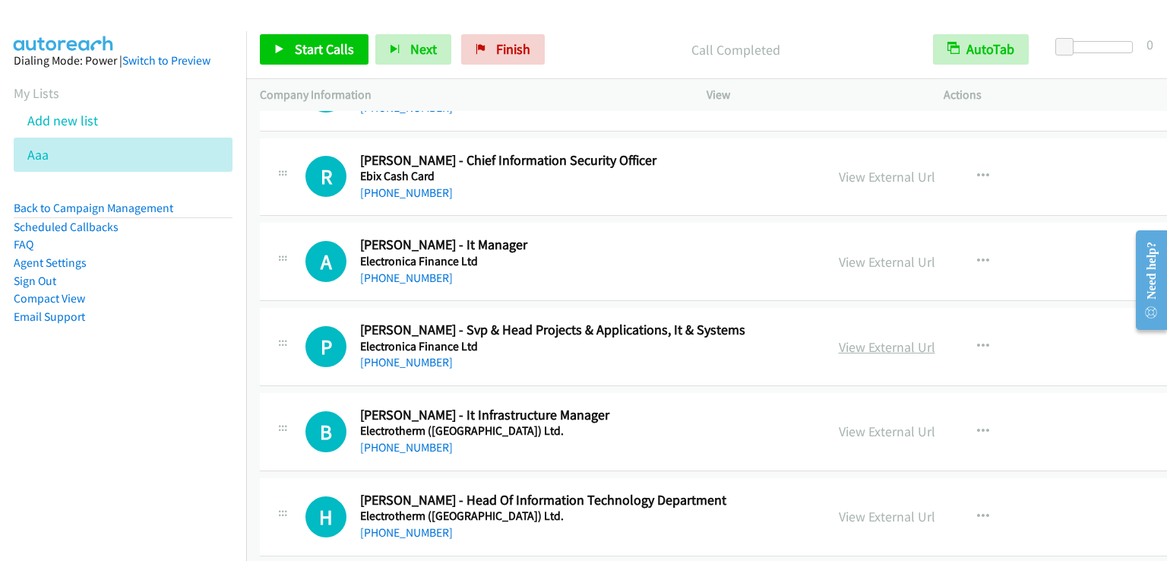
click at [870, 338] on link "View External Url" at bounding box center [887, 346] width 97 height 17
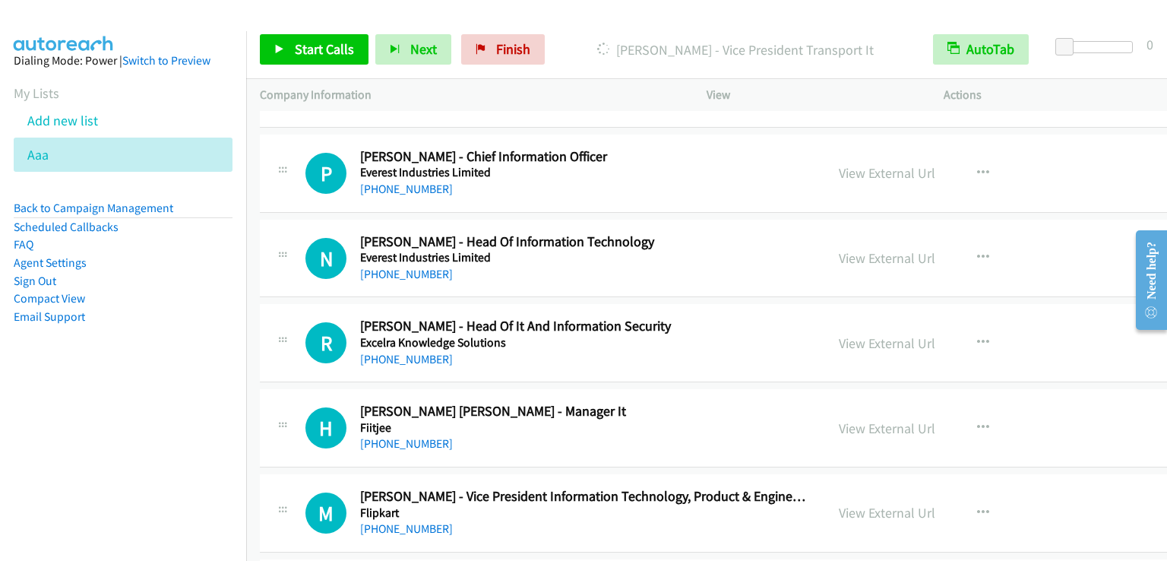
scroll to position [6384, 0]
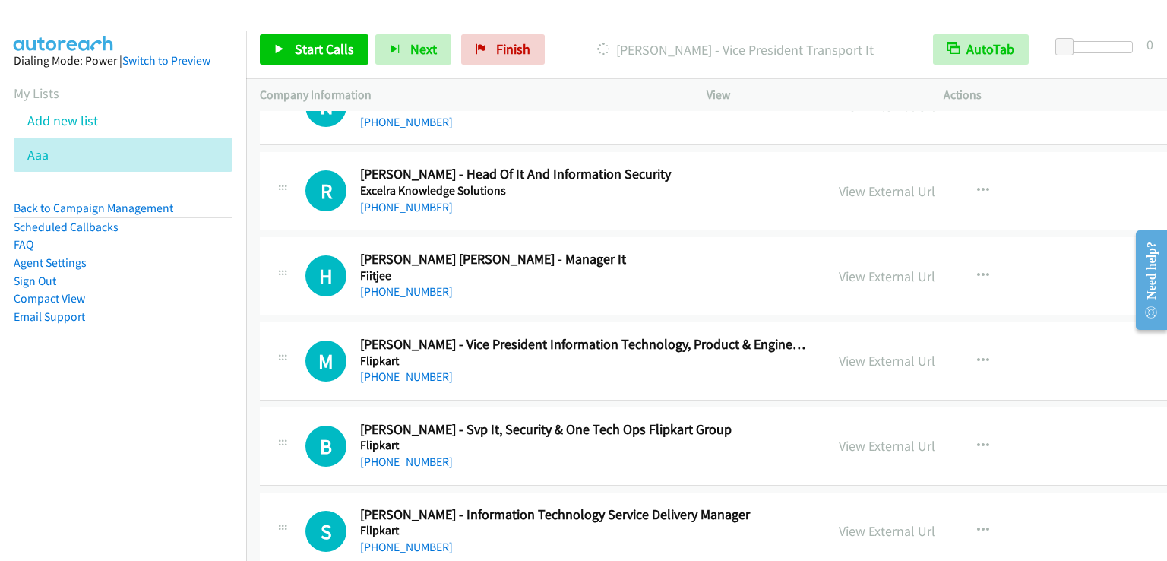
click at [885, 437] on link "View External Url" at bounding box center [887, 445] width 97 height 17
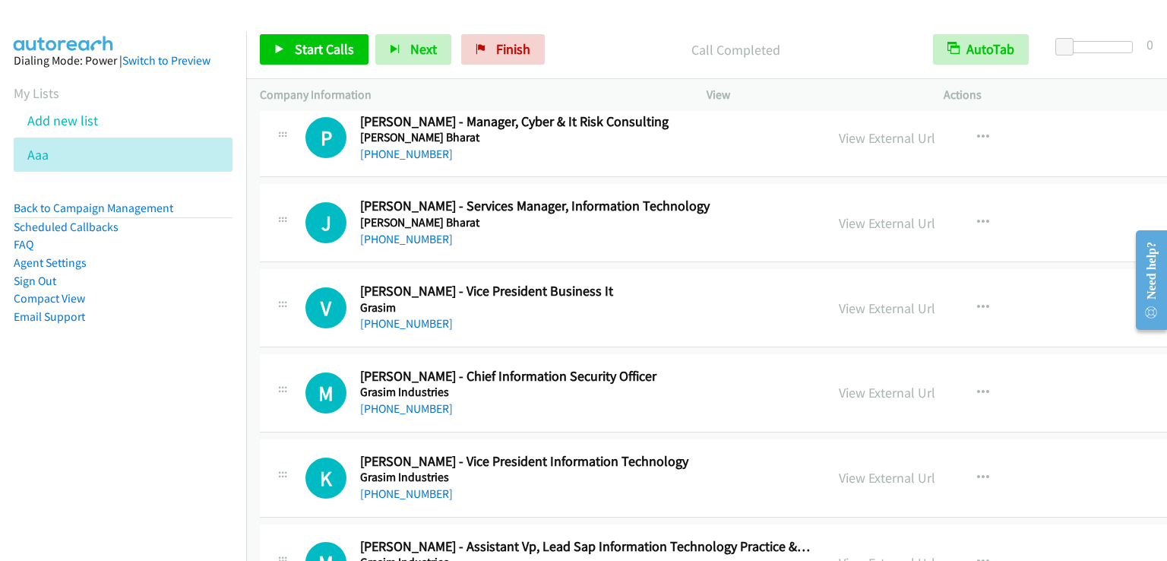
scroll to position [10943, 0]
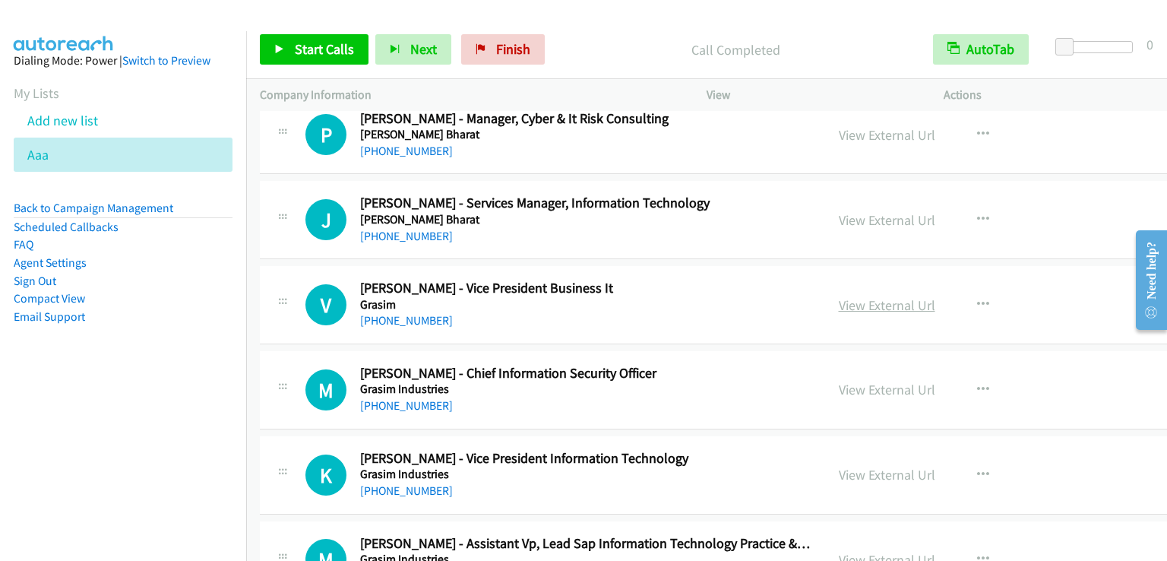
click at [878, 296] on link "View External Url" at bounding box center [887, 304] width 97 height 17
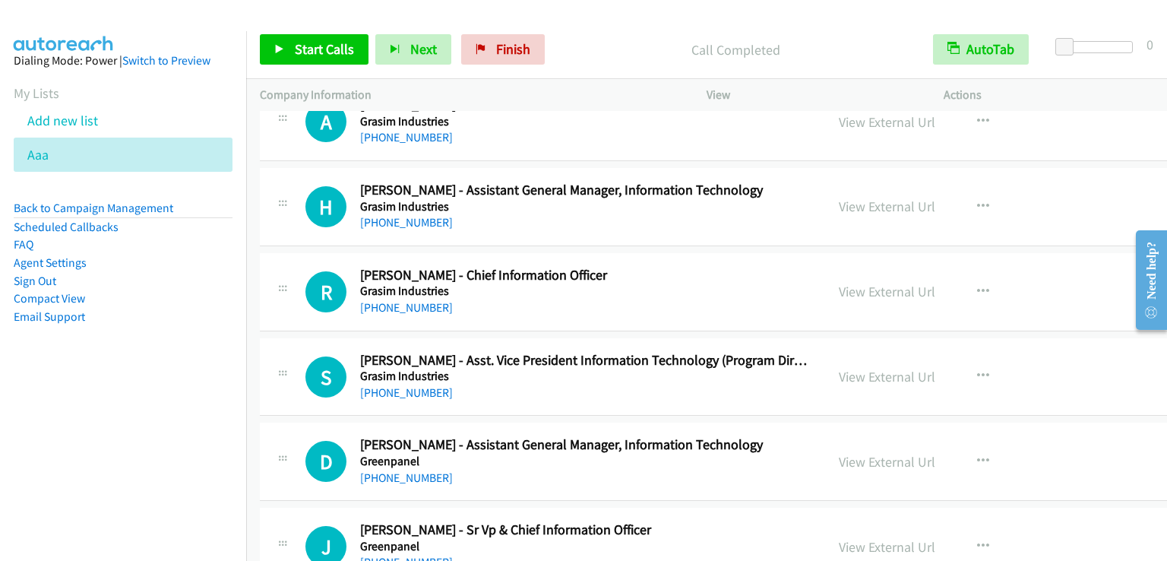
scroll to position [11703, 0]
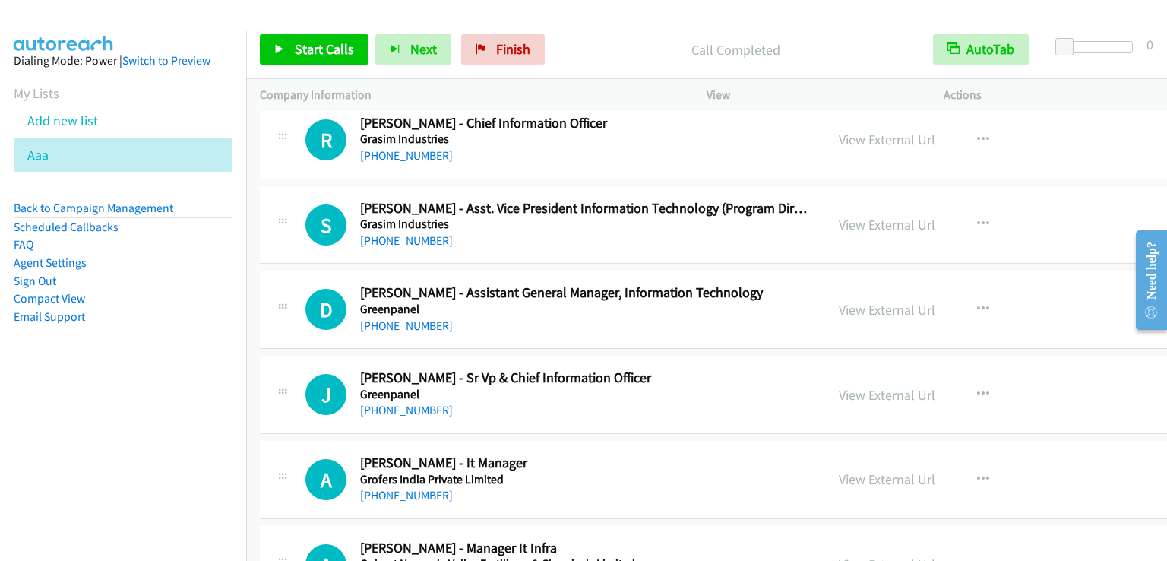
click at [888, 386] on link "View External Url" at bounding box center [887, 394] width 97 height 17
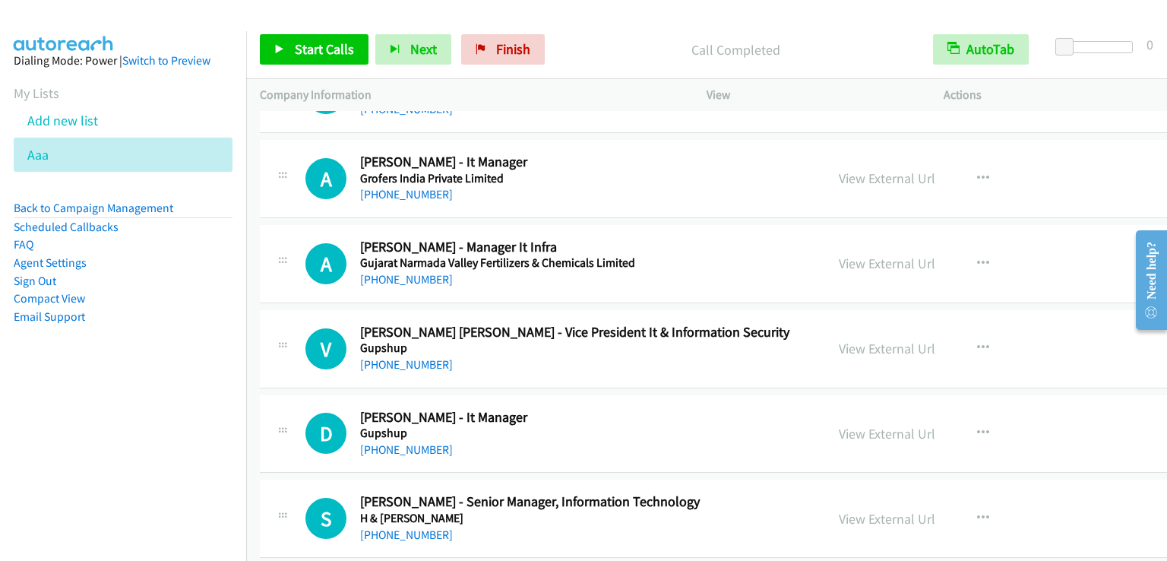
scroll to position [12007, 0]
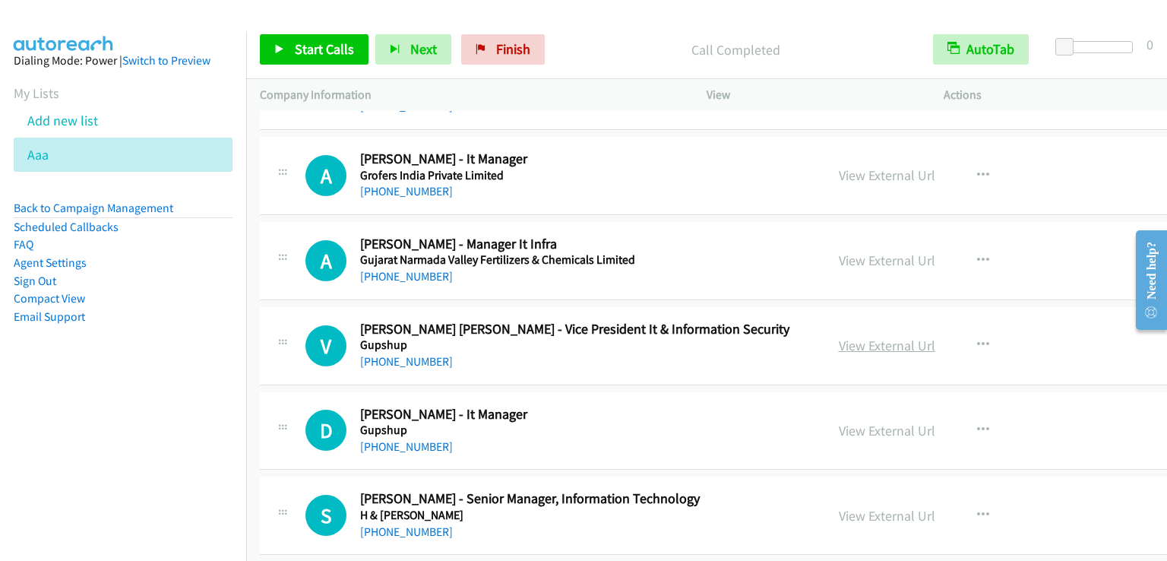
click at [856, 337] on link "View External Url" at bounding box center [887, 345] width 97 height 17
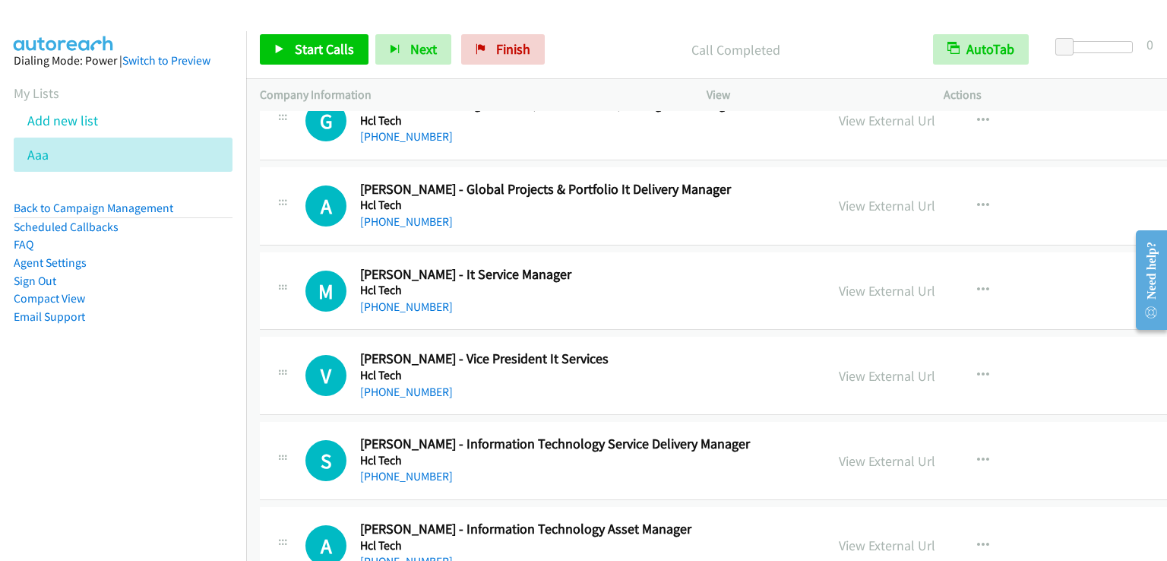
scroll to position [13071, 0]
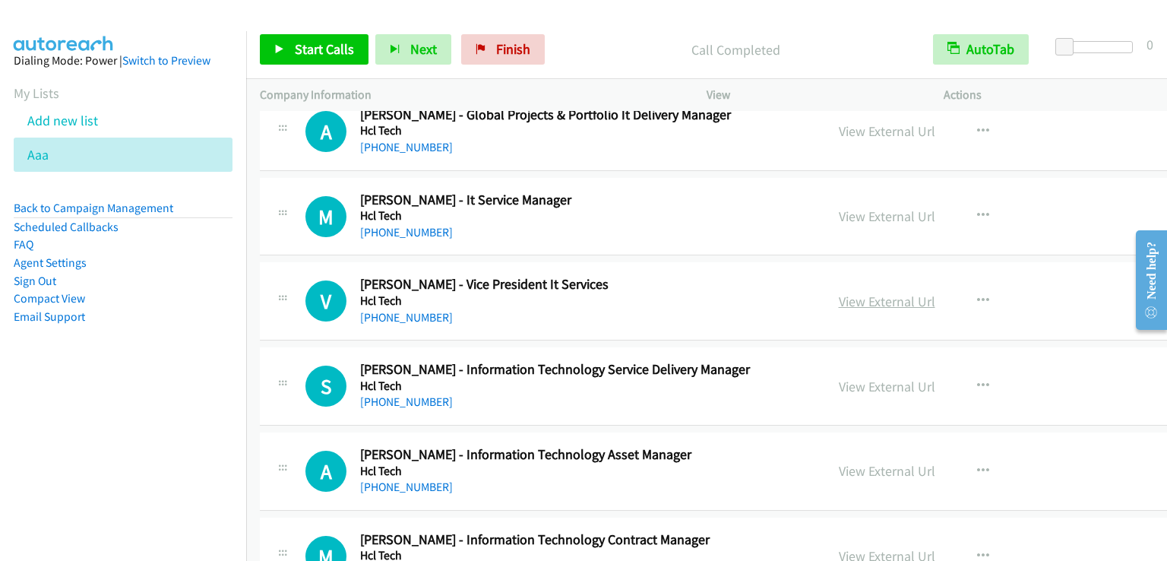
click at [856, 293] on link "View External Url" at bounding box center [887, 301] width 97 height 17
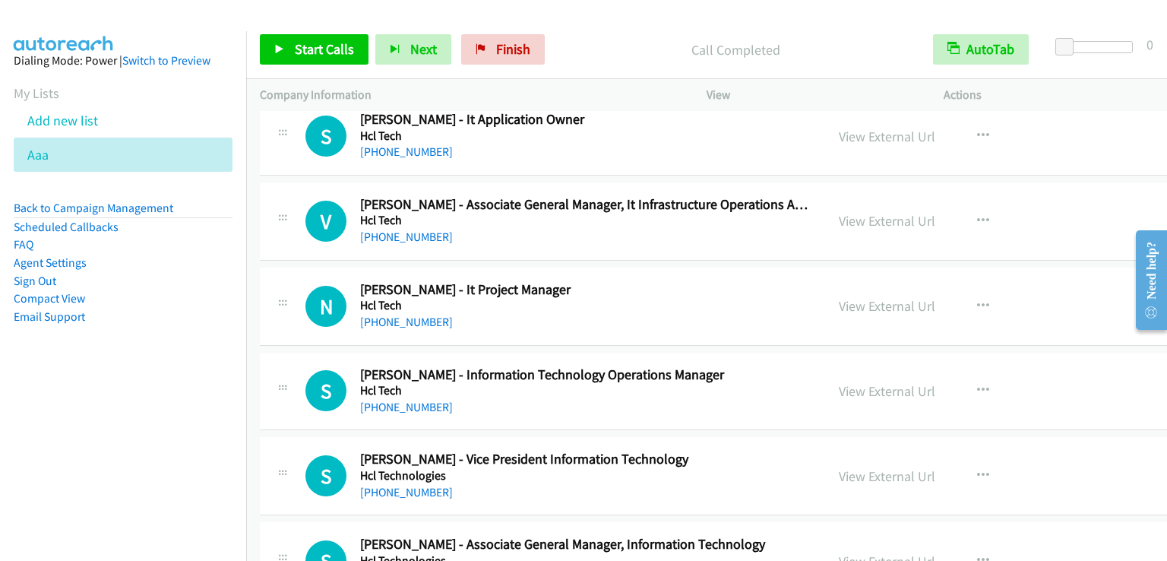
scroll to position [13907, 0]
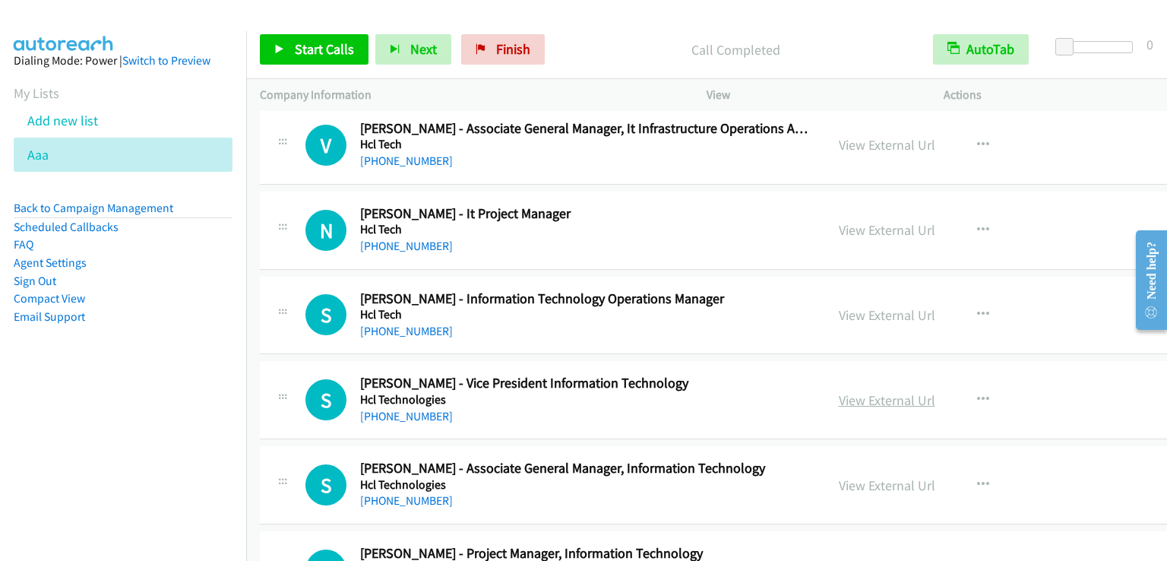
click at [874, 391] on link "View External Url" at bounding box center [887, 399] width 97 height 17
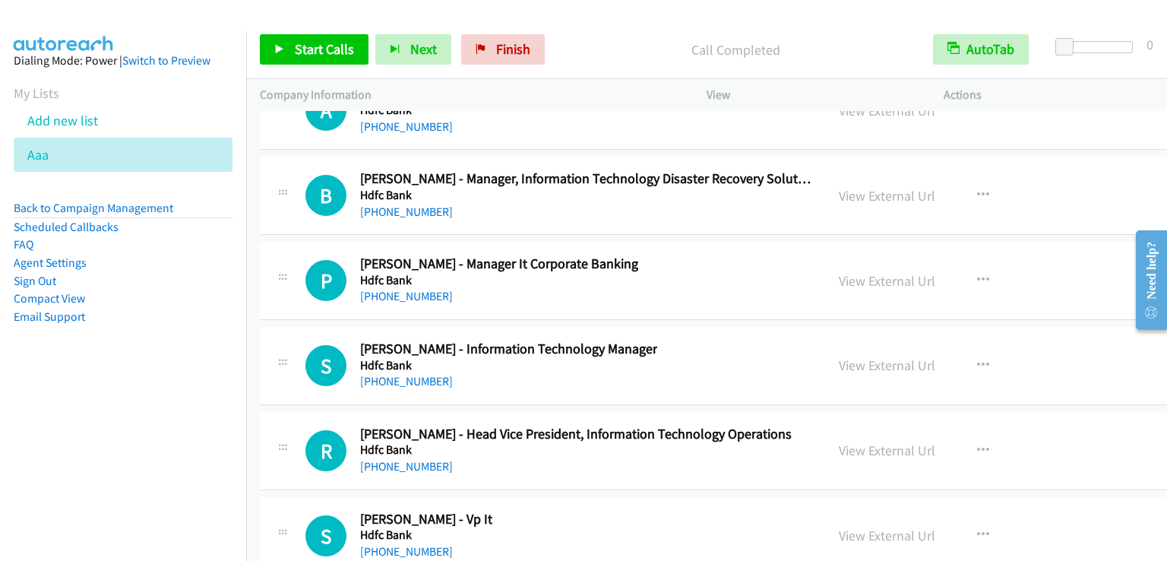
scroll to position [23634, 0]
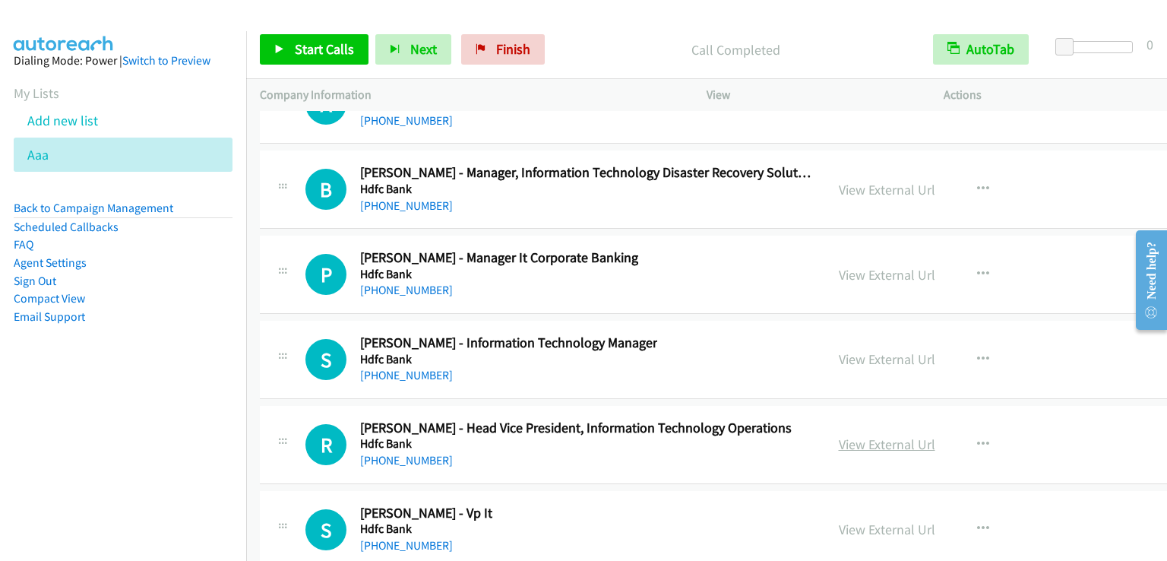
click at [862, 435] on link "View External Url" at bounding box center [887, 443] width 97 height 17
click at [875, 521] on link "View External Url" at bounding box center [887, 529] width 97 height 17
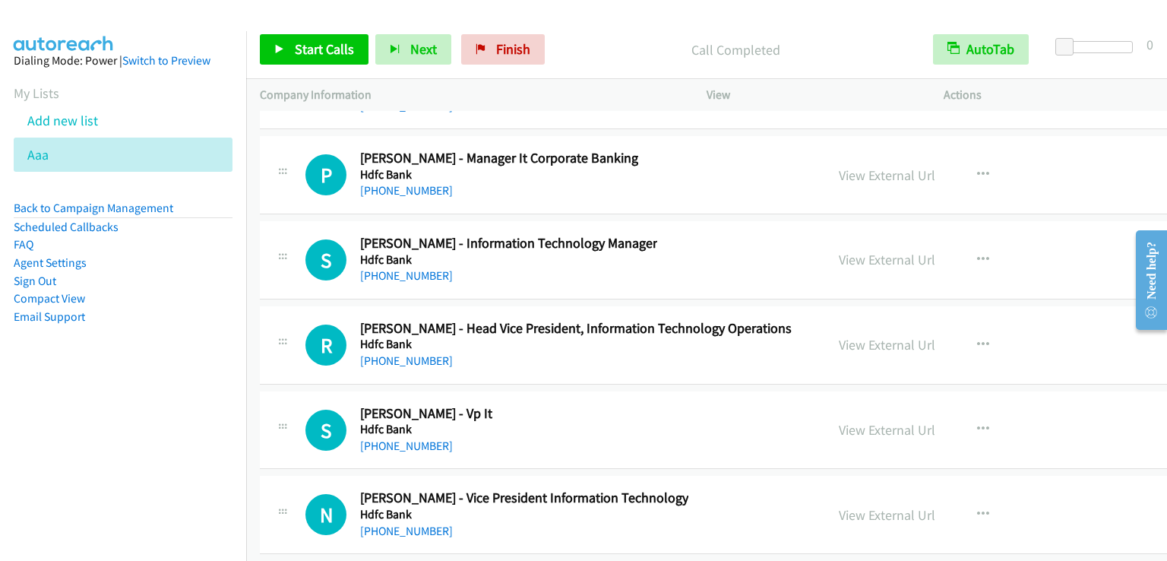
scroll to position [23786, 0]
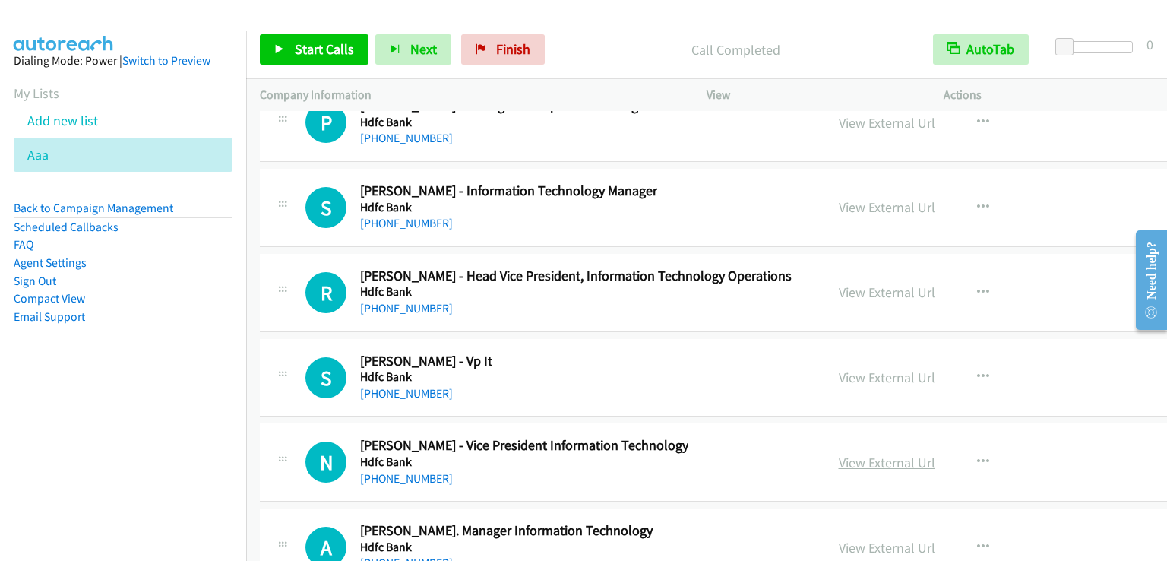
click at [875, 454] on link "View External Url" at bounding box center [887, 462] width 97 height 17
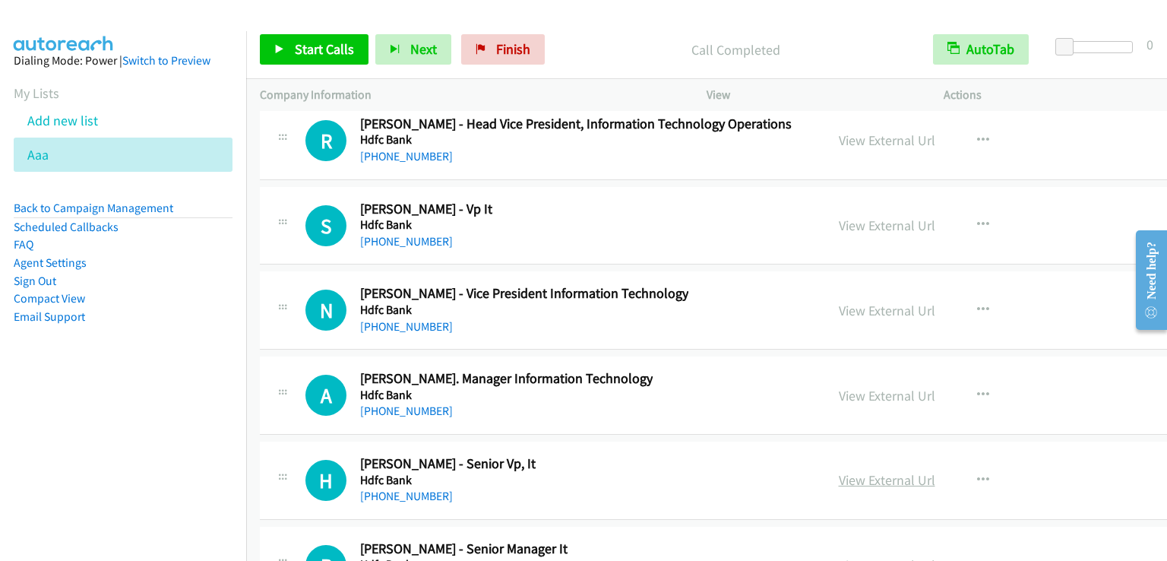
click at [872, 471] on link "View External Url" at bounding box center [887, 479] width 97 height 17
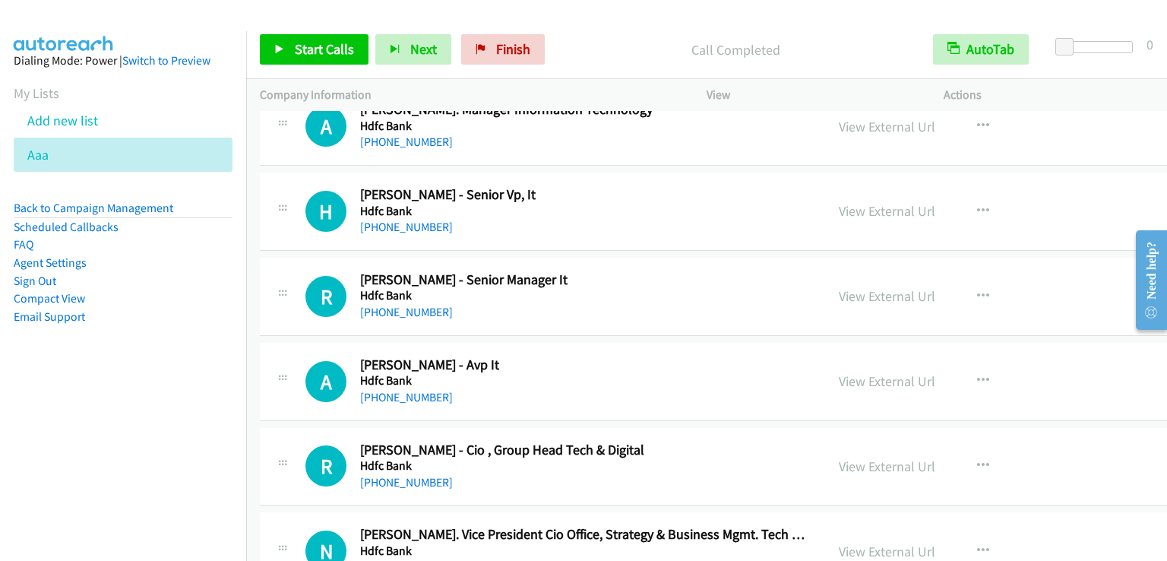
scroll to position [24242, 0]
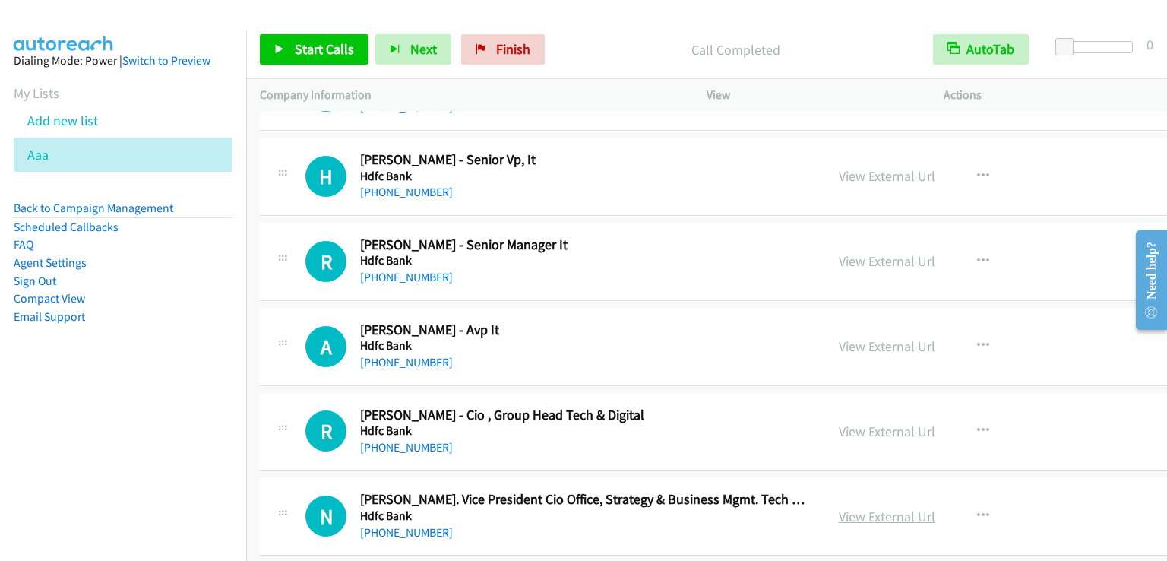
click at [848, 508] on link "View External Url" at bounding box center [887, 516] width 97 height 17
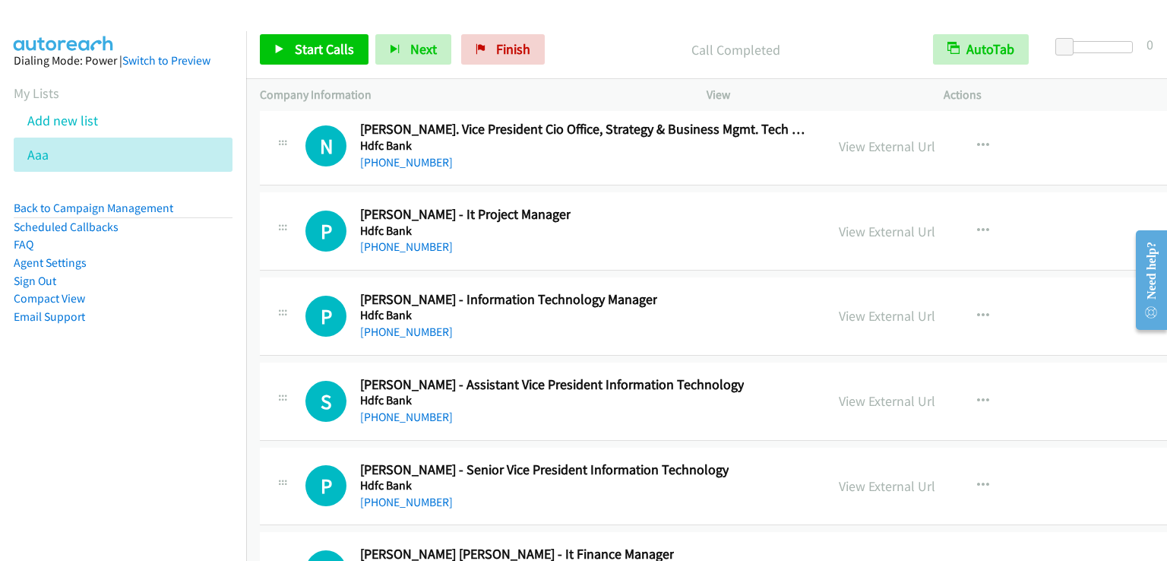
scroll to position [24622, 0]
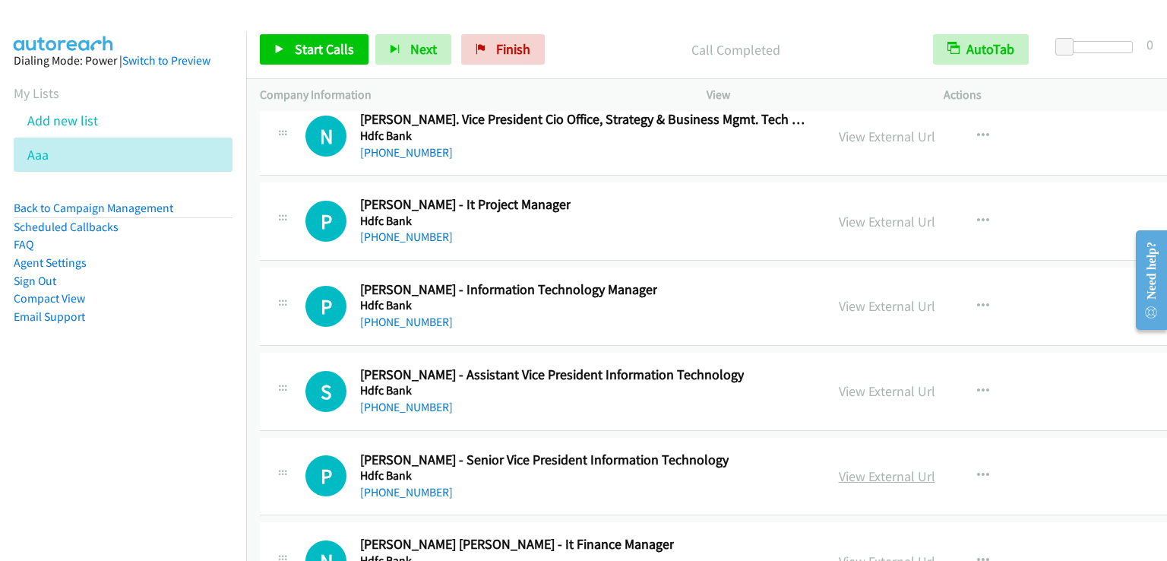
click at [851, 467] on link "View External Url" at bounding box center [887, 475] width 97 height 17
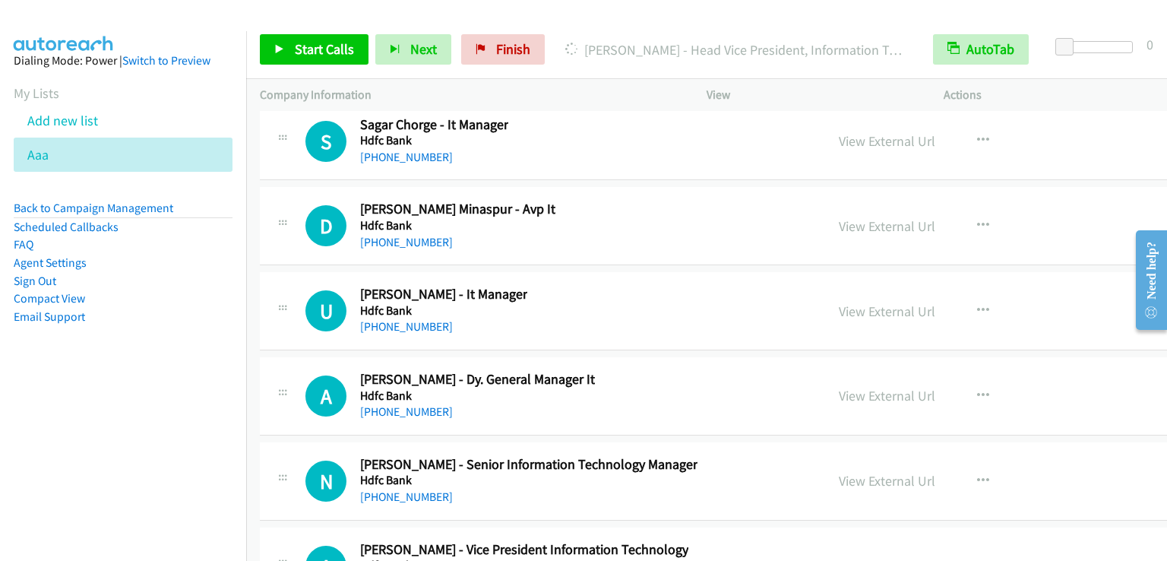
scroll to position [25458, 0]
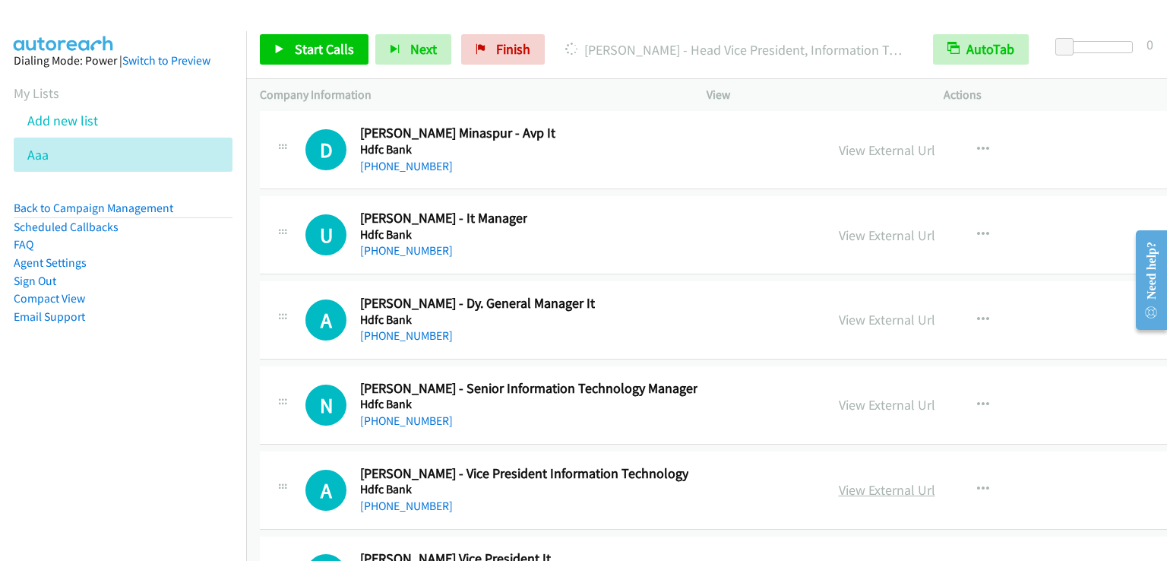
click at [863, 481] on link "View External Url" at bounding box center [887, 489] width 97 height 17
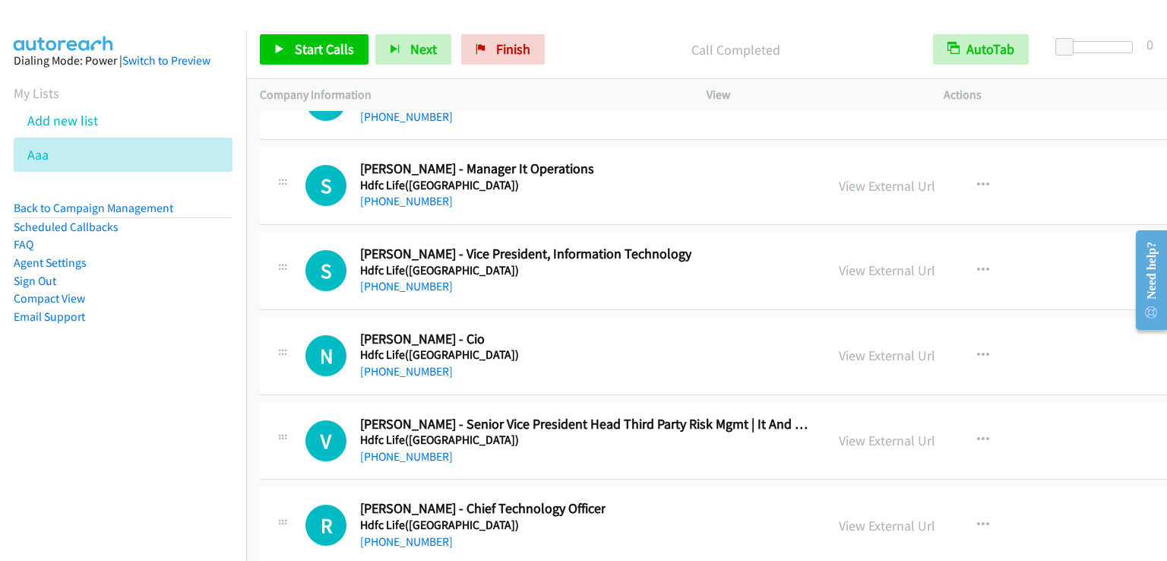
scroll to position [33361, 0]
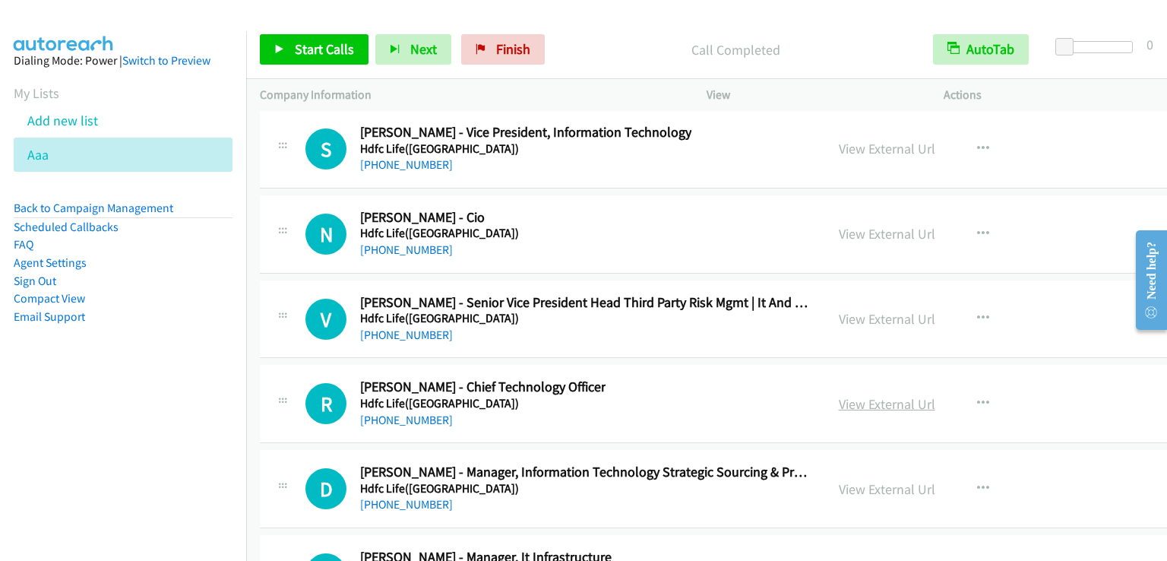
click at [865, 395] on link "View External Url" at bounding box center [887, 403] width 97 height 17
click at [865, 225] on link "View External Url" at bounding box center [887, 233] width 97 height 17
click at [866, 310] on link "View External Url" at bounding box center [887, 318] width 97 height 17
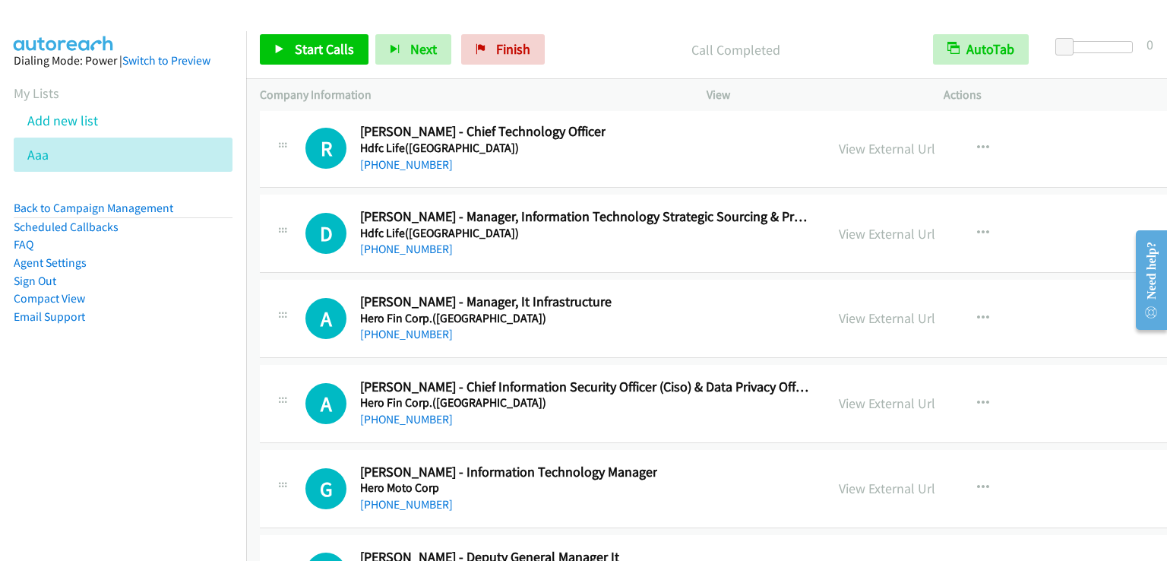
scroll to position [33665, 0]
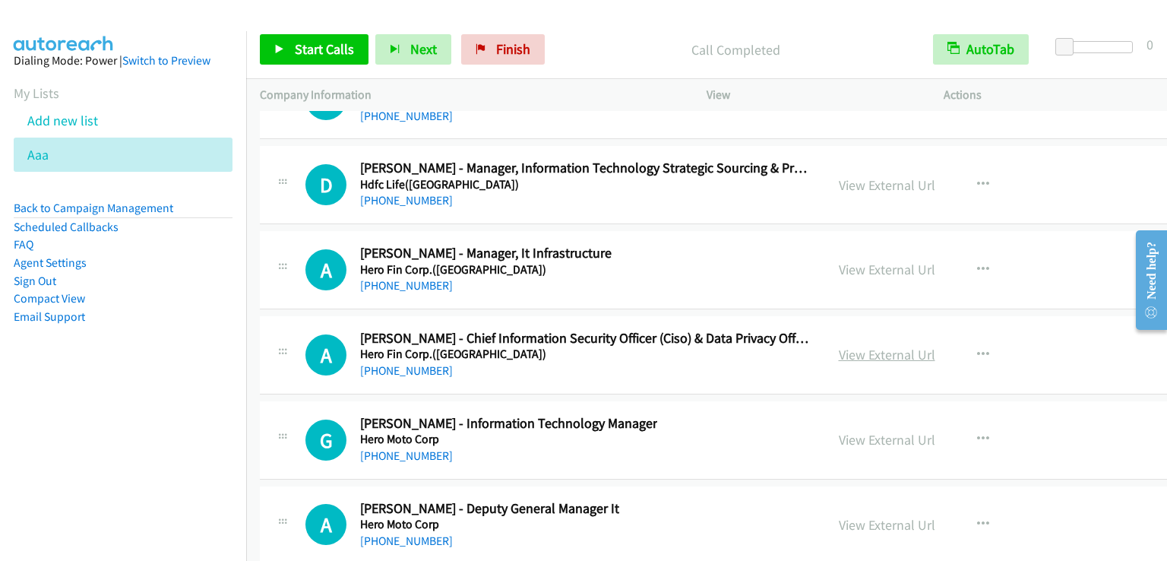
click at [873, 346] on link "View External Url" at bounding box center [887, 354] width 97 height 17
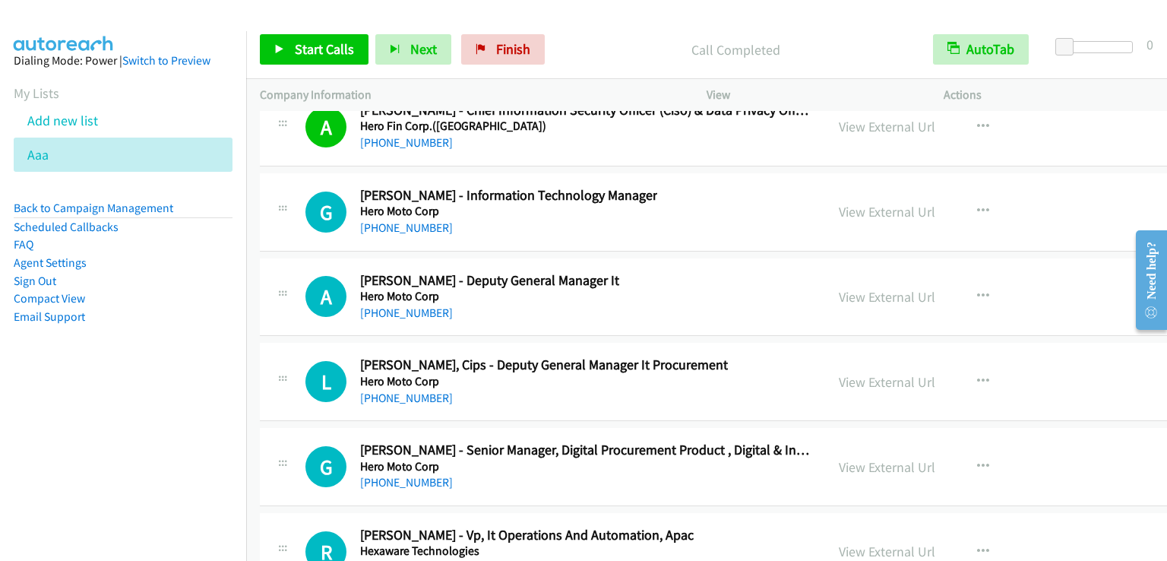
scroll to position [33969, 0]
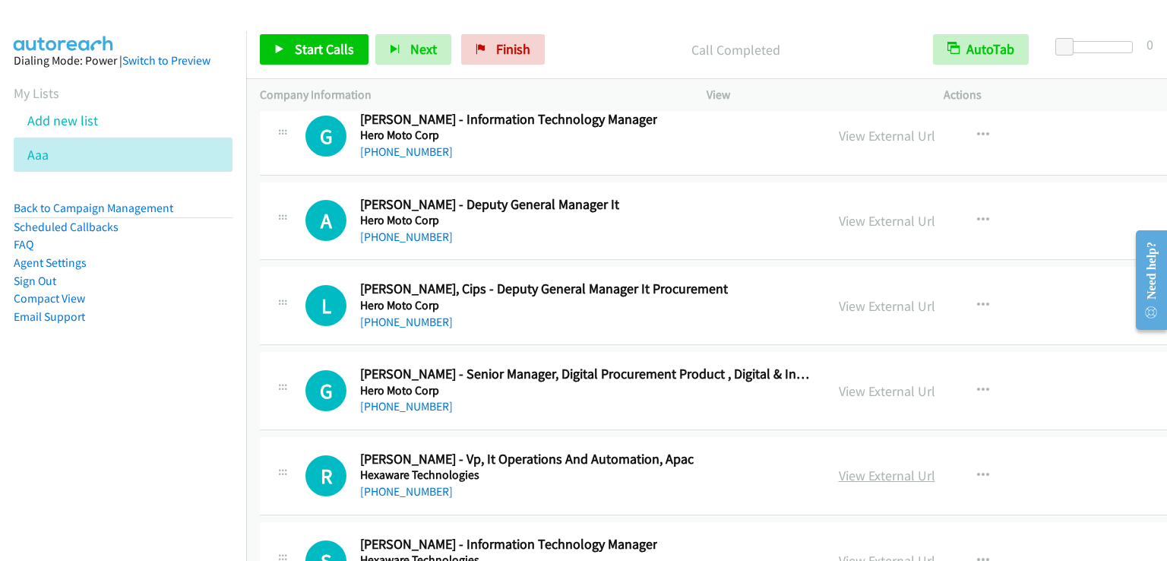
click at [866, 467] on link "View External Url" at bounding box center [887, 475] width 97 height 17
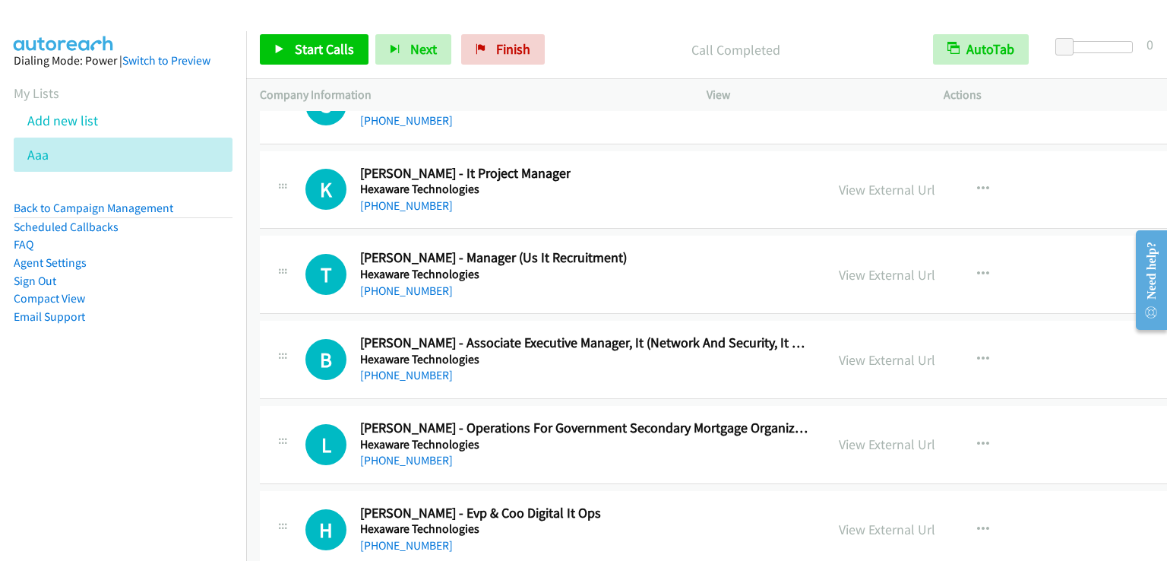
scroll to position [34501, 0]
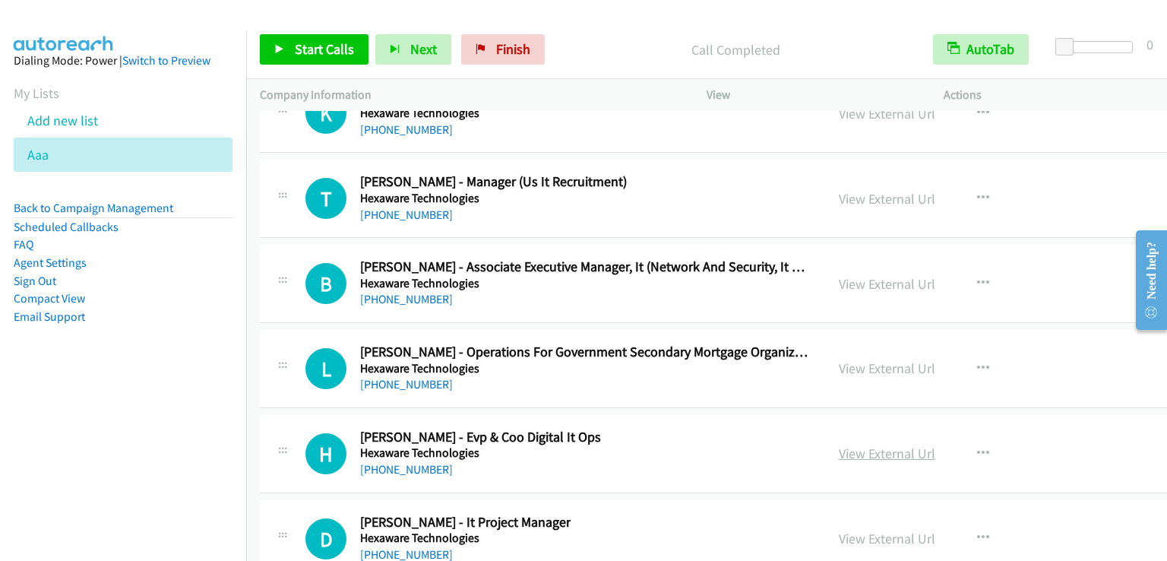
click at [872, 445] on link "View External Url" at bounding box center [887, 453] width 97 height 17
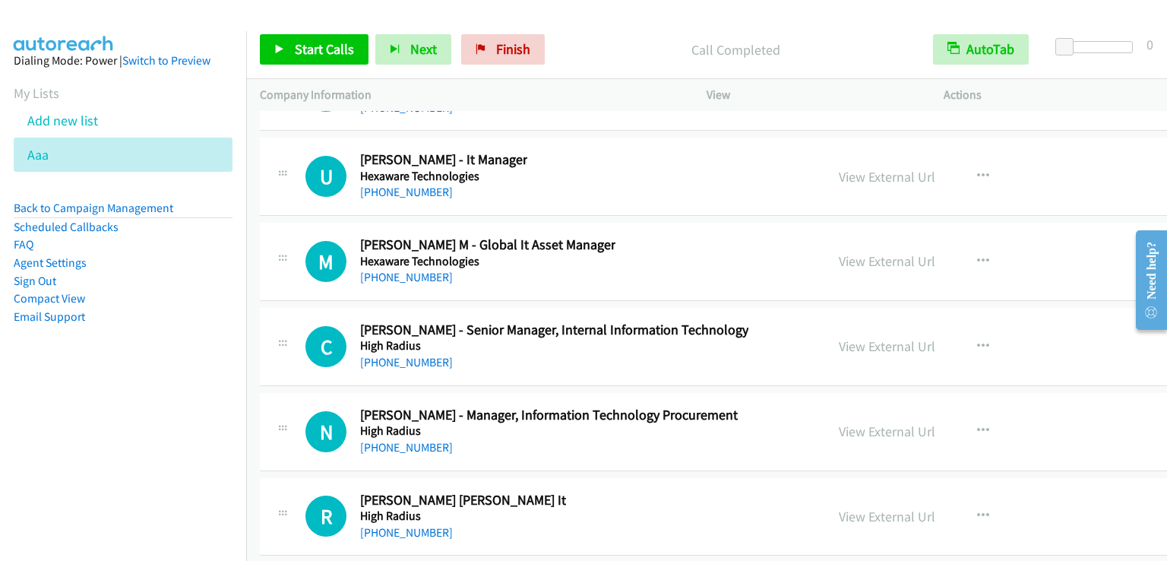
scroll to position [35185, 0]
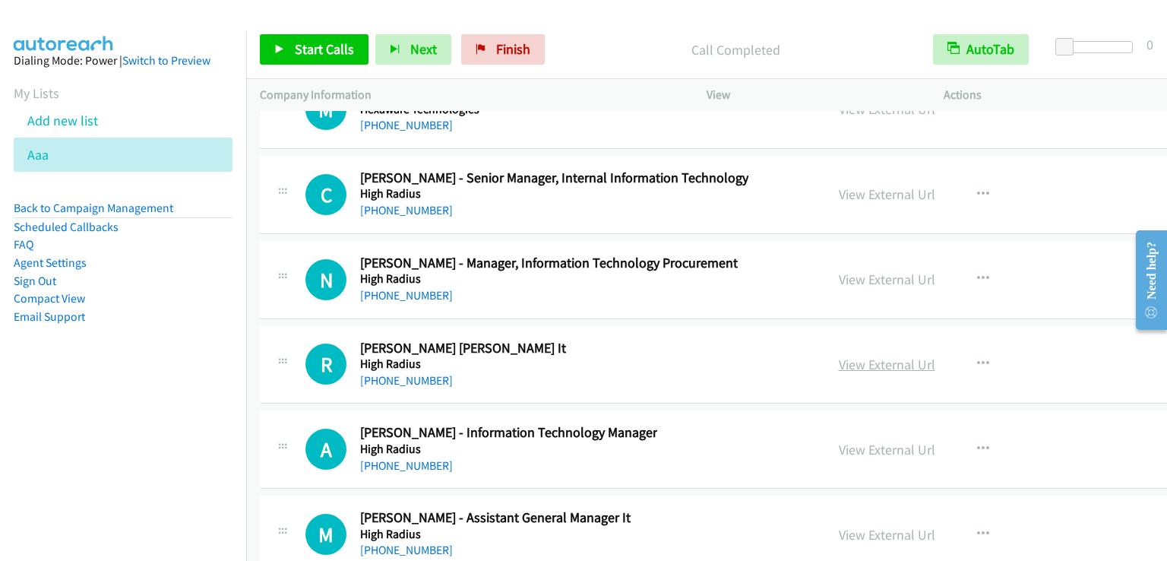
click at [876, 356] on link "View External Url" at bounding box center [887, 364] width 97 height 17
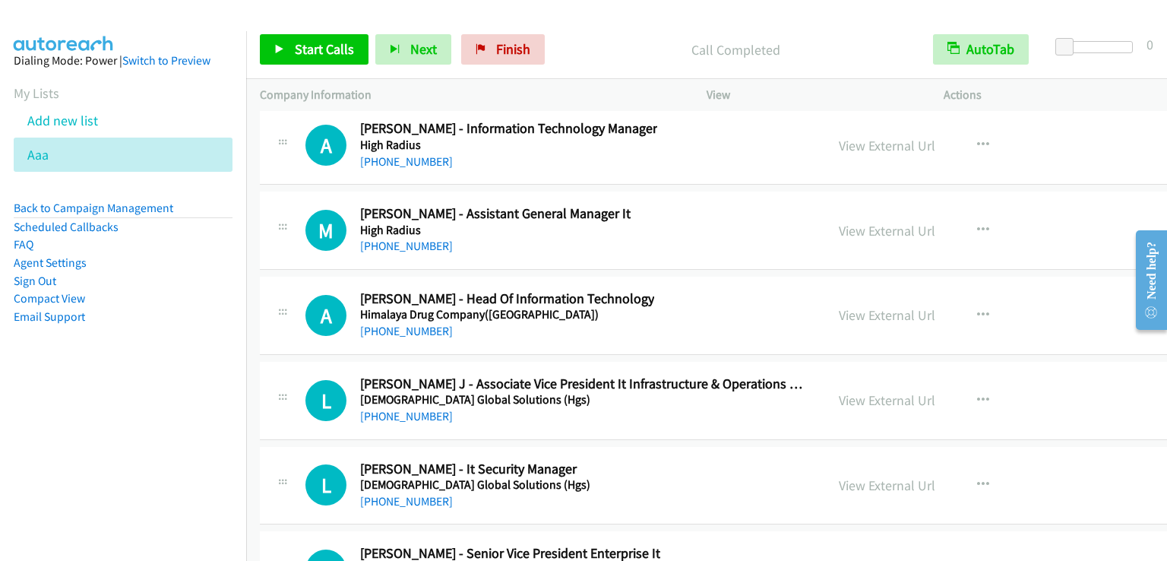
scroll to position [35641, 0]
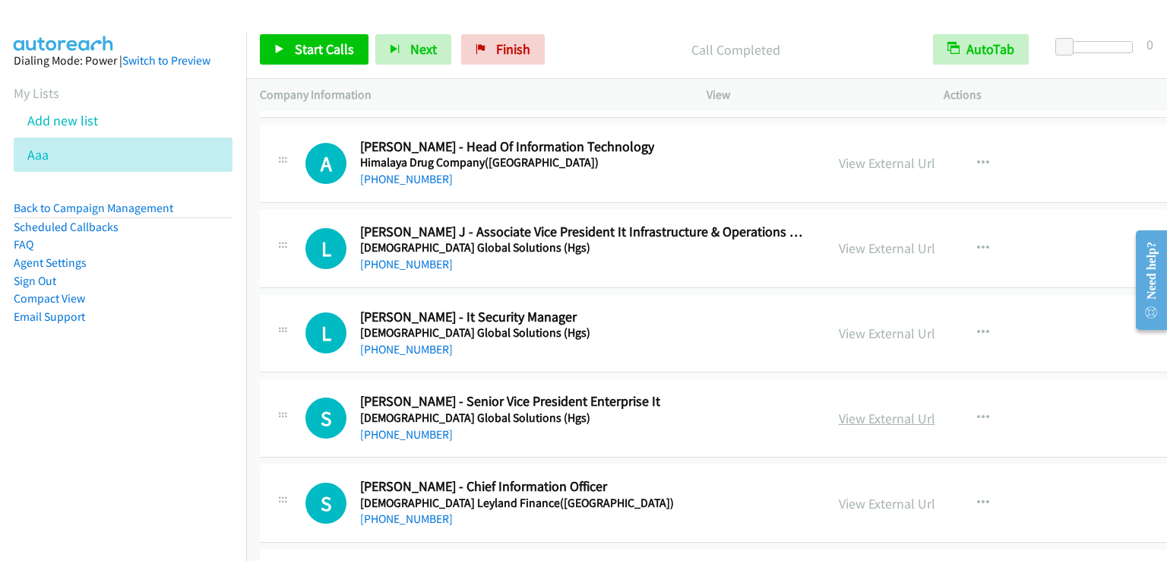
click at [869, 410] on link "View External Url" at bounding box center [887, 418] width 97 height 17
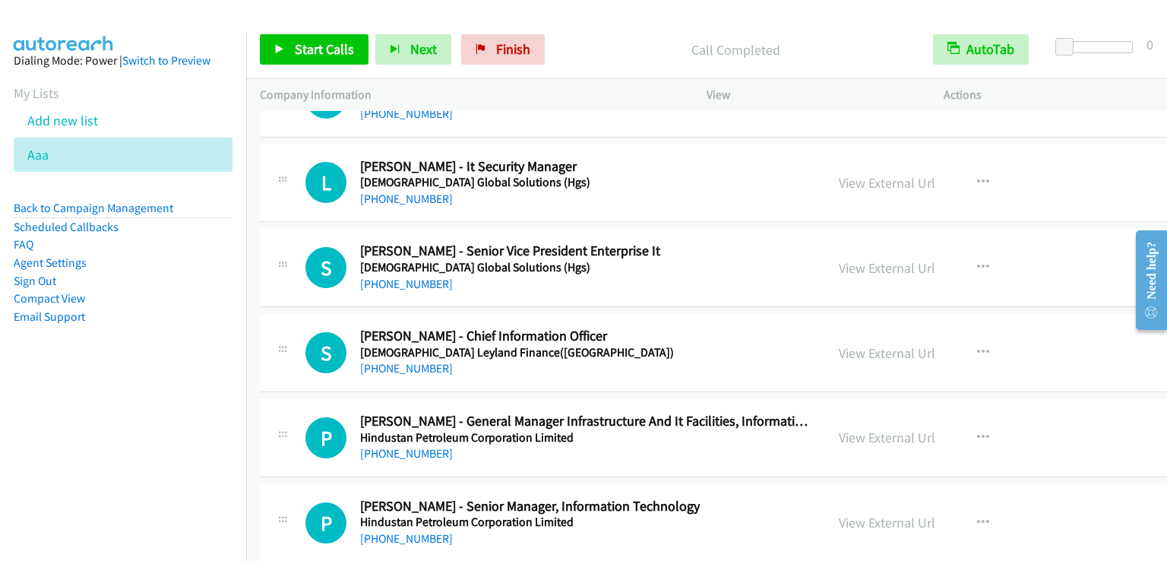
scroll to position [35793, 0]
click at [853, 343] on link "View External Url" at bounding box center [887, 351] width 97 height 17
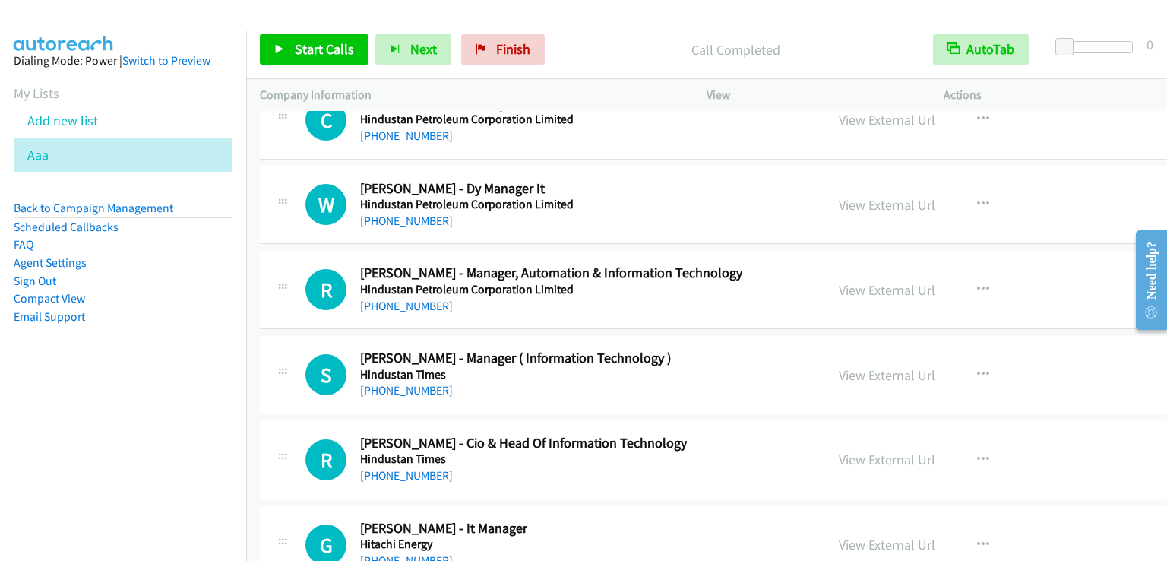
scroll to position [36705, 0]
click at [864, 450] on link "View External Url" at bounding box center [887, 458] width 97 height 17
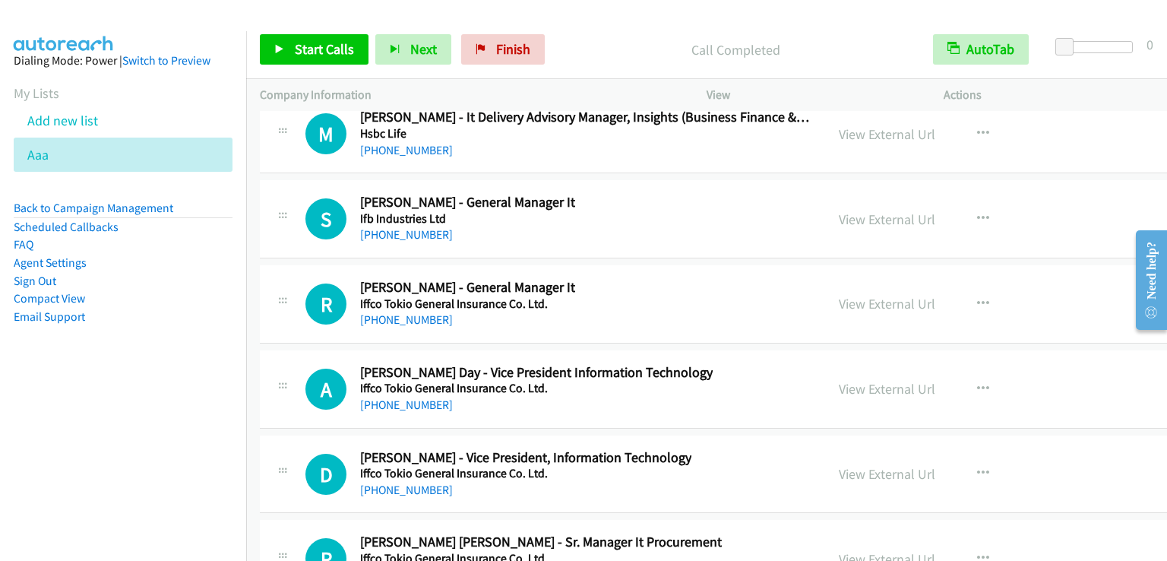
scroll to position [40049, 0]
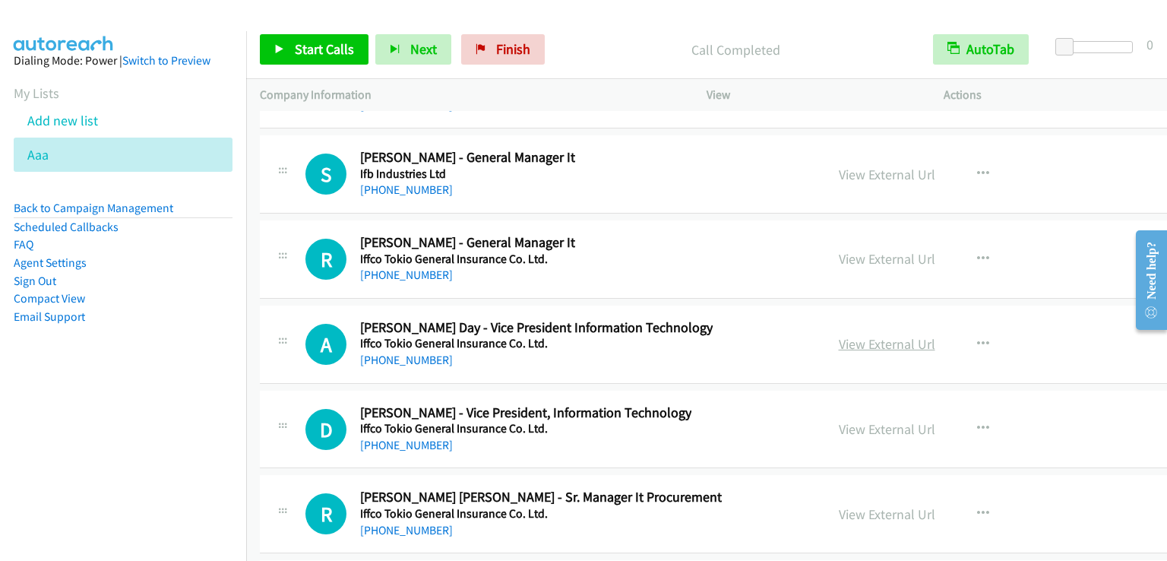
click at [900, 335] on link "View External Url" at bounding box center [887, 343] width 97 height 17
click at [884, 420] on link "View External Url" at bounding box center [887, 428] width 97 height 17
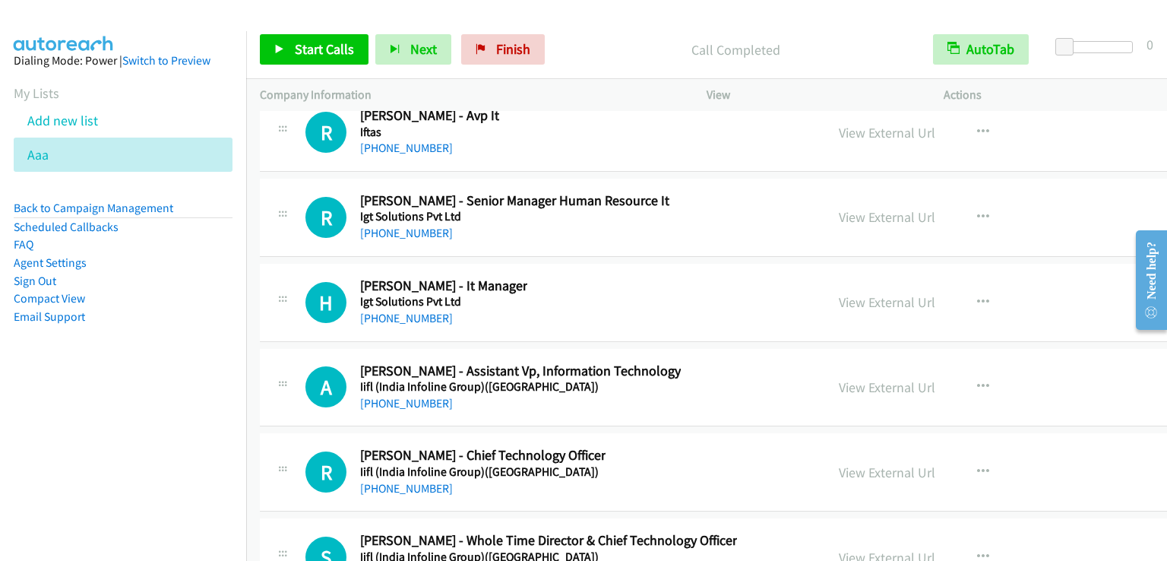
scroll to position [41037, 0]
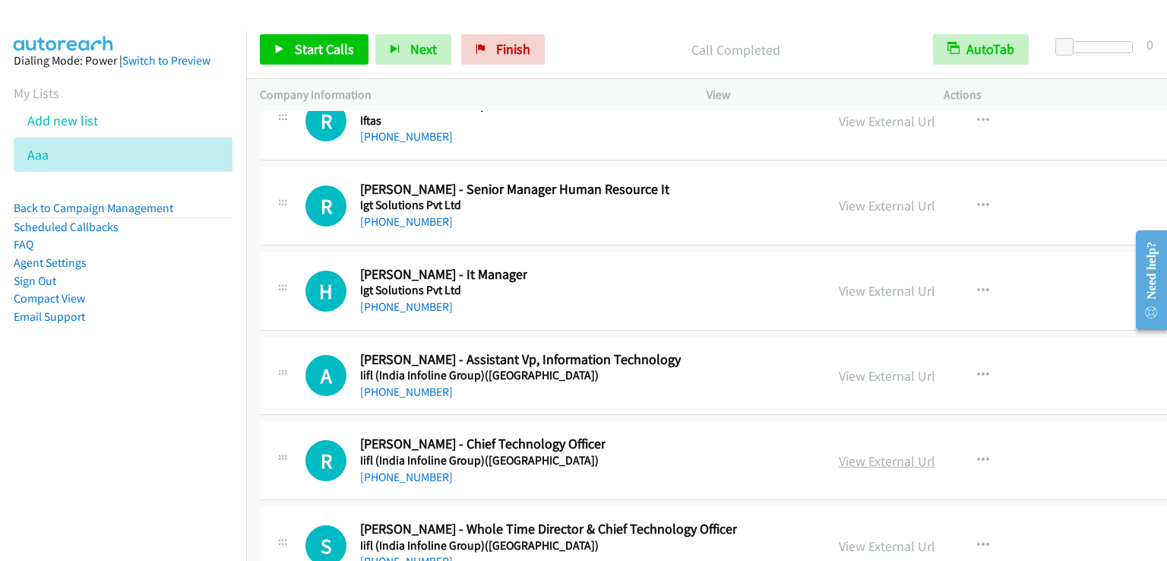
click at [859, 452] on link "View External Url" at bounding box center [887, 460] width 97 height 17
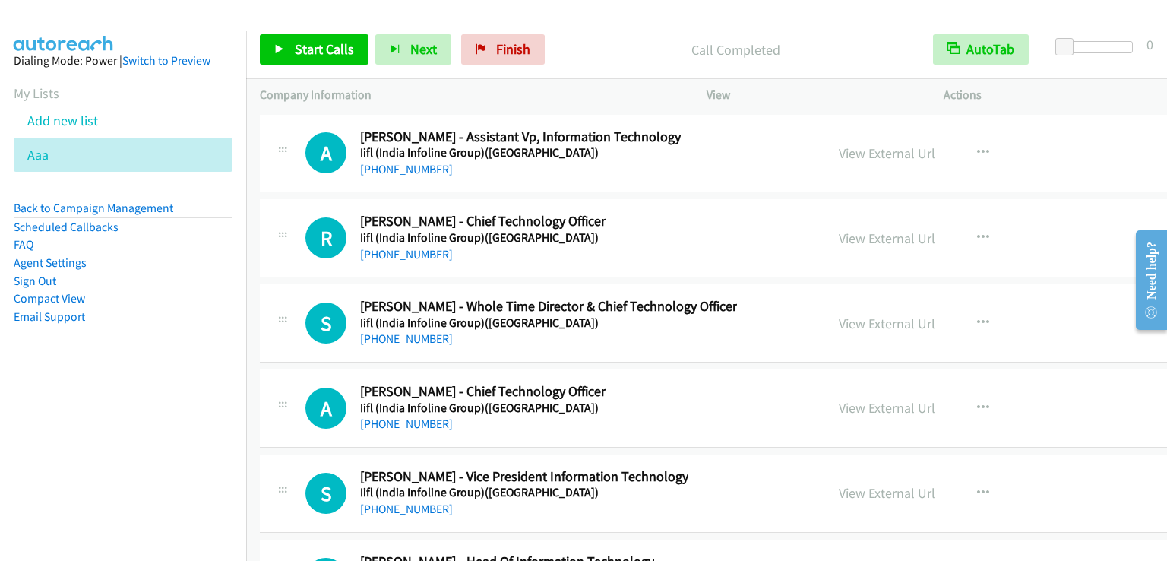
scroll to position [41265, 0]
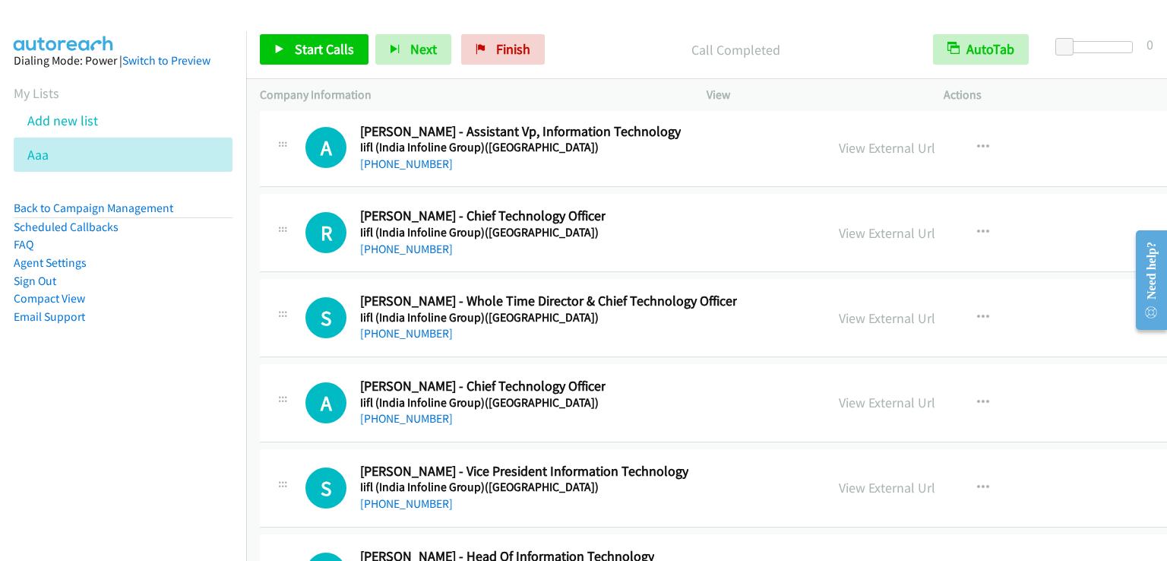
click at [857, 378] on div "View External Url View External Url Schedule/Manage Callback Start Calls Here R…" at bounding box center [973, 403] width 296 height 50
click at [875, 394] on link "View External Url" at bounding box center [887, 402] width 97 height 17
click at [872, 479] on link "View External Url" at bounding box center [887, 487] width 97 height 17
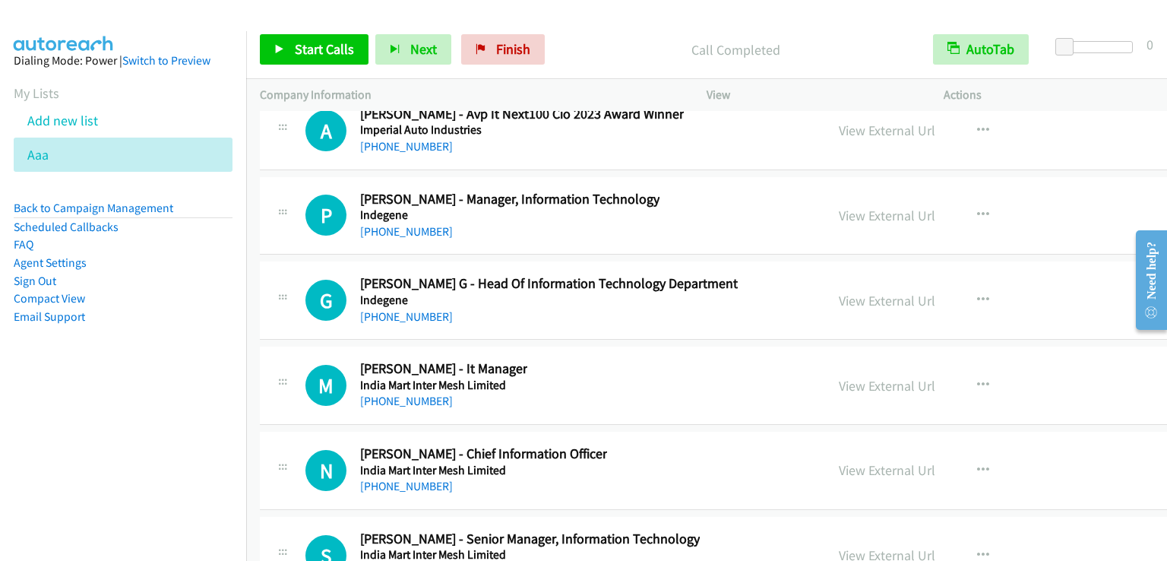
scroll to position [42633, 0]
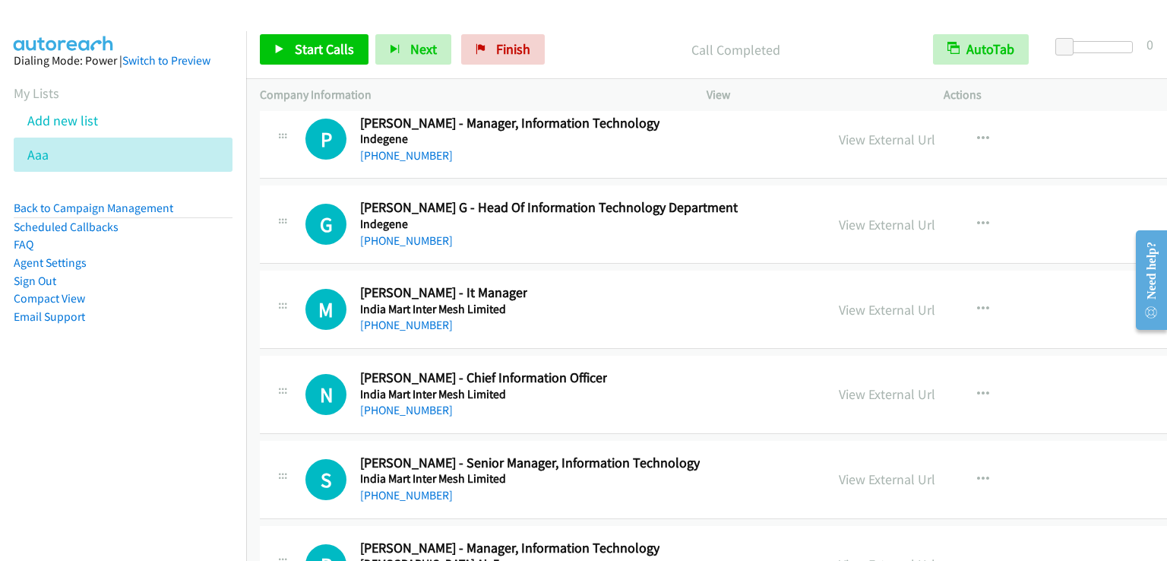
drag, startPoint x: 871, startPoint y: 319, endPoint x: 731, endPoint y: 244, distance: 158.8
click at [863, 385] on link "View External Url" at bounding box center [887, 393] width 97 height 17
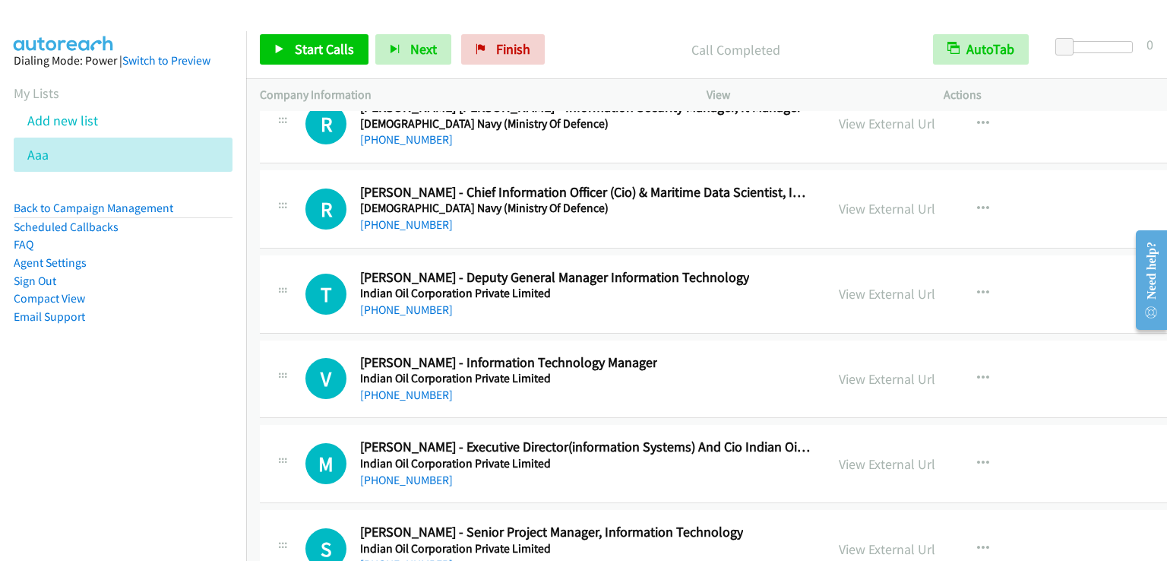
scroll to position [43393, 0]
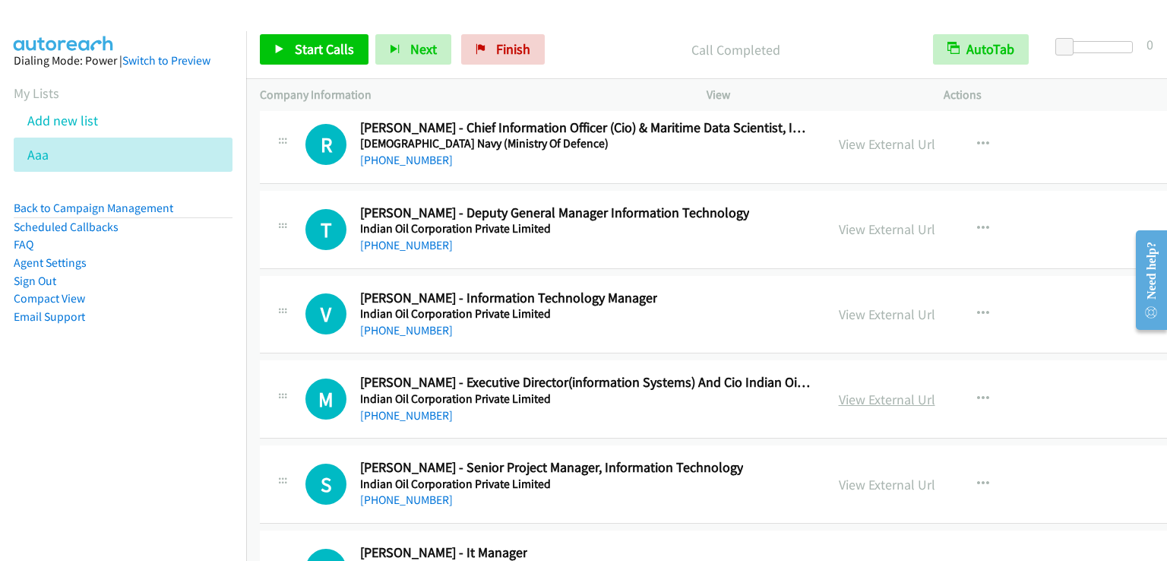
click at [855, 391] on link "View External Url" at bounding box center [887, 399] width 97 height 17
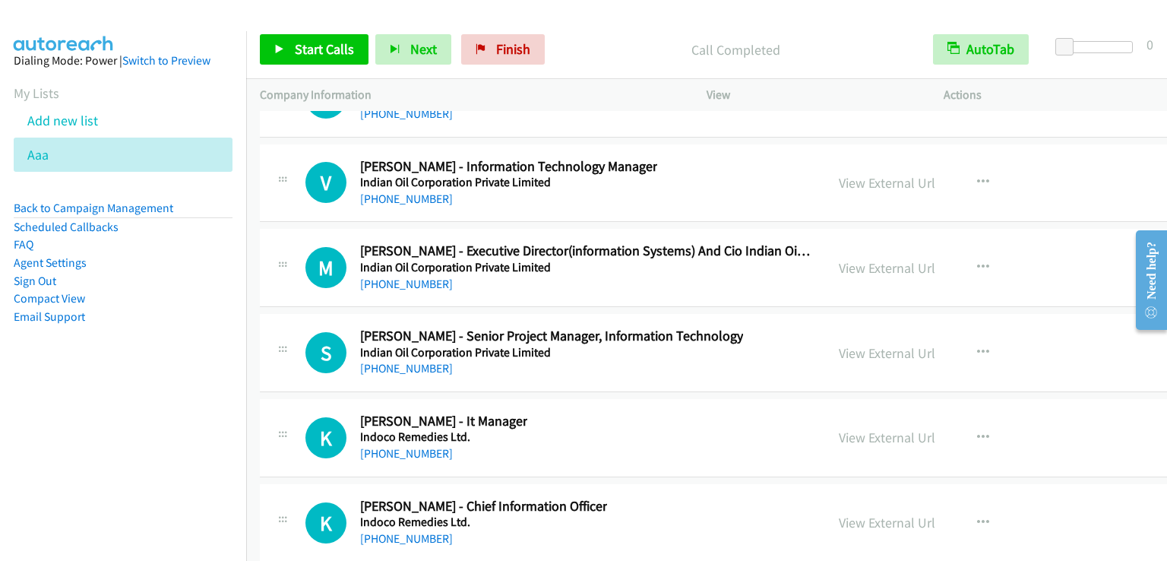
scroll to position [43545, 0]
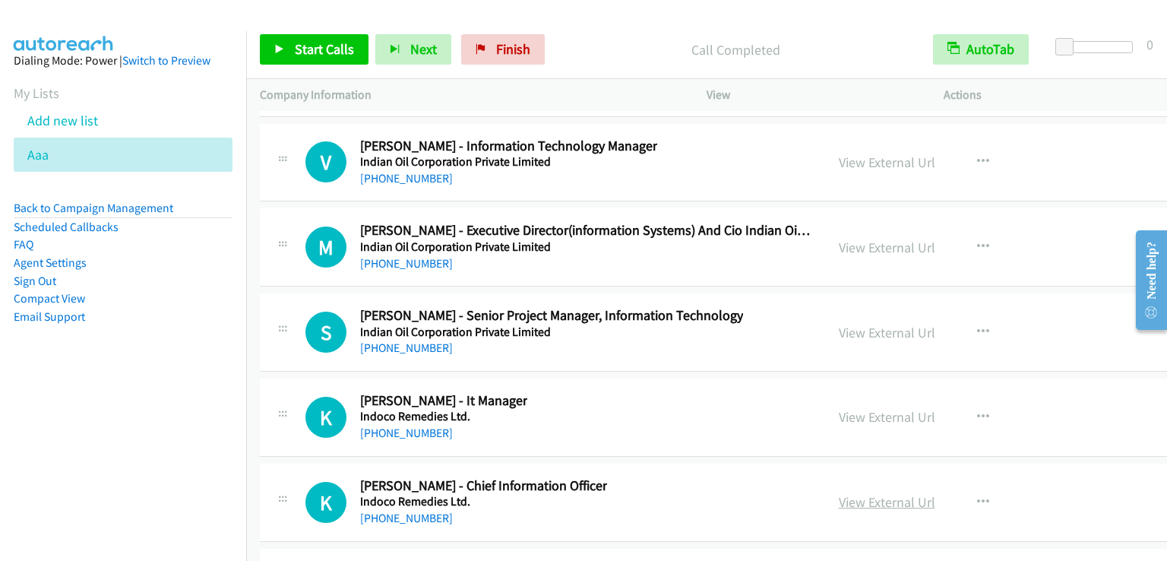
click at [858, 493] on link "View External Url" at bounding box center [887, 501] width 97 height 17
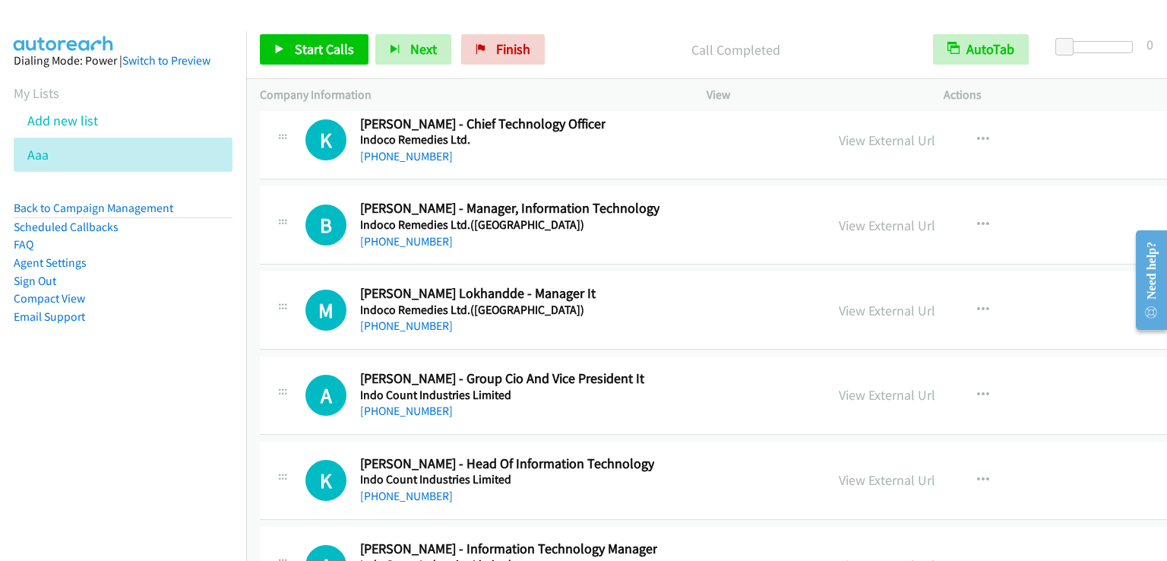
scroll to position [44001, 0]
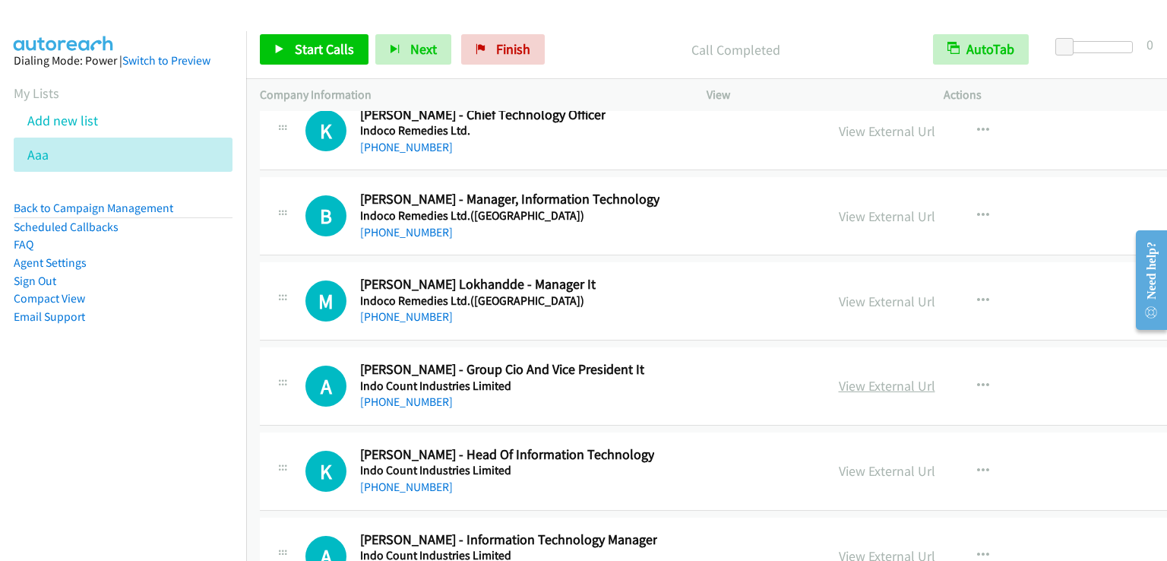
click at [863, 377] on link "View External Url" at bounding box center [887, 385] width 97 height 17
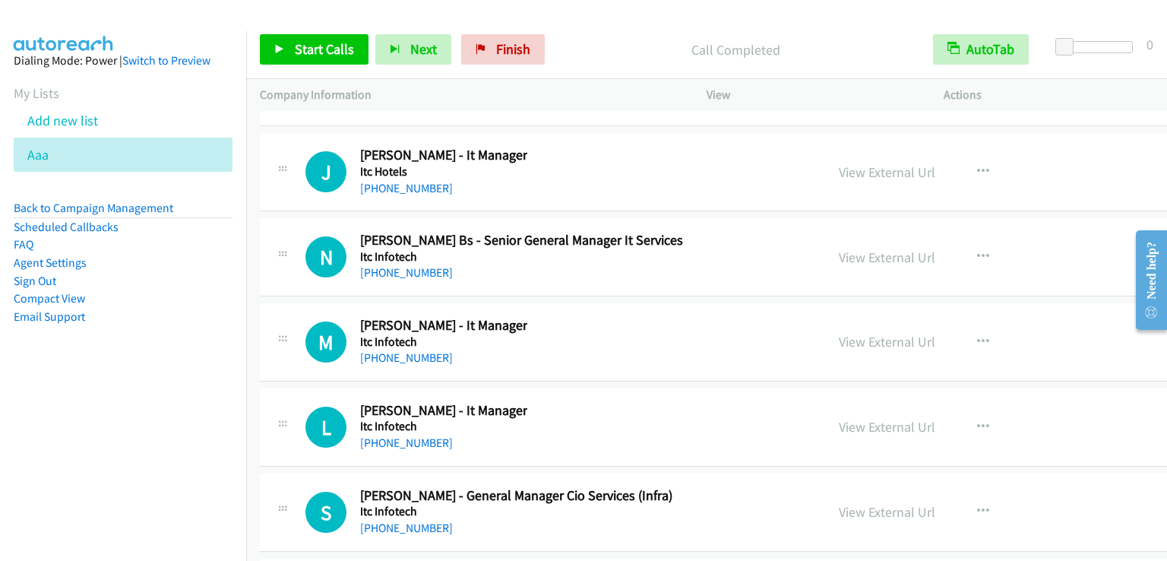
scroll to position [34868, 0]
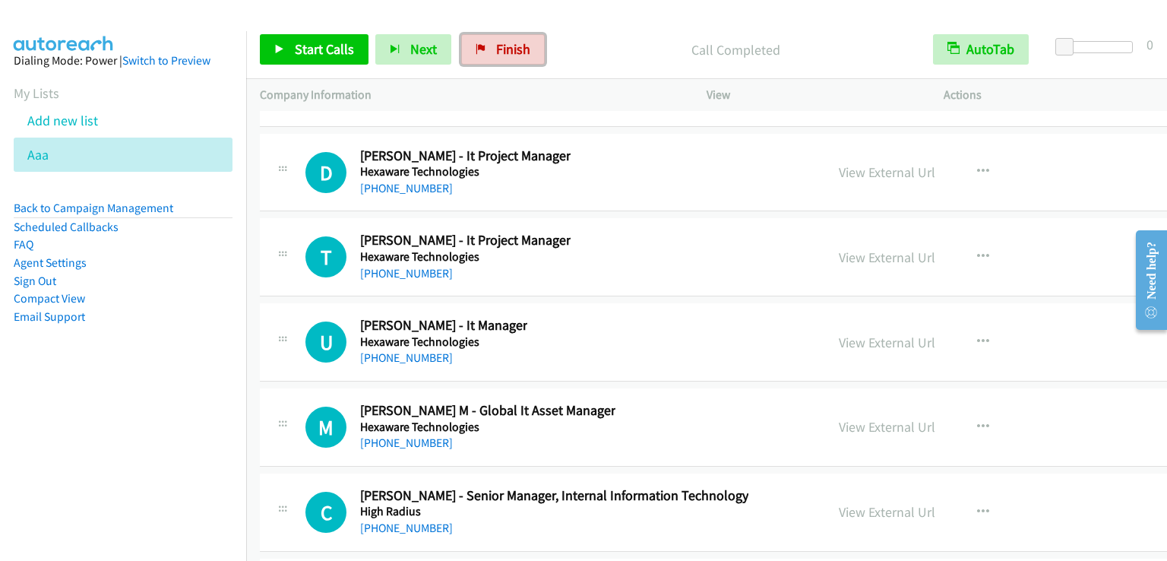
drag, startPoint x: 504, startPoint y: 55, endPoint x: 654, endPoint y: 70, distance: 151.2
click at [503, 55] on span "Finish" at bounding box center [513, 48] width 34 height 17
